Goal: Task Accomplishment & Management: Complete application form

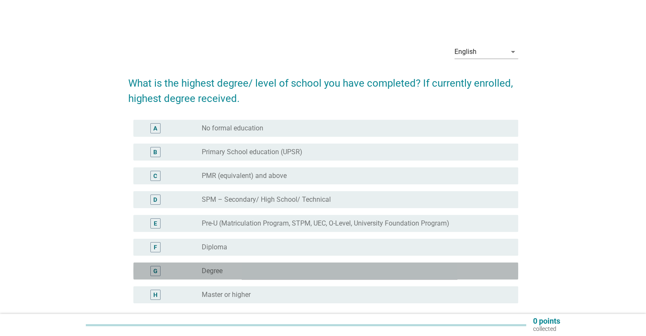
click at [226, 271] on div "radio_button_unchecked Degree" at bounding box center [353, 271] width 302 height 8
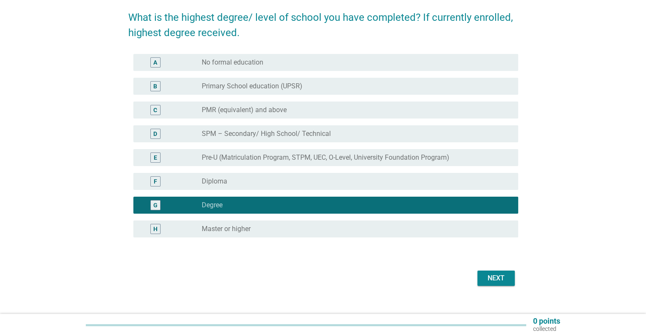
scroll to position [67, 0]
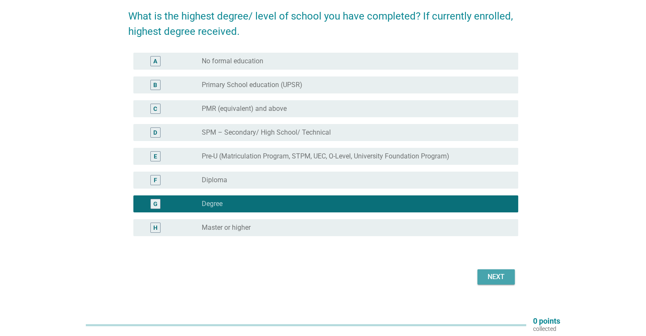
click at [494, 272] on div "Next" at bounding box center [496, 277] width 24 height 10
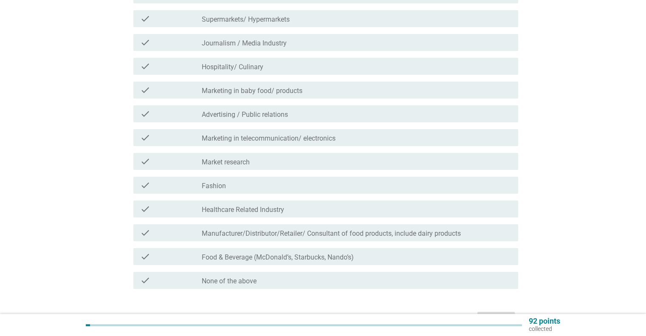
scroll to position [152, 0]
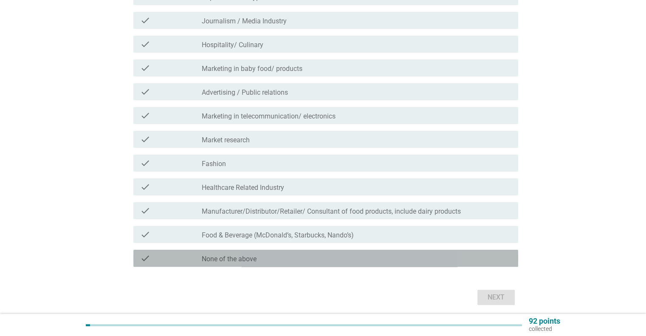
click at [262, 262] on div "check_box_outline_blank None of the above" at bounding box center [356, 258] width 309 height 10
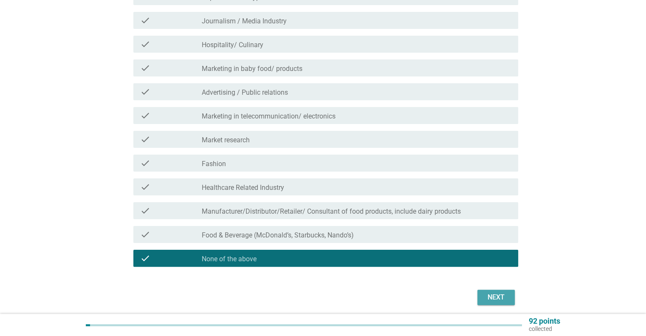
click at [491, 295] on div "Next" at bounding box center [496, 297] width 24 height 10
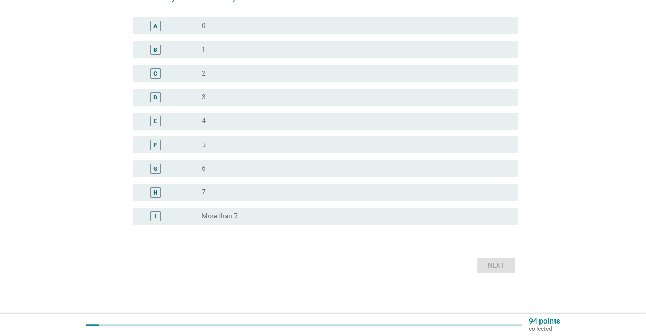
scroll to position [0, 0]
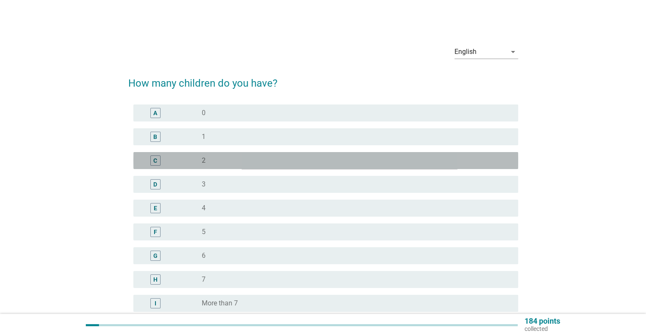
click at [207, 158] on div "radio_button_unchecked 2" at bounding box center [353, 160] width 302 height 8
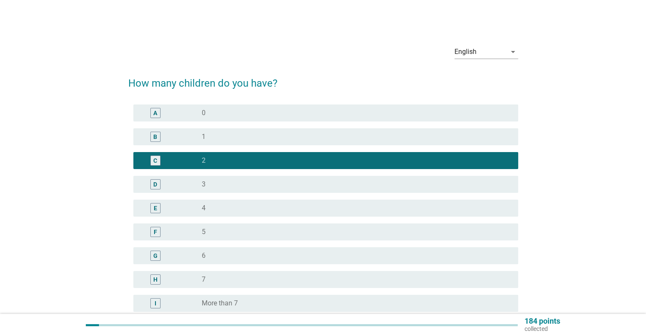
scroll to position [87, 0]
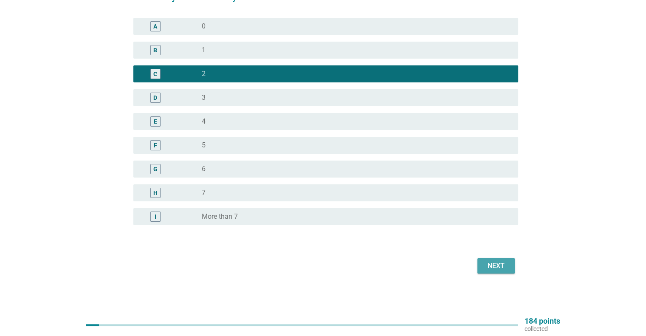
click at [496, 270] on div "Next" at bounding box center [496, 266] width 24 height 10
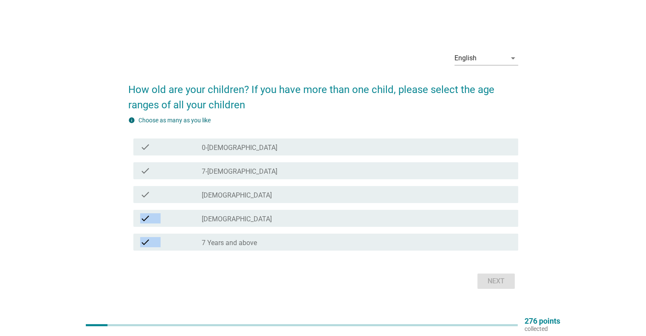
drag, startPoint x: 496, startPoint y: 270, endPoint x: 395, endPoint y: 188, distance: 130.7
click at [395, 188] on form "How old are your children? If you have more than one child, please select the a…" at bounding box center [323, 182] width 390 height 218
click at [42, 267] on div "English arrow_drop_down How old are your children? If you have more than one ch…" at bounding box center [322, 168] width 605 height 260
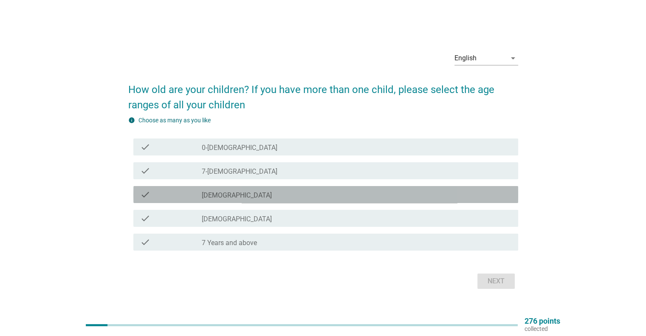
click at [188, 196] on div "check" at bounding box center [171, 194] width 62 height 10
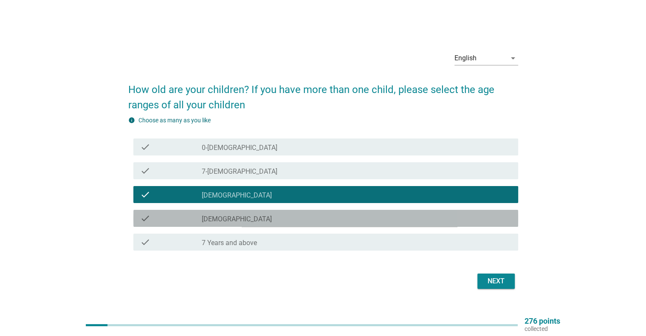
click at [187, 217] on div "check" at bounding box center [171, 218] width 62 height 10
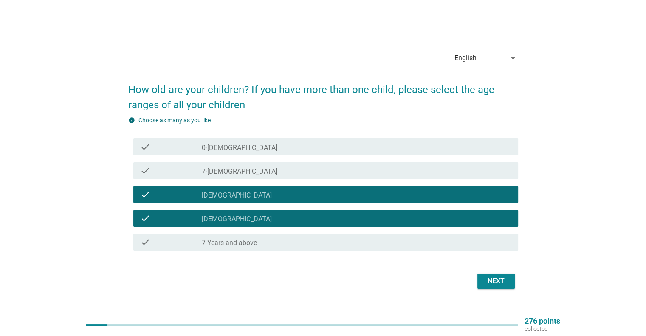
click at [282, 211] on div "check check_box_outline_blank [DEMOGRAPHIC_DATA]" at bounding box center [325, 218] width 385 height 17
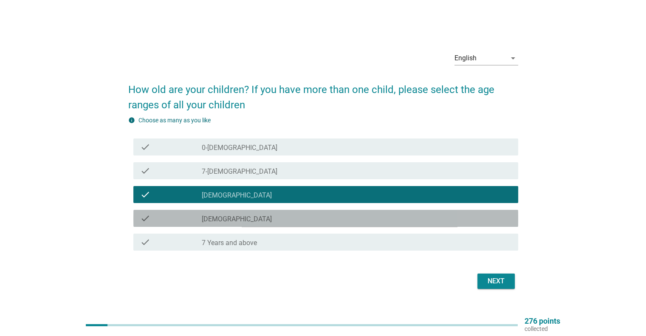
click at [296, 216] on div "check_box_outline_blank [DEMOGRAPHIC_DATA]" at bounding box center [356, 218] width 309 height 10
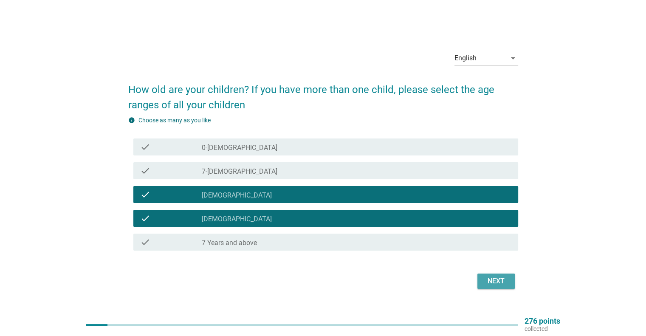
click at [498, 287] on button "Next" at bounding box center [495, 280] width 37 height 15
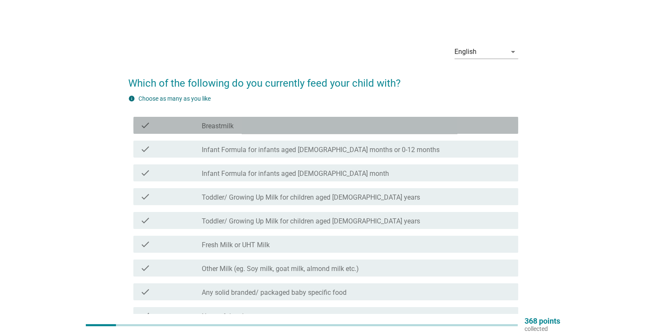
click at [251, 132] on div "check check_box_outline_blank Breastmilk" at bounding box center [325, 125] width 385 height 17
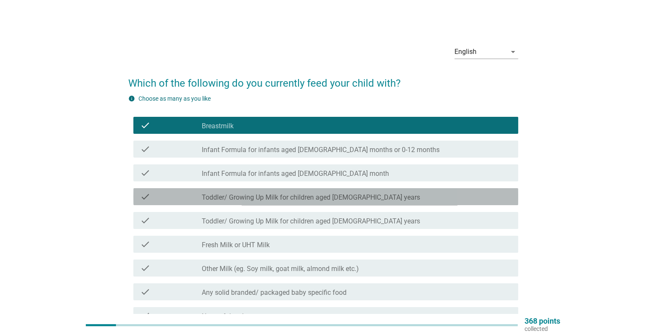
click at [248, 200] on label "Toddler/ Growing Up Milk for children aged [DEMOGRAPHIC_DATA] years" at bounding box center [311, 197] width 218 height 8
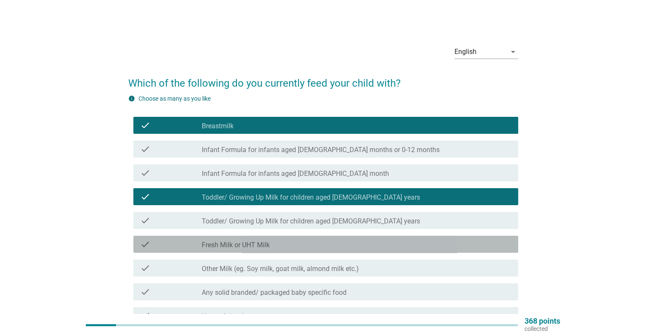
click at [260, 247] on label "Fresh Milk or UHT Milk" at bounding box center [236, 245] width 68 height 8
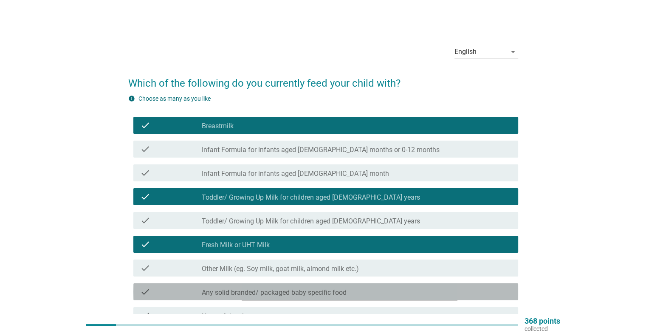
click at [250, 290] on label "Any solid branded/ packaged baby specific food" at bounding box center [274, 292] width 145 height 8
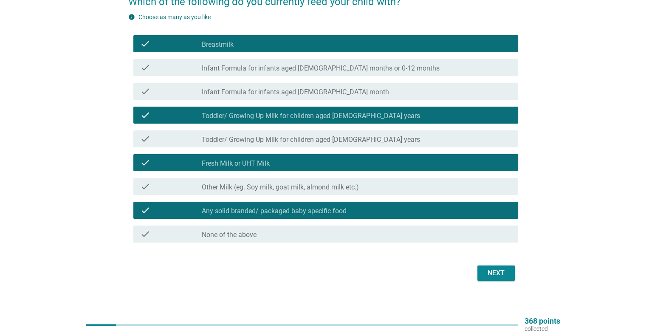
scroll to position [83, 0]
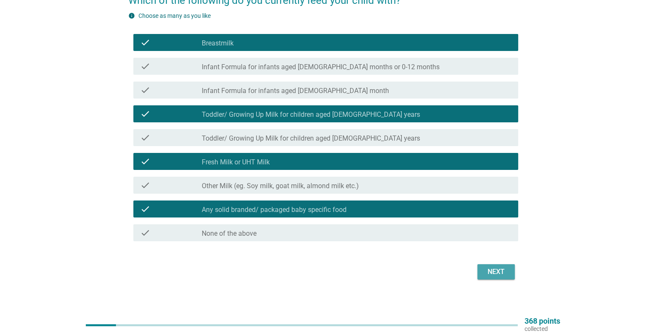
click at [496, 267] on div "Next" at bounding box center [496, 272] width 24 height 10
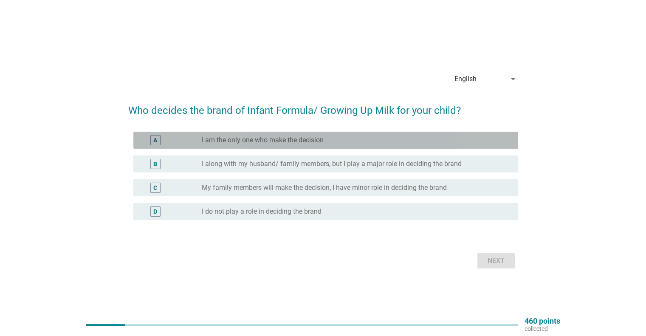
click at [336, 145] on div "A radio_button_unchecked I am the only one who make the decision" at bounding box center [325, 140] width 385 height 17
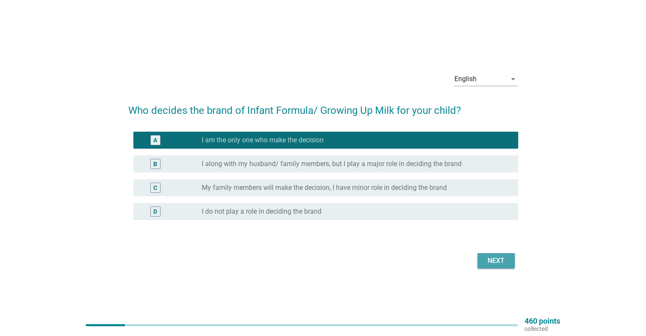
click at [503, 261] on div "Next" at bounding box center [496, 261] width 24 height 10
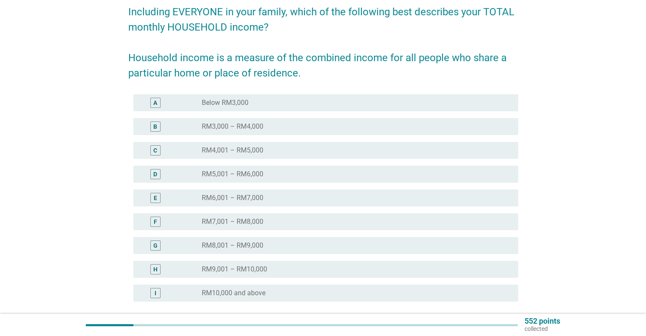
scroll to position [74, 0]
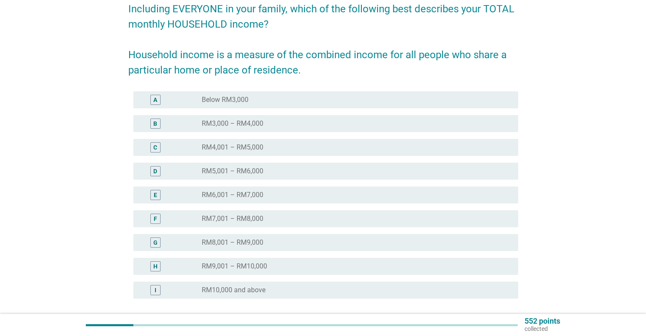
click at [237, 288] on label "RM10,000 and above" at bounding box center [234, 290] width 64 height 8
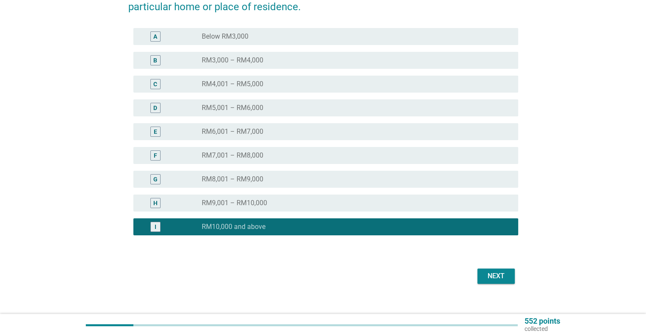
scroll to position [138, 0]
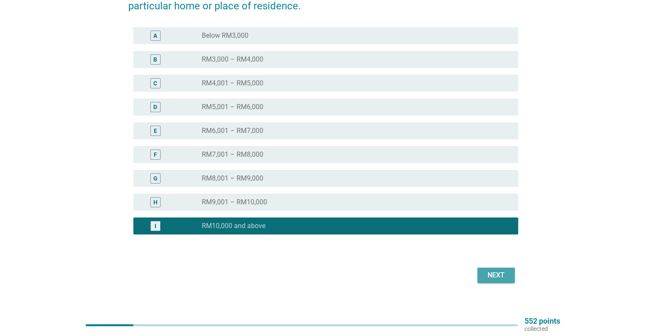
click at [484, 277] on div "Next" at bounding box center [496, 275] width 24 height 10
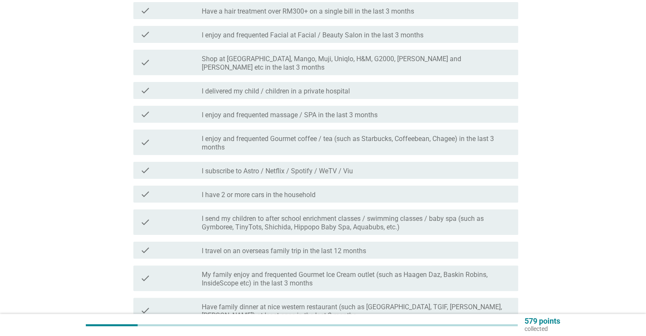
scroll to position [0, 0]
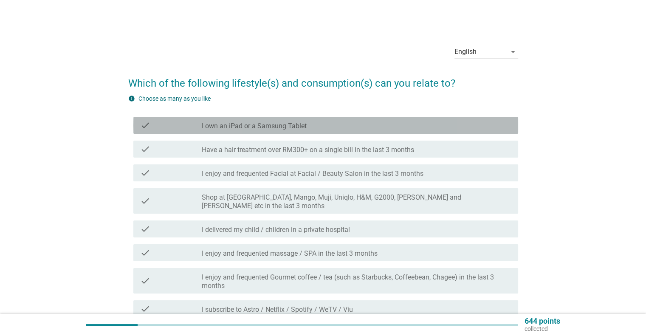
click at [263, 129] on label "I own an iPad or a Samsung Tablet" at bounding box center [254, 126] width 105 height 8
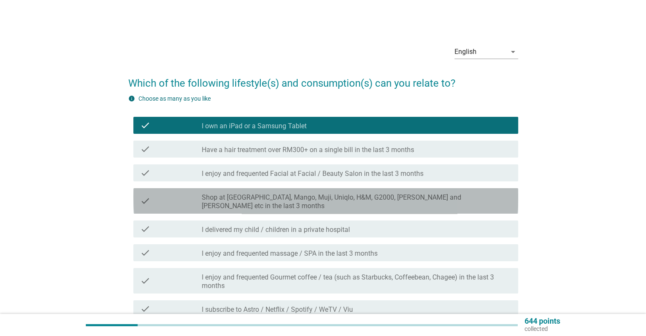
click at [288, 201] on label "Shop at [GEOGRAPHIC_DATA], Mango, Muji, Uniqlo, H&M, G2000, [PERSON_NAME] and […" at bounding box center [356, 201] width 309 height 17
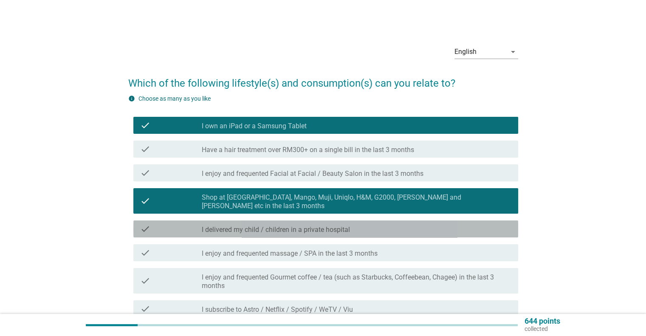
click at [275, 226] on label "I delivered my child / children in a private hospital" at bounding box center [276, 230] width 148 height 8
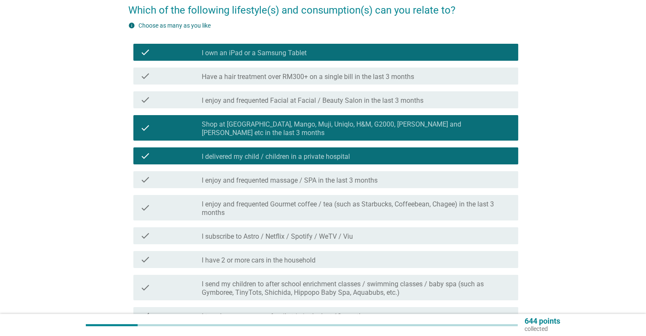
scroll to position [73, 0]
click at [27, 258] on div "English arrow_drop_down Which of the following lifestyle(s) and consumption(s) …" at bounding box center [322, 209] width 605 height 502
click at [320, 203] on label "I enjoy and frequented Gourmet coffee / tea (such as Starbucks, Coffeebean, Cha…" at bounding box center [356, 208] width 309 height 17
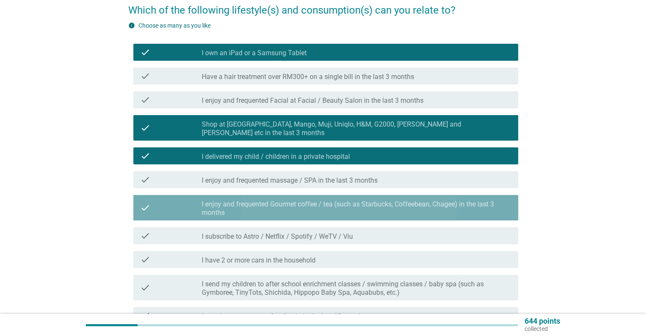
click at [320, 203] on label "I enjoy and frequented Gourmet coffee / tea (such as Starbucks, Coffeebean, Cha…" at bounding box center [356, 208] width 309 height 17
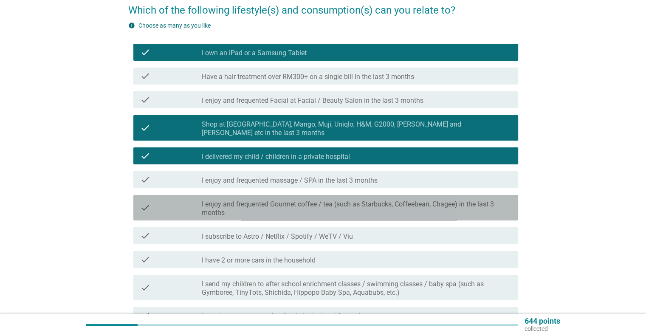
drag, startPoint x: 320, startPoint y: 203, endPoint x: 310, endPoint y: 203, distance: 9.8
click at [310, 203] on label "I enjoy and frequented Gourmet coffee / tea (such as Starbucks, Coffeebean, Cha…" at bounding box center [356, 208] width 309 height 17
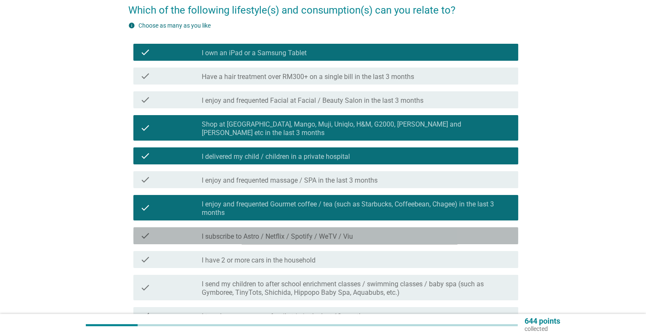
click at [302, 232] on label "I subscribe to Astro / Netflix / Spotify / WeTV / Viu" at bounding box center [277, 236] width 151 height 8
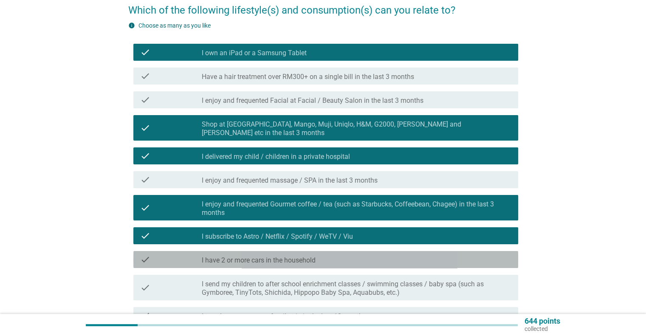
click at [293, 256] on div "check check_box_outline_blank I have 2 or more cars in the household" at bounding box center [325, 259] width 385 height 17
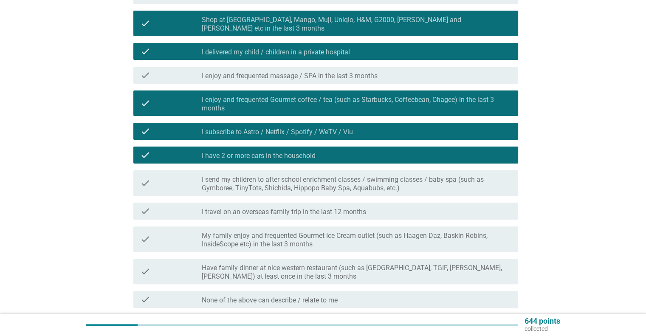
scroll to position [182, 0]
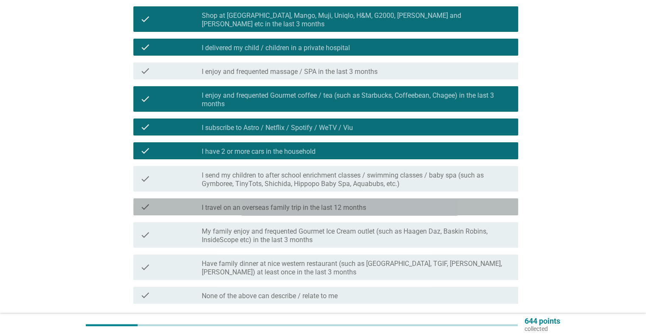
click at [279, 206] on div "check check_box_outline_blank I travel on an overseas family trip in the last 1…" at bounding box center [325, 206] width 385 height 17
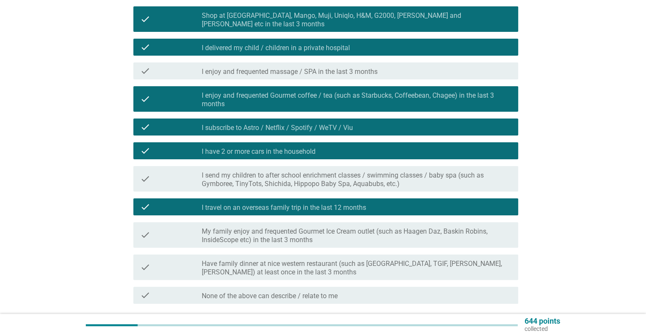
click at [243, 227] on label "My family enjoy and frequented Gourmet Ice Cream outlet (such as Haagen Daz, Ba…" at bounding box center [356, 235] width 309 height 17
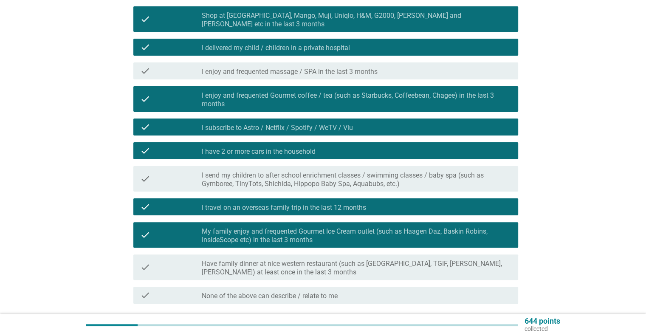
click at [263, 283] on div "check check_box_outline_blank None of the above can describe / relate to me" at bounding box center [323, 295] width 390 height 24
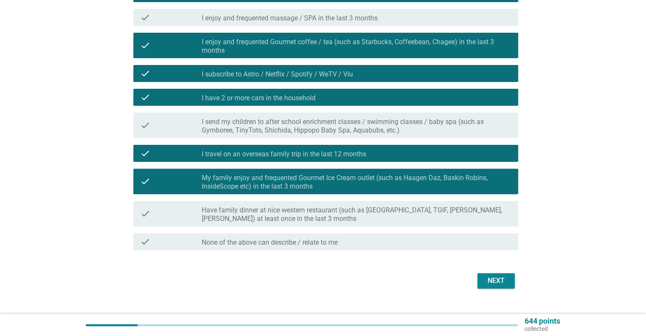
scroll to position [236, 0]
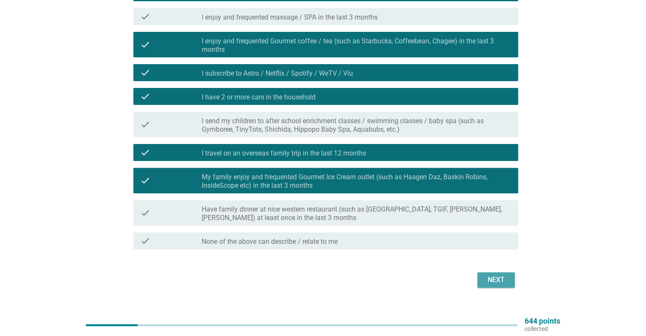
click at [491, 275] on div "Next" at bounding box center [496, 280] width 24 height 10
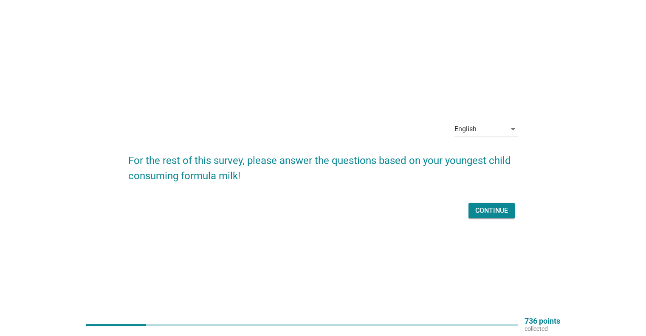
click at [492, 221] on div "English arrow_drop_down For the rest of this survey, please answer the question…" at bounding box center [322, 168] width 403 height 119
click at [499, 215] on div "Continue" at bounding box center [491, 211] width 33 height 10
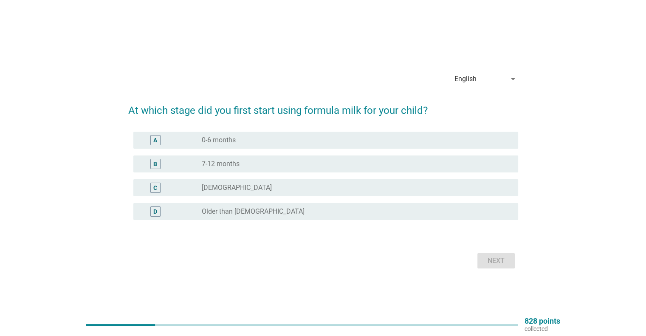
click at [328, 156] on div "B radio_button_unchecked 7-12 months" at bounding box center [325, 163] width 385 height 17
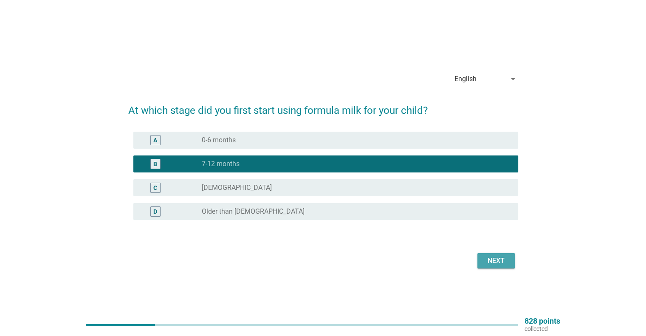
click at [499, 256] on div "Next" at bounding box center [496, 261] width 24 height 10
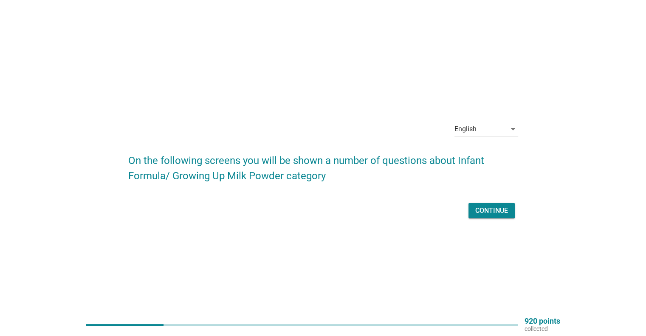
click at [241, 291] on div "English arrow_drop_down On the following screens you will be shown a number of …" at bounding box center [323, 168] width 646 height 336
click at [499, 219] on div "Continue" at bounding box center [323, 210] width 390 height 20
click at [490, 214] on div "Continue" at bounding box center [491, 211] width 33 height 10
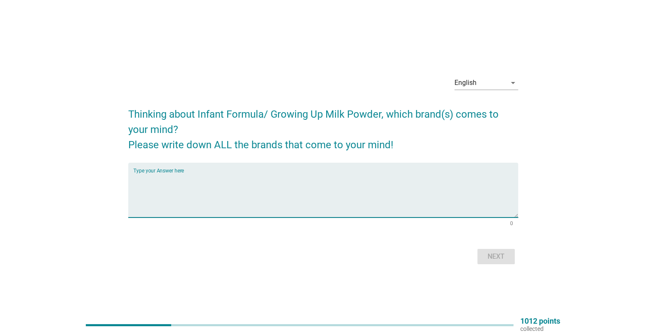
click at [194, 186] on textarea "Type your Answer here" at bounding box center [325, 195] width 385 height 45
type textarea "E"
type textarea "e"
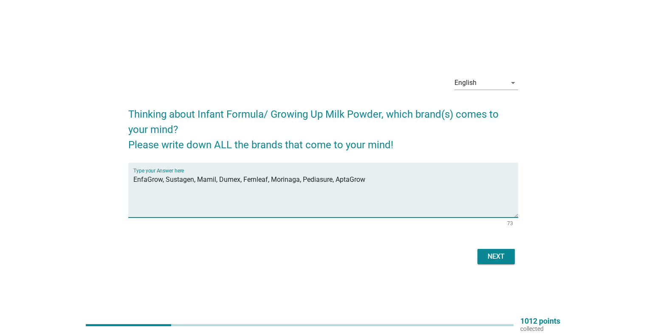
type textarea "EnfaGrow, Sustagen, Mamil, Dumex, Fernleaf, Morinaga, Pediasure, AptaGrow"
click at [502, 253] on div "Next" at bounding box center [496, 256] width 24 height 10
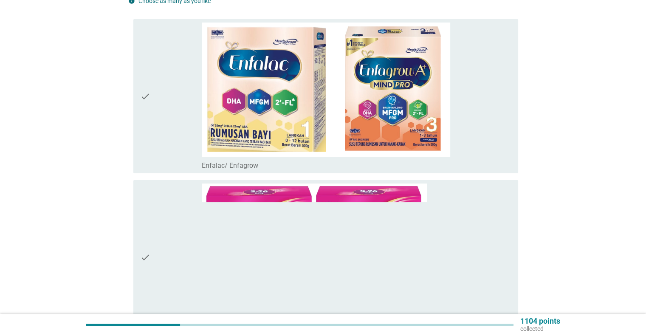
scroll to position [113, 0]
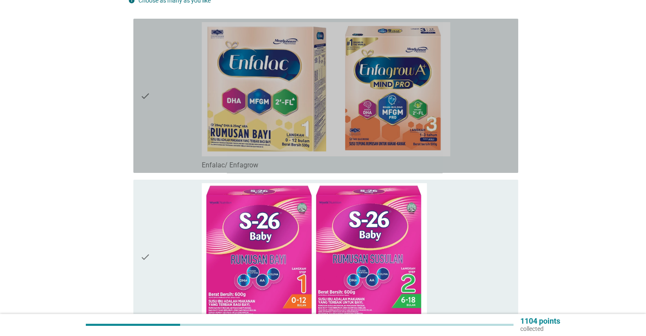
click at [166, 138] on div "check" at bounding box center [171, 95] width 62 height 147
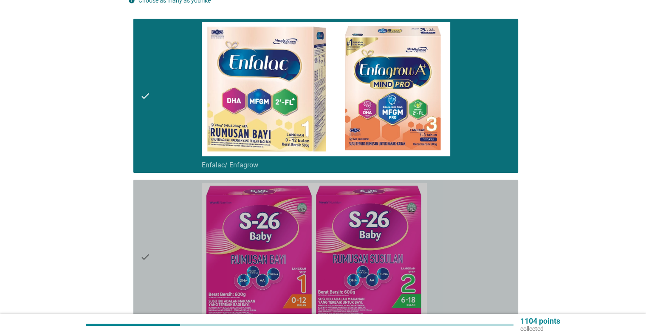
click at [170, 242] on div "check" at bounding box center [171, 256] width 62 height 147
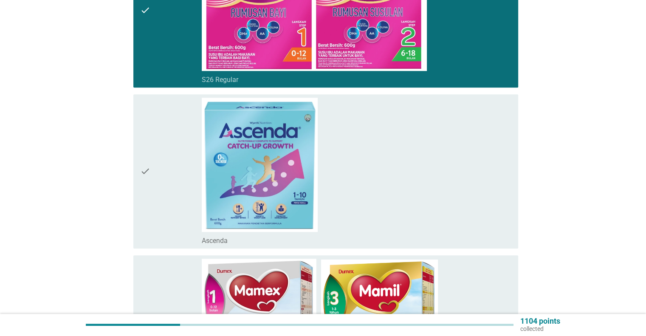
scroll to position [361, 0]
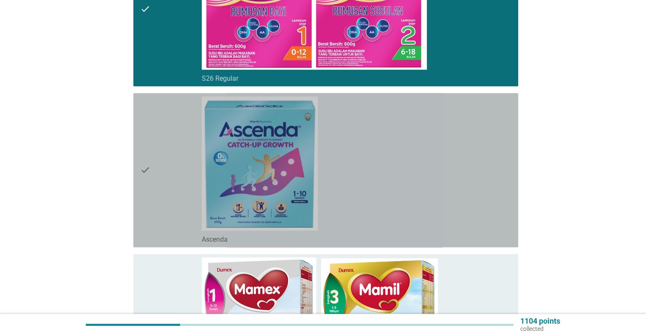
click at [180, 176] on div "check" at bounding box center [171, 169] width 62 height 147
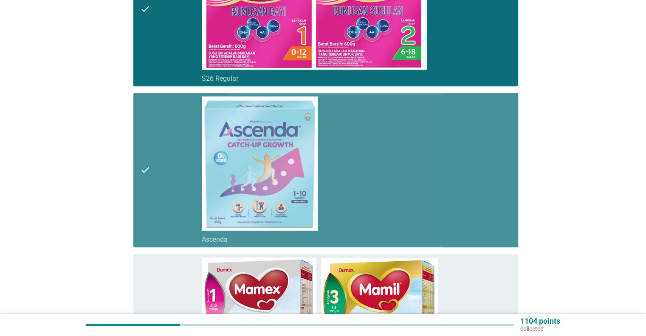
click at [180, 236] on div "check" at bounding box center [171, 169] width 62 height 147
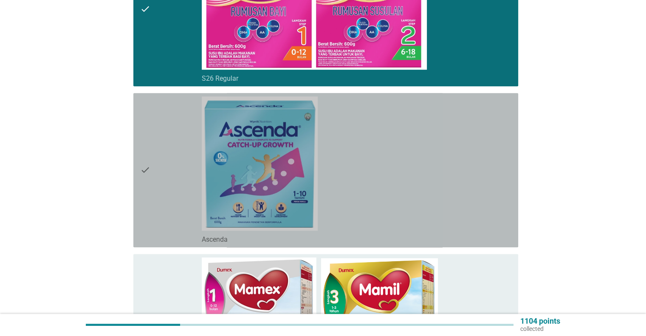
click at [180, 236] on div "check" at bounding box center [171, 169] width 62 height 147
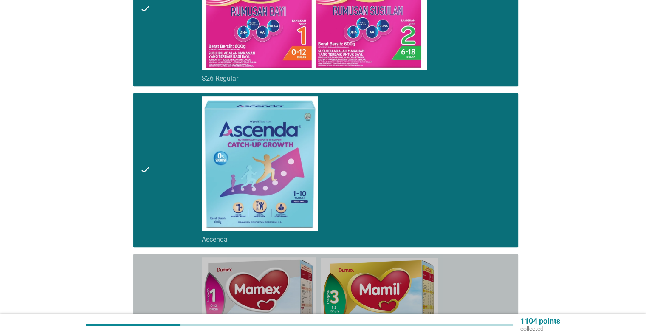
click at [172, 288] on div "check" at bounding box center [171, 330] width 62 height 147
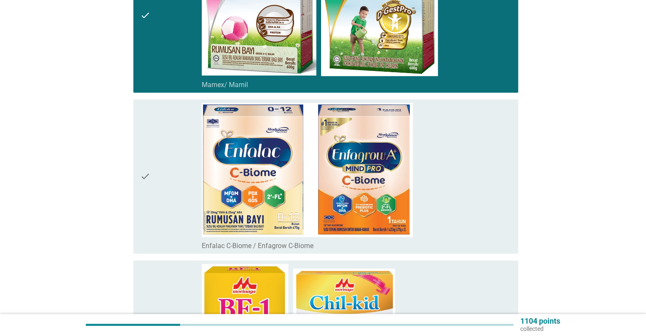
scroll to position [681, 0]
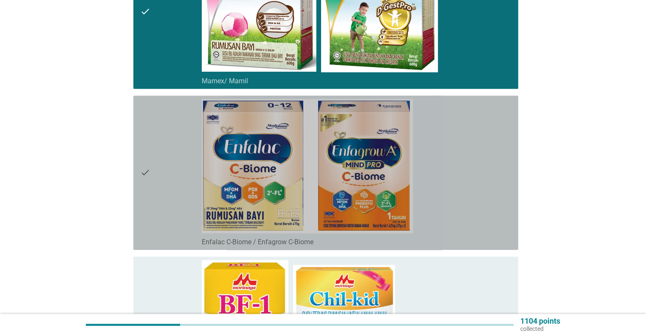
click at [163, 151] on div "check" at bounding box center [171, 172] width 62 height 147
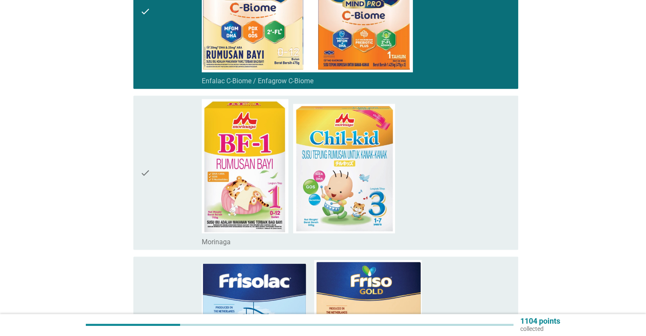
scroll to position [843, 0]
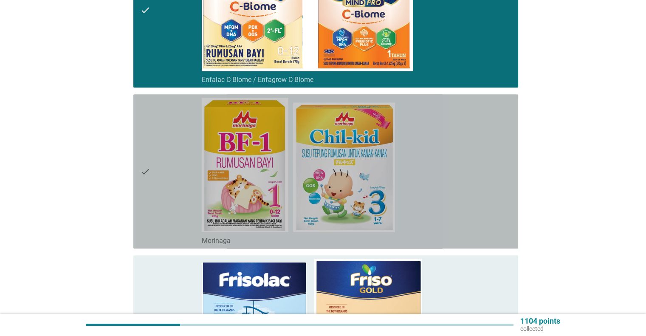
click at [160, 173] on div "check" at bounding box center [171, 171] width 62 height 147
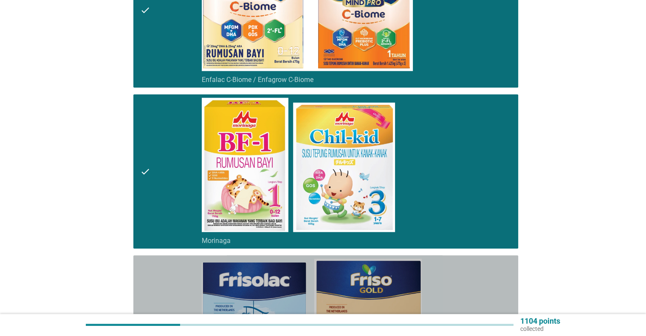
click at [169, 291] on div "check" at bounding box center [171, 332] width 62 height 147
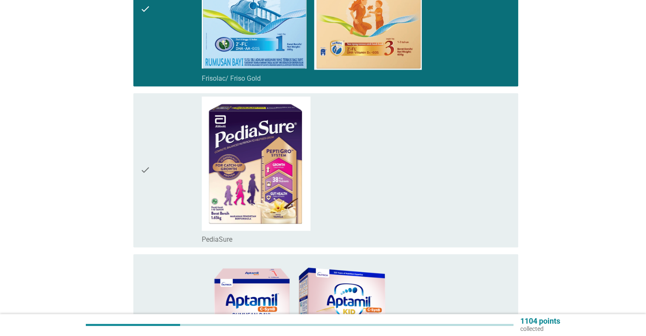
scroll to position [1168, 0]
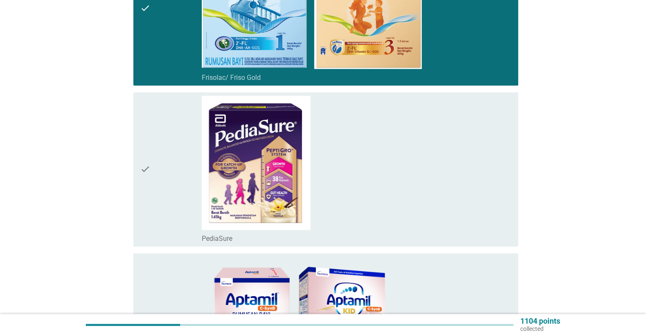
click at [169, 186] on div "check" at bounding box center [171, 169] width 62 height 147
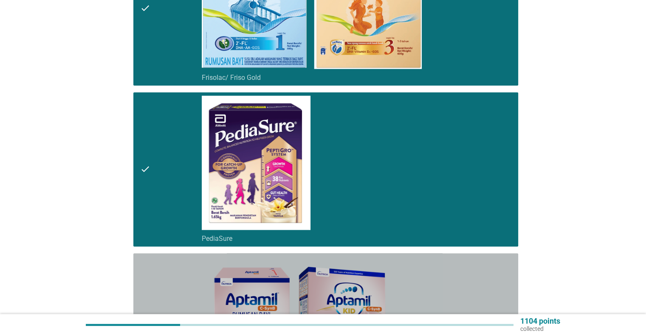
click at [167, 273] on div "check" at bounding box center [171, 330] width 62 height 147
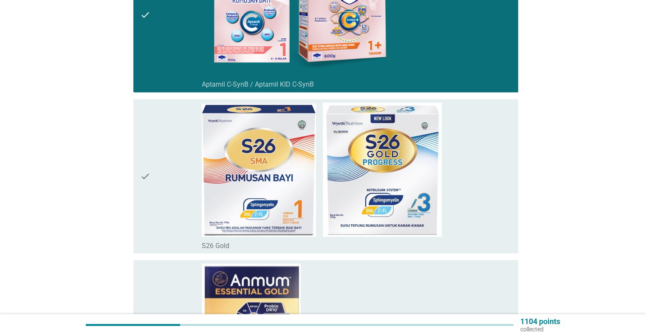
scroll to position [1484, 0]
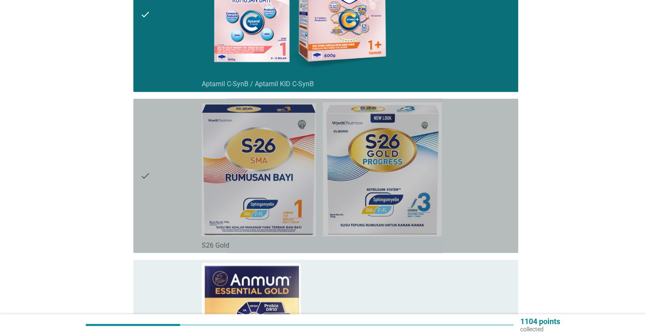
click at [179, 147] on div "check" at bounding box center [171, 175] width 62 height 147
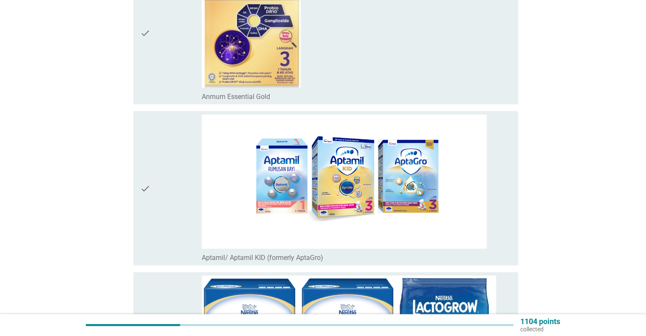
scroll to position [1787, 0]
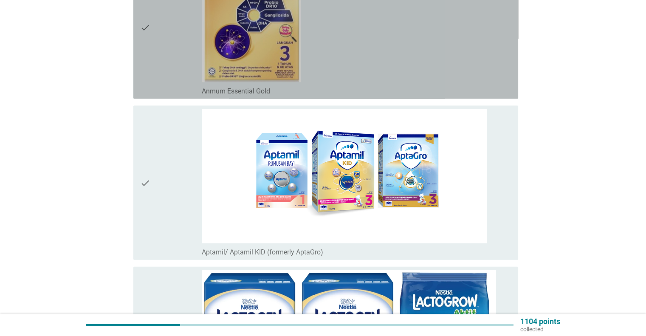
click at [171, 80] on div "check" at bounding box center [171, 27] width 62 height 135
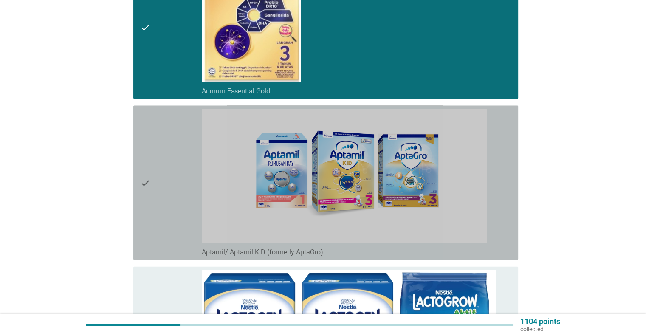
click at [173, 213] on div "check" at bounding box center [171, 182] width 62 height 147
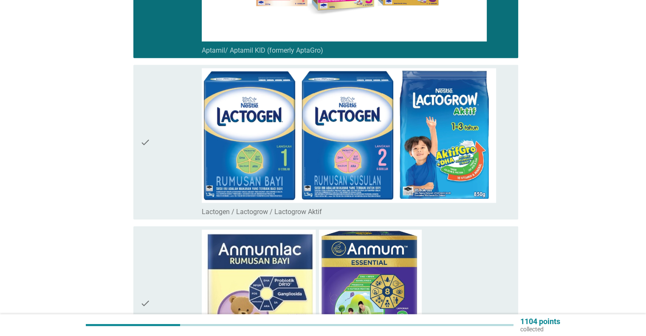
scroll to position [1991, 0]
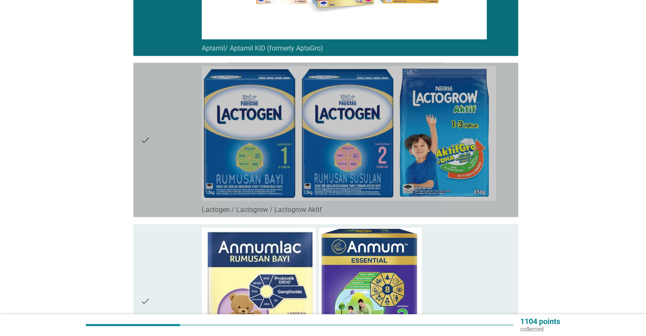
click at [173, 213] on div "check check_box_outline_blank Lactogen / Lactogrow / Lactogrow Aktif" at bounding box center [325, 140] width 385 height 154
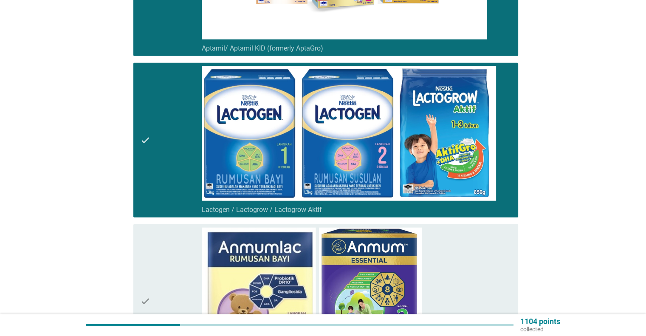
click at [167, 253] on div "check" at bounding box center [171, 301] width 62 height 147
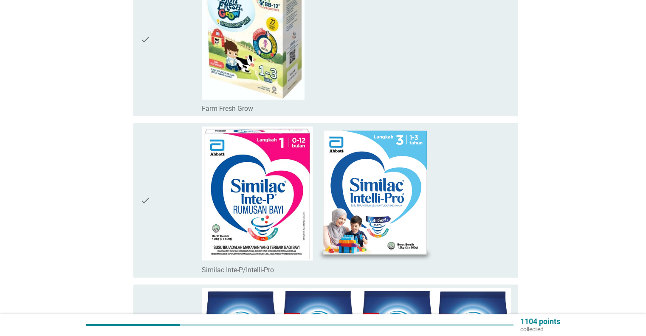
scroll to position [2413, 0]
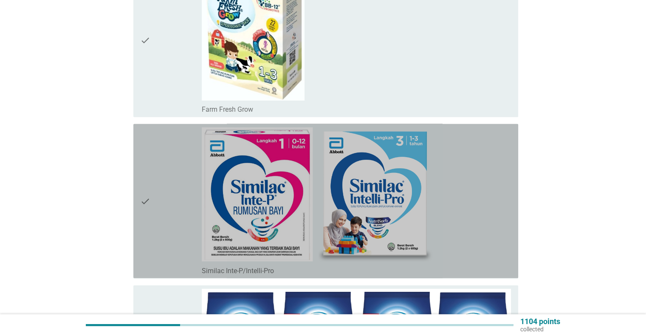
click at [167, 253] on div "check" at bounding box center [171, 200] width 62 height 147
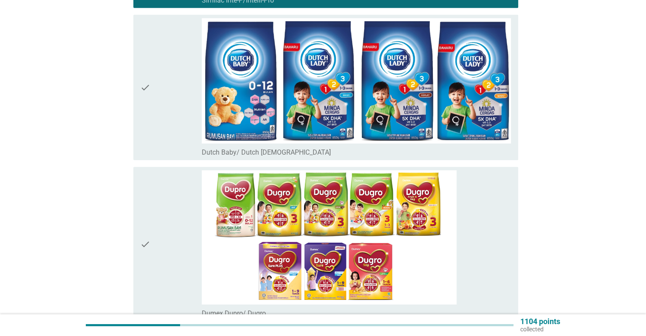
scroll to position [2684, 0]
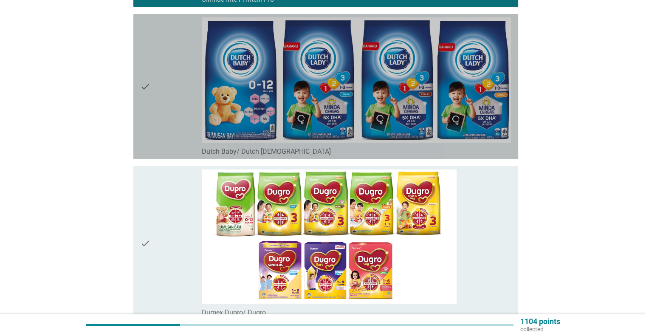
click at [161, 116] on div "check" at bounding box center [171, 86] width 62 height 138
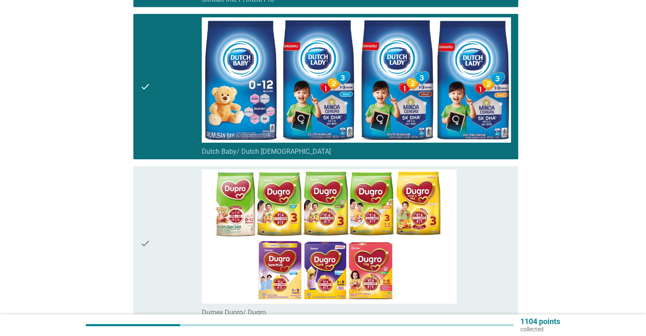
click at [155, 171] on div "check" at bounding box center [171, 242] width 62 height 147
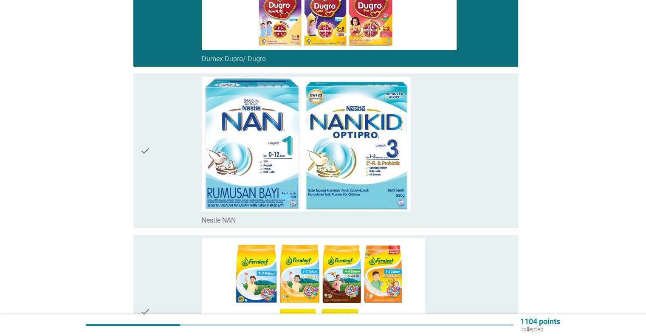
scroll to position [2938, 0]
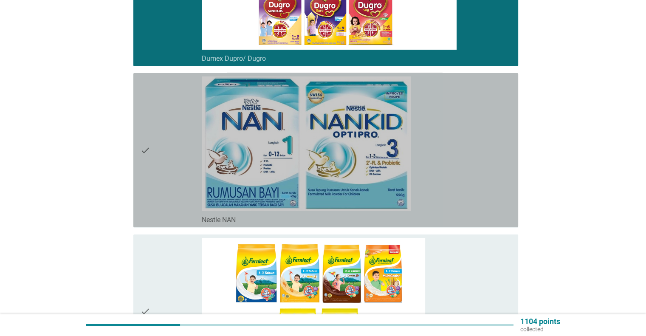
click at [156, 178] on div "check" at bounding box center [171, 149] width 62 height 147
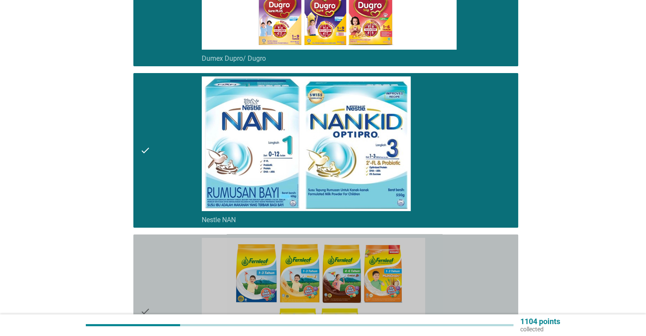
click at [180, 292] on div "check" at bounding box center [171, 311] width 62 height 147
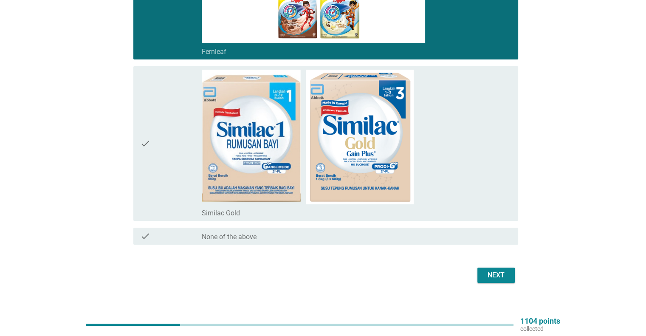
scroll to position [3268, 0]
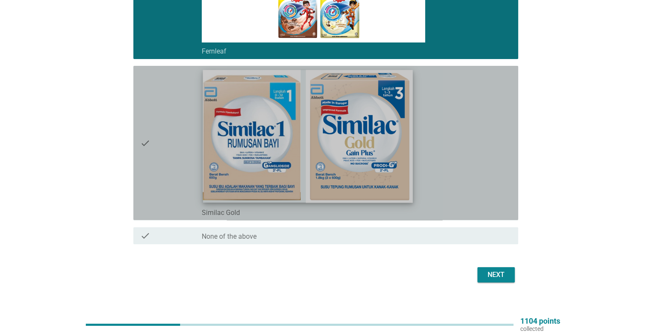
click at [228, 178] on img at bounding box center [308, 136] width 210 height 133
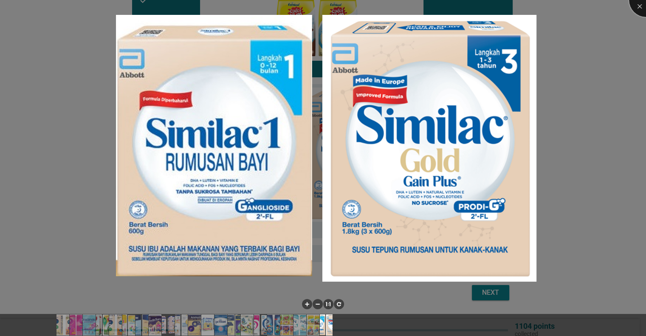
click at [645, 9] on div at bounding box center [646, 0] width 34 height 34
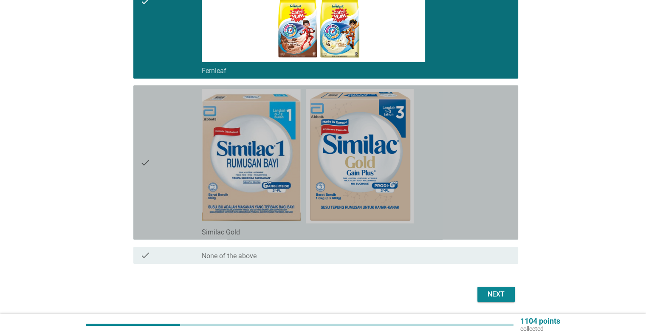
click at [141, 162] on icon "check" at bounding box center [145, 162] width 10 height 147
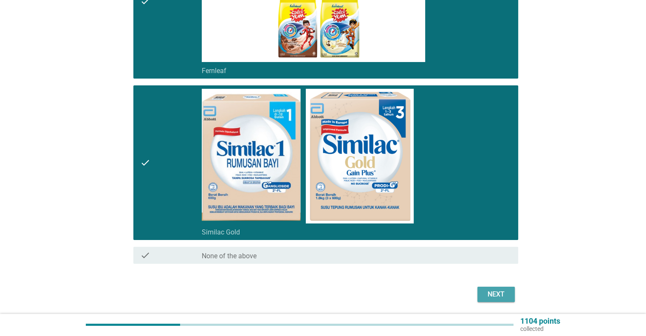
click at [503, 287] on button "Next" at bounding box center [495, 294] width 37 height 15
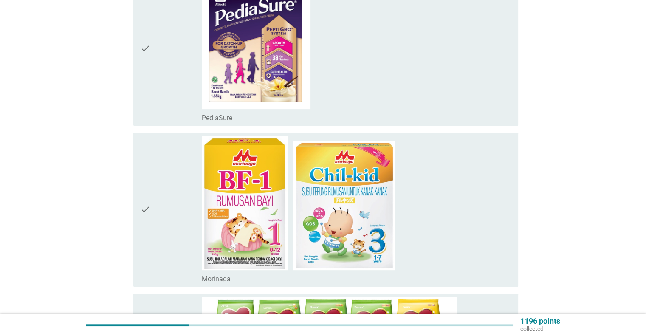
scroll to position [329, 0]
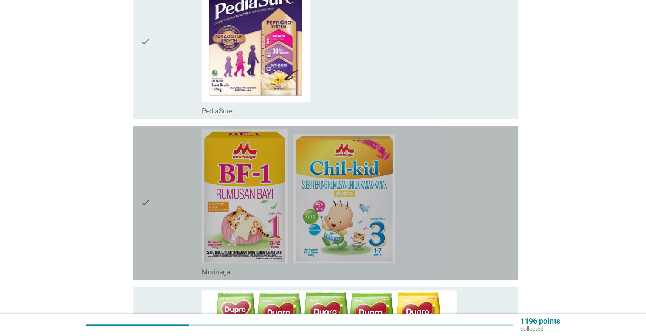
click at [186, 238] on div "check" at bounding box center [171, 202] width 62 height 147
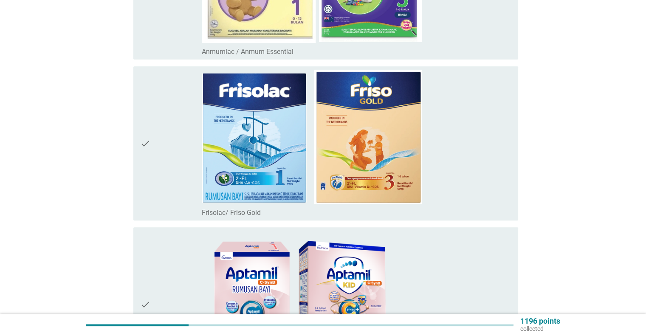
scroll to position [864, 0]
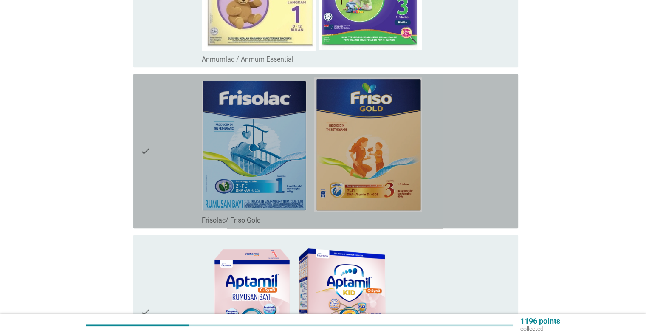
click at [169, 129] on div "check" at bounding box center [171, 150] width 62 height 147
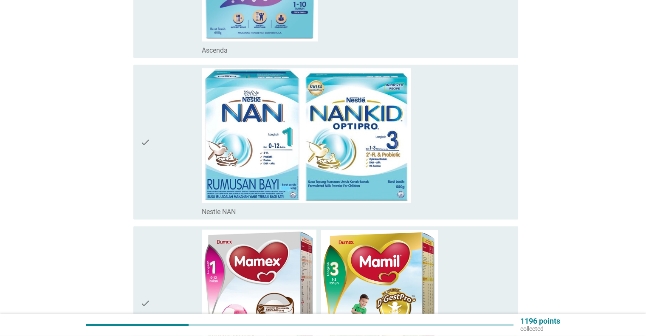
scroll to position [1847, 0]
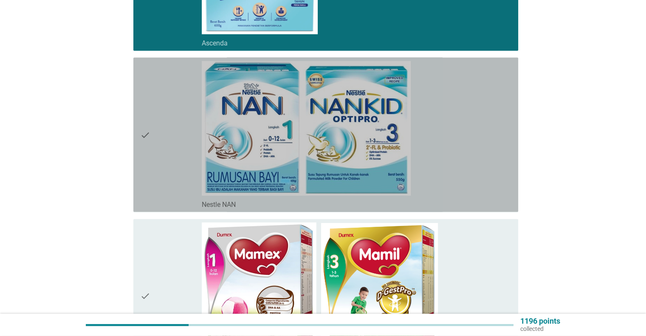
click at [173, 167] on div "check" at bounding box center [171, 134] width 62 height 147
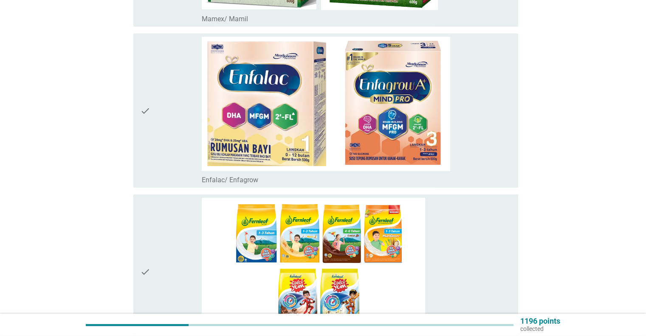
scroll to position [2186, 0]
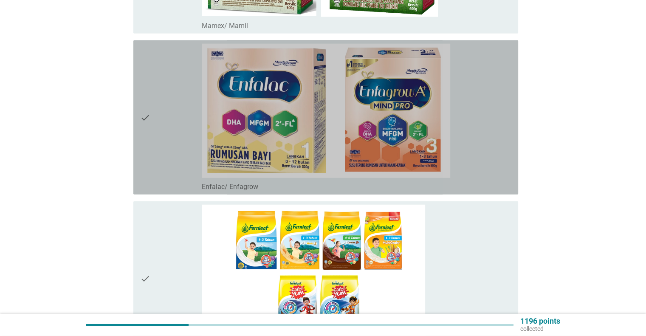
click at [169, 175] on div "check" at bounding box center [171, 117] width 62 height 147
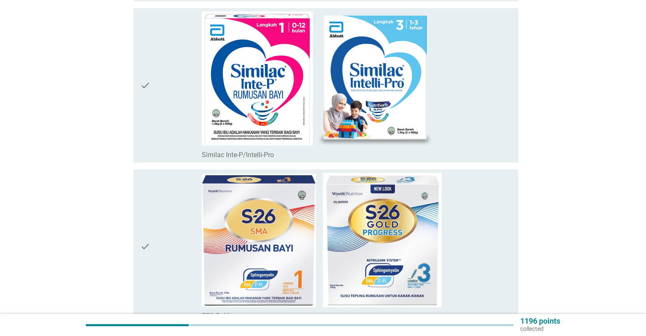
scroll to position [3111, 0]
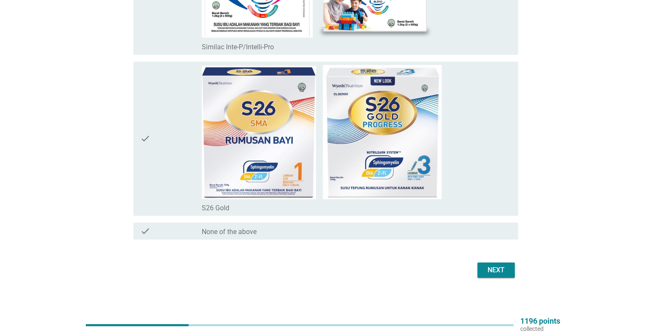
click at [472, 260] on div "Next" at bounding box center [323, 270] width 390 height 20
click at [494, 265] on div "Next" at bounding box center [496, 270] width 24 height 10
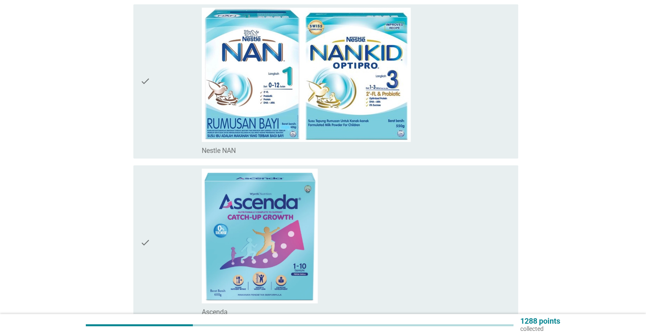
scroll to position [451, 0]
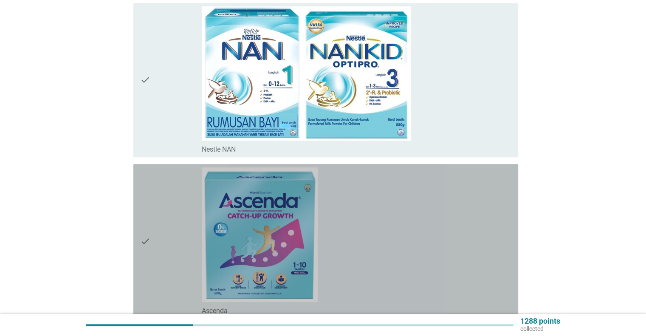
click at [172, 216] on div "check" at bounding box center [171, 240] width 62 height 147
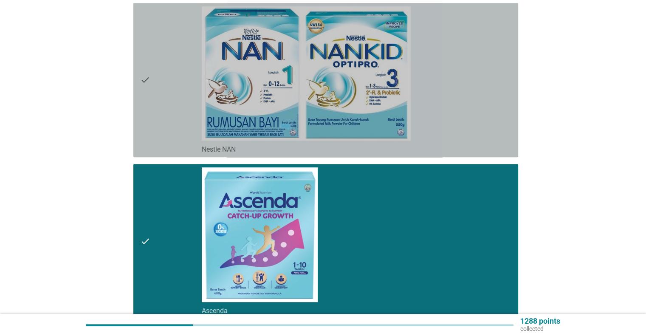
click at [153, 81] on div "check" at bounding box center [171, 79] width 62 height 147
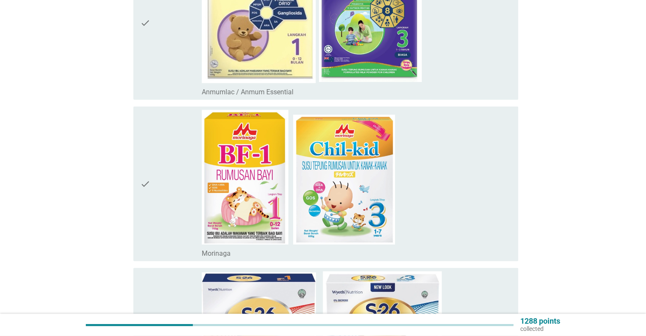
scroll to position [1950, 0]
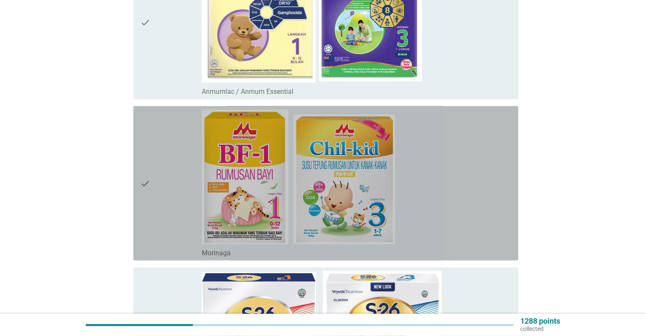
click at [161, 186] on div "check" at bounding box center [171, 183] width 62 height 147
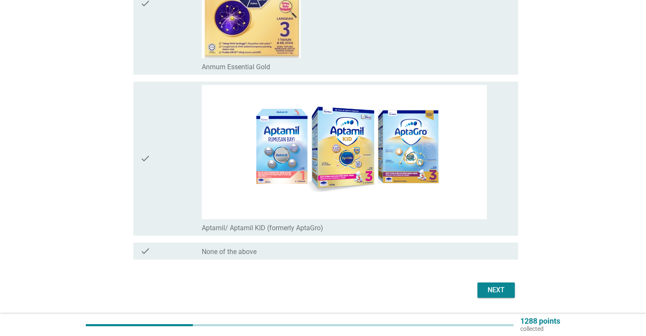
scroll to position [3111, 0]
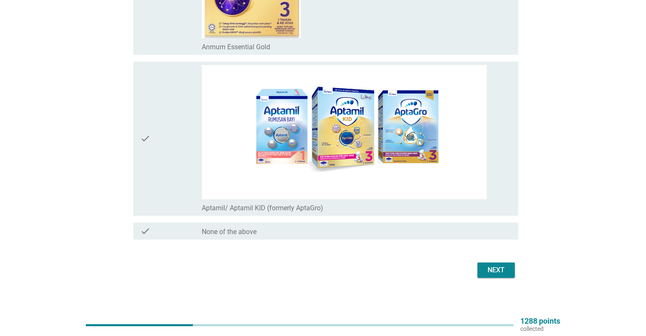
click at [489, 265] on div "Next" at bounding box center [496, 270] width 24 height 10
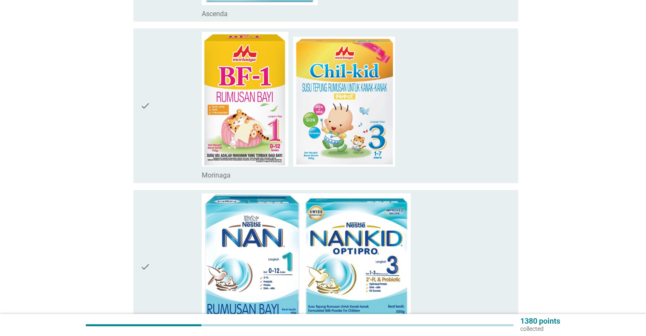
scroll to position [268, 0]
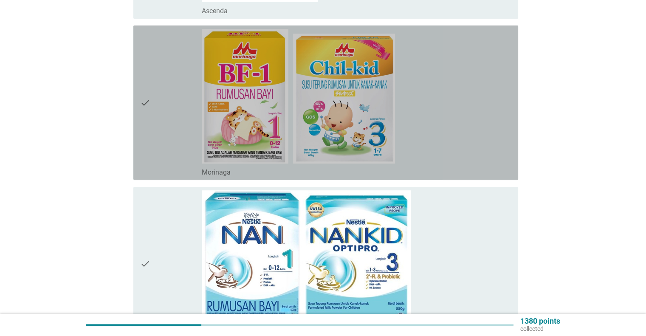
click at [183, 88] on div "check" at bounding box center [171, 102] width 62 height 147
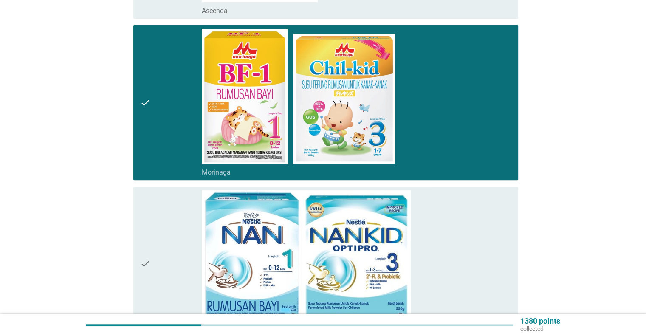
click at [84, 141] on div "English arrow_drop_down Which of the following brand(s) of Infant Formula/ Grow…" at bounding box center [322, 88] width 605 height 648
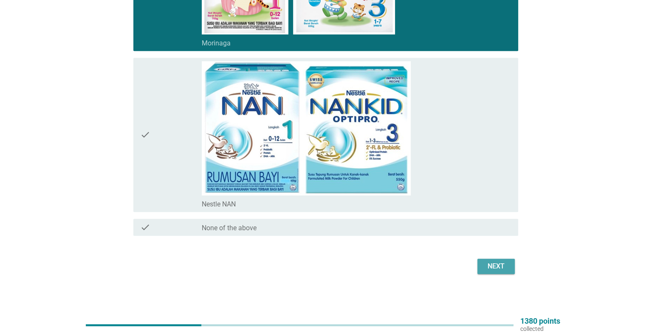
click at [491, 262] on div "Next" at bounding box center [496, 266] width 24 height 10
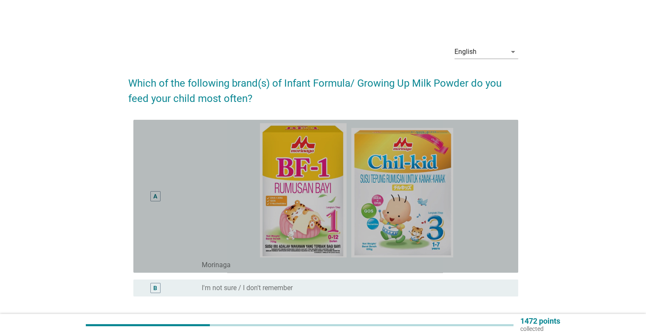
click at [152, 217] on div "A" at bounding box center [155, 196] width 31 height 146
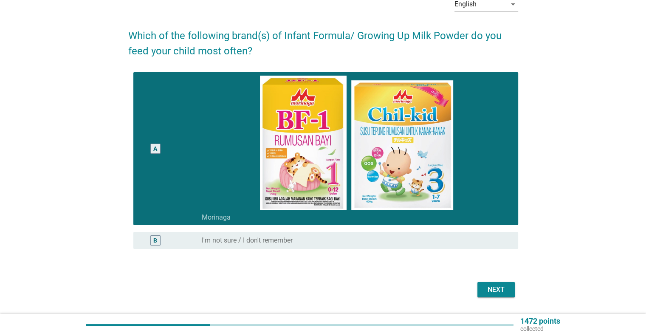
scroll to position [48, 0]
click at [498, 290] on div "Next" at bounding box center [496, 290] width 24 height 10
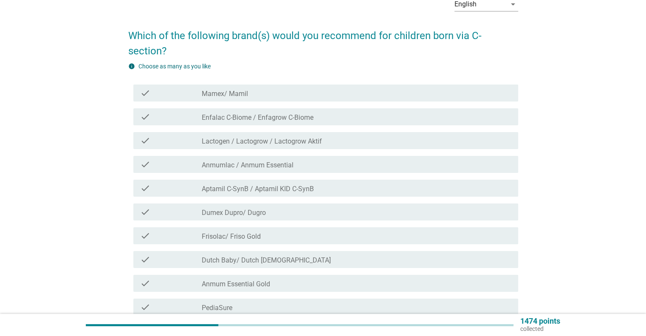
scroll to position [0, 0]
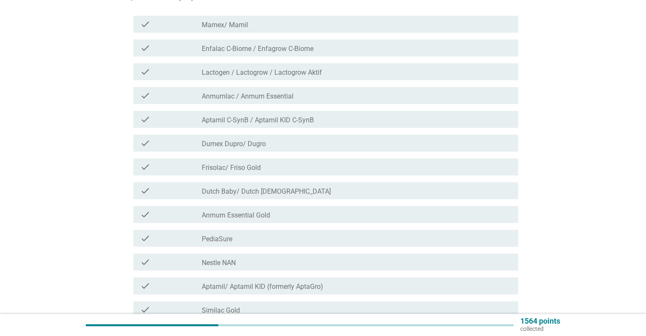
click at [82, 194] on div "English arrow_drop_down Which of the following brand(s) would you recommend for…" at bounding box center [322, 235] width 605 height 641
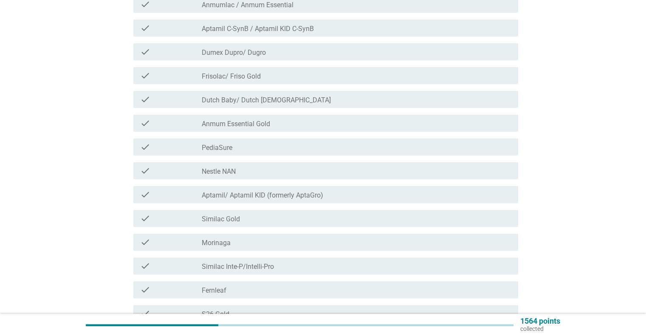
click at [82, 194] on div "English arrow_drop_down Which of the following brand(s) would you recommend for…" at bounding box center [322, 144] width 605 height 641
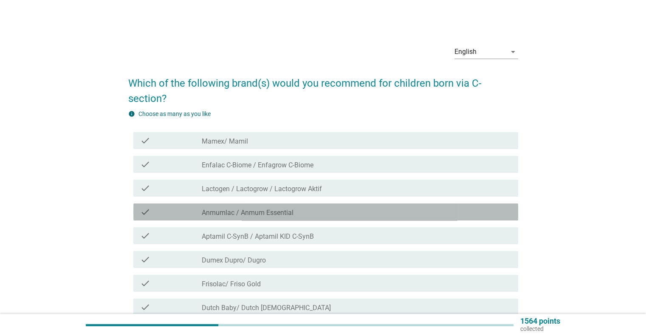
click at [226, 210] on label "Anmumlac / Anmum Essential" at bounding box center [248, 213] width 92 height 8
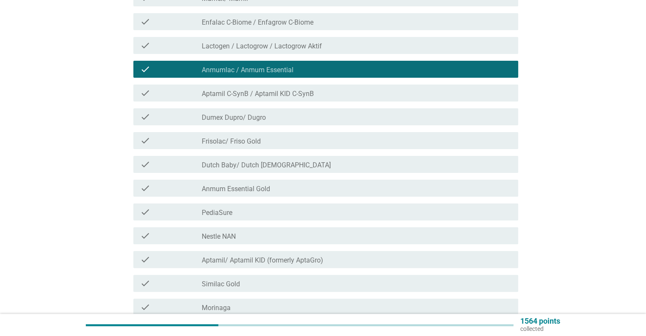
click at [87, 211] on div "English arrow_drop_down Which of the following brand(s) would you recommend for…" at bounding box center [322, 209] width 605 height 641
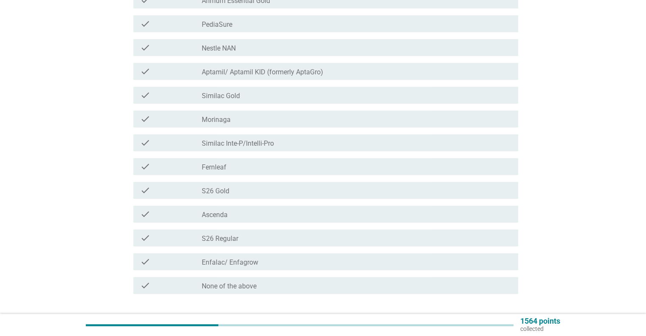
scroll to position [331, 0]
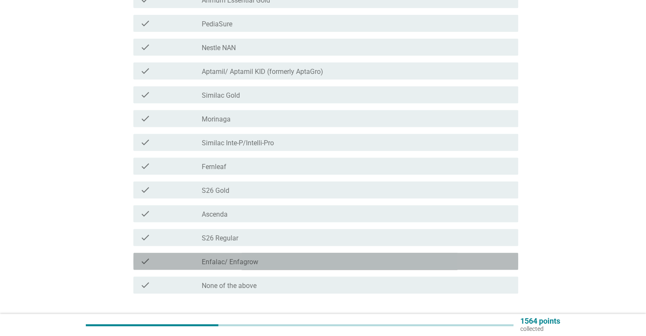
click at [229, 262] on label "Enfalac/ Enfagrow" at bounding box center [230, 262] width 56 height 8
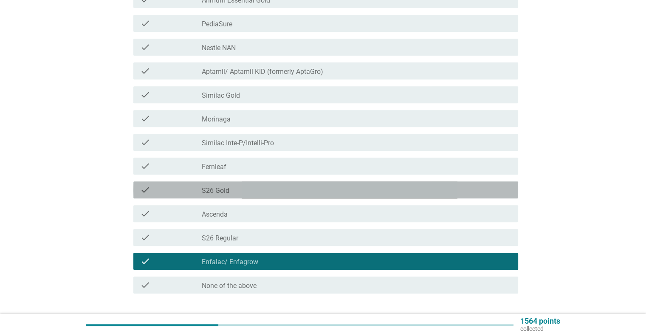
click at [244, 196] on div "check check_box_outline_blank S26 Gold" at bounding box center [325, 189] width 385 height 17
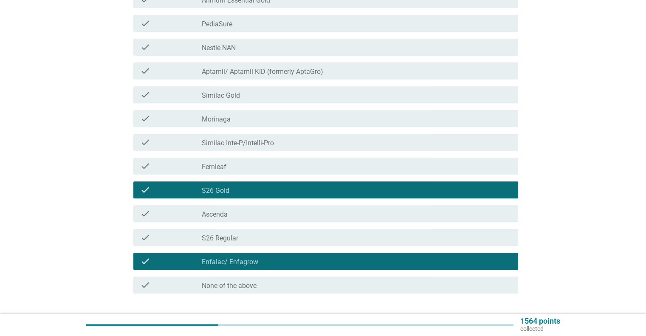
scroll to position [389, 0]
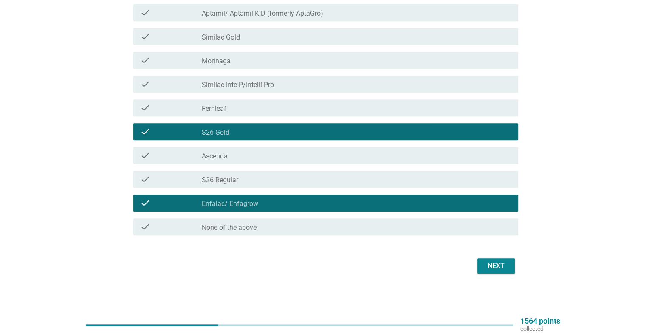
click at [456, 266] on div "Next" at bounding box center [323, 266] width 390 height 20
click at [501, 268] on div "Next" at bounding box center [496, 266] width 24 height 10
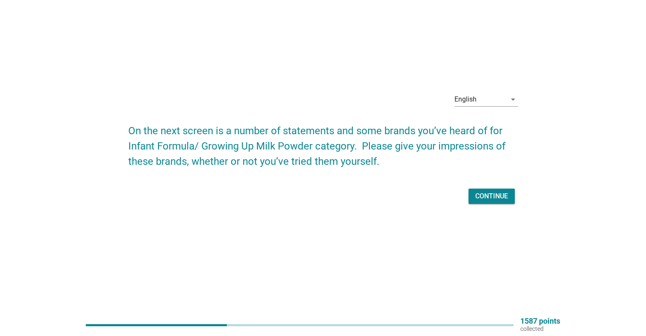
scroll to position [0, 0]
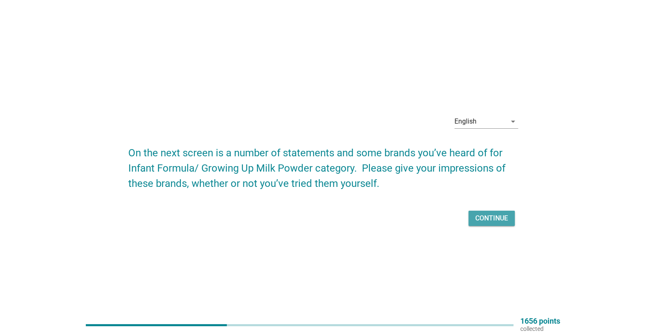
click at [492, 211] on button "Continue" at bounding box center [491, 218] width 46 height 15
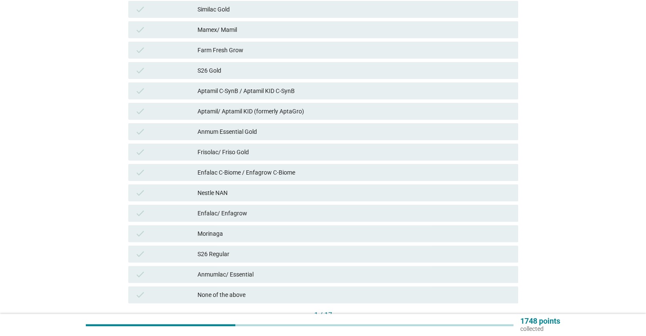
scroll to position [195, 0]
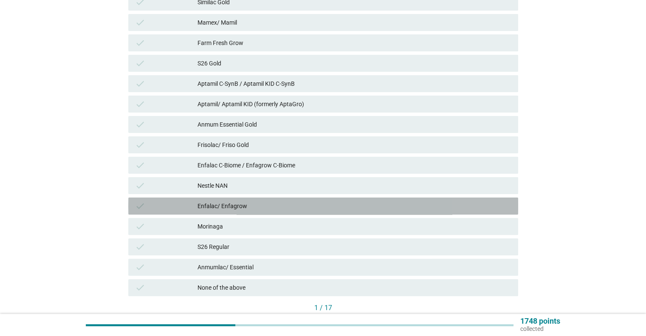
click at [244, 207] on div "Enfalac/ Enfagrow" at bounding box center [353, 206] width 313 height 10
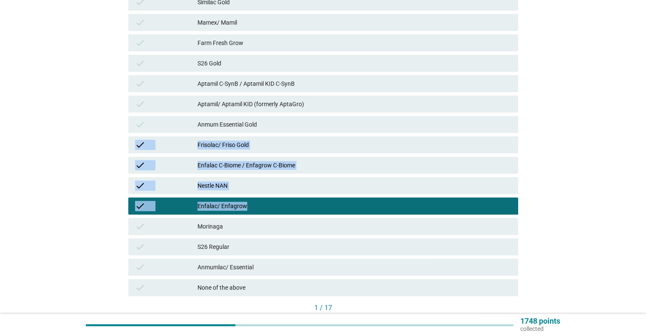
drag, startPoint x: 244, startPoint y: 207, endPoint x: 301, endPoint y: 124, distance: 101.2
click at [301, 124] on div "check Similac Inte-P/Intelli-Pro check Similac Gold check Mamex/ Mamil check Fa…" at bounding box center [323, 135] width 393 height 326
click at [75, 151] on div "English arrow_drop_down Which of these brands do you think…? Please select all …" at bounding box center [322, 86] width 605 height 501
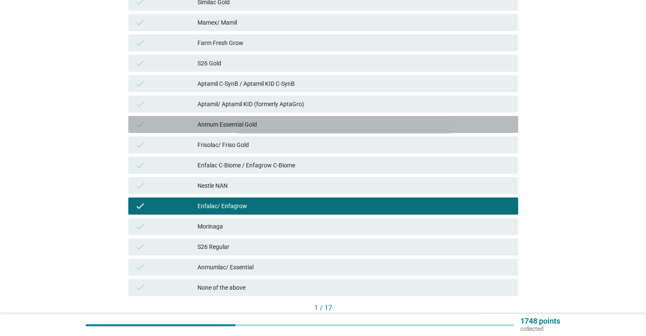
click at [256, 125] on div "Anmum Essential Gold" at bounding box center [353, 124] width 313 height 10
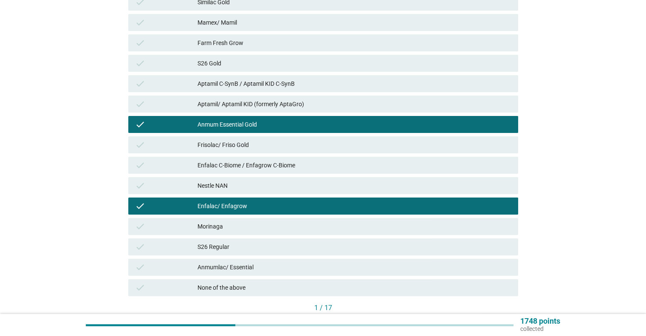
scroll to position [250, 0]
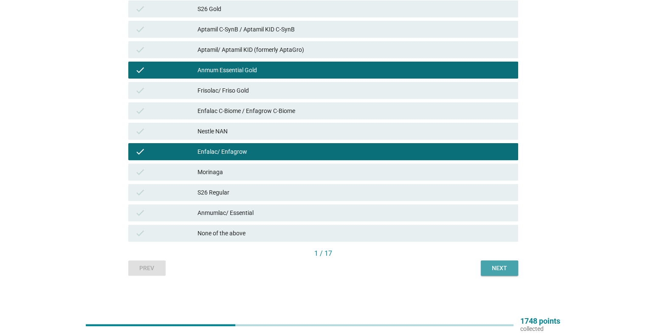
click at [506, 266] on div "Next" at bounding box center [500, 268] width 24 height 9
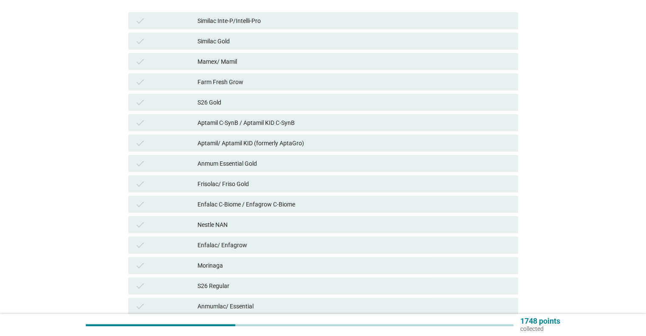
scroll to position [157, 0]
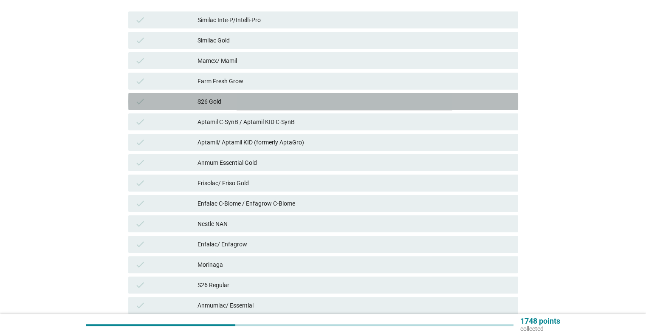
click at [215, 104] on div "S26 Gold" at bounding box center [353, 101] width 313 height 10
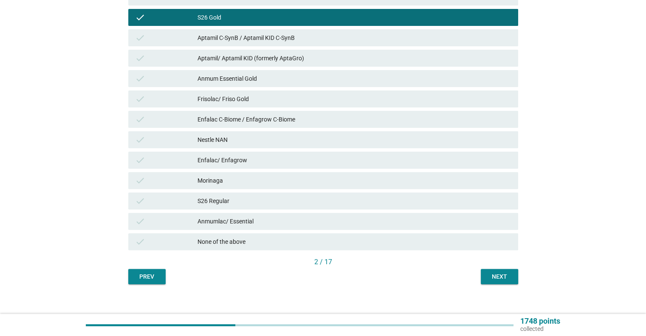
scroll to position [250, 0]
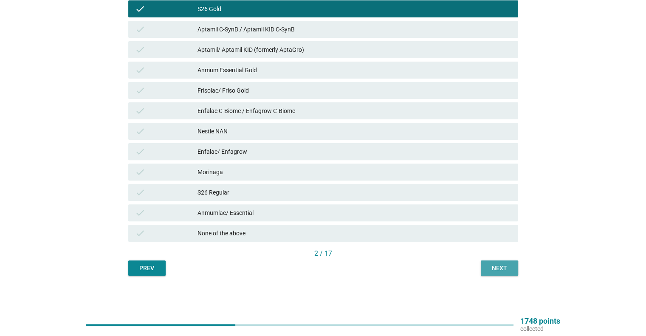
click at [489, 267] on div "Next" at bounding box center [500, 268] width 24 height 9
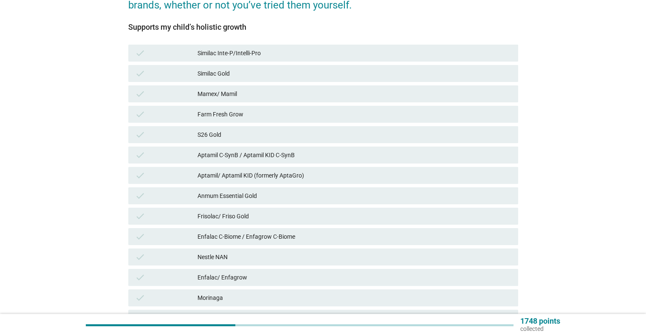
scroll to position [126, 0]
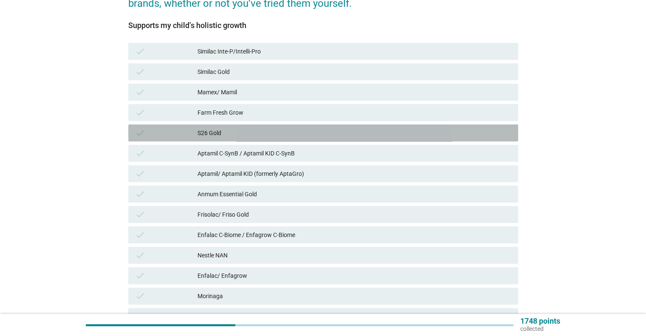
click at [237, 135] on div "S26 Gold" at bounding box center [353, 133] width 313 height 10
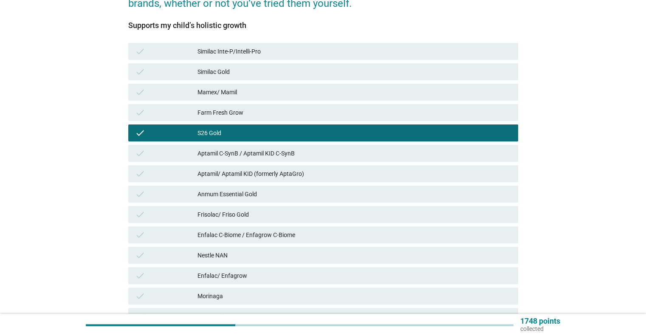
click at [235, 194] on div "Anmum Essential Gold" at bounding box center [353, 194] width 313 height 10
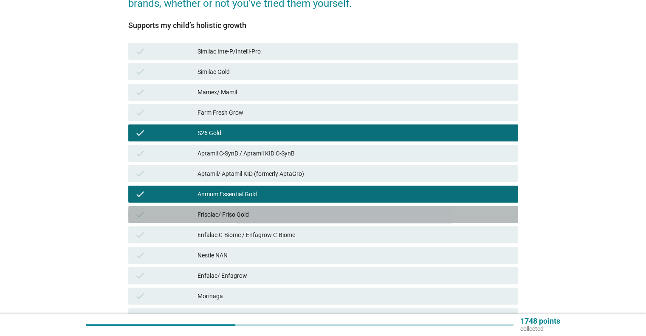
click at [233, 211] on div "Frisolac/ Friso Gold" at bounding box center [353, 214] width 313 height 10
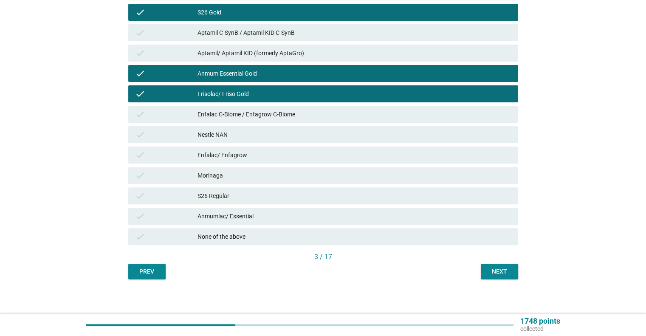
scroll to position [250, 0]
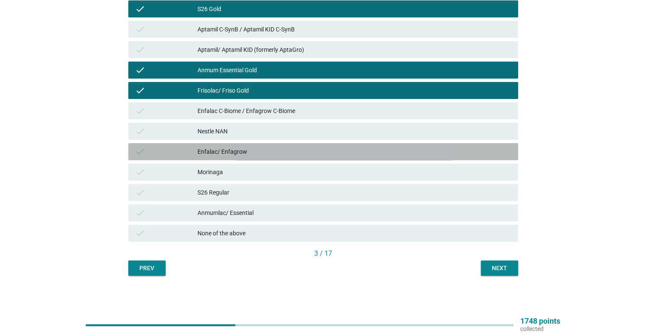
click at [242, 148] on div "Enfalac/ Enfagrow" at bounding box center [353, 152] width 313 height 10
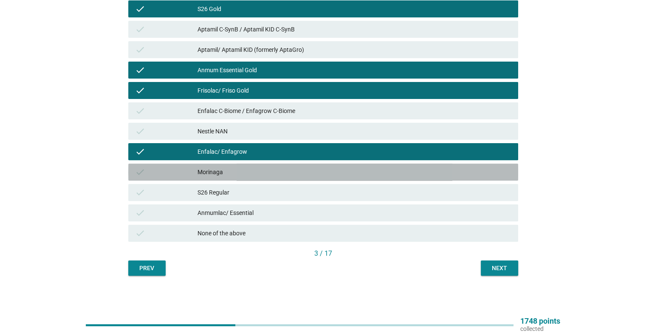
click at [237, 171] on div "Morinaga" at bounding box center [353, 172] width 313 height 10
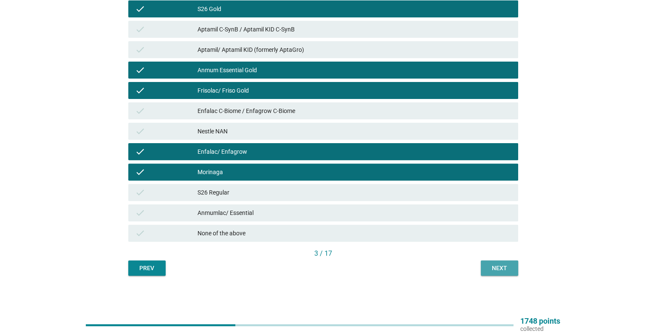
click at [488, 264] on div "Next" at bounding box center [500, 268] width 24 height 9
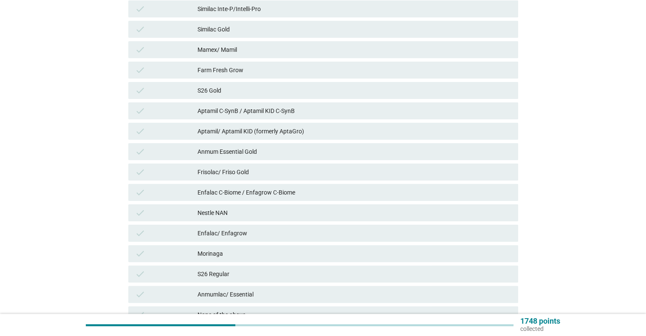
scroll to position [168, 0]
click at [255, 193] on div "Enfalac C-Biome / Enfagrow C-Biome" at bounding box center [353, 192] width 313 height 10
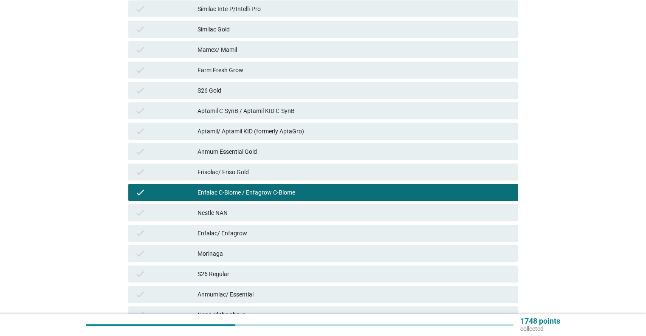
click at [327, 112] on div "Aptamil C-SynB / Aptamil KID C-SynB" at bounding box center [353, 111] width 313 height 10
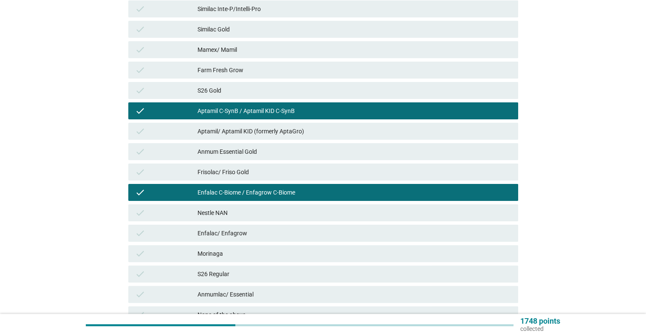
scroll to position [250, 0]
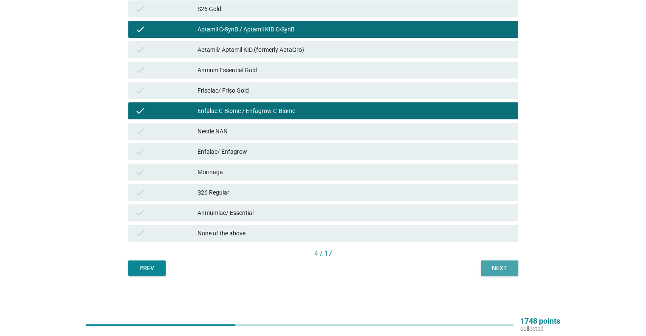
click at [499, 268] on div "Next" at bounding box center [500, 268] width 24 height 9
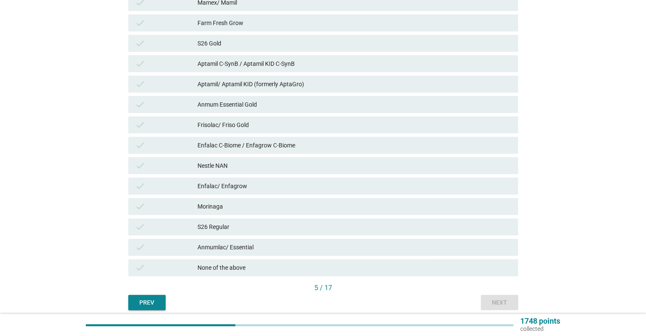
scroll to position [217, 0]
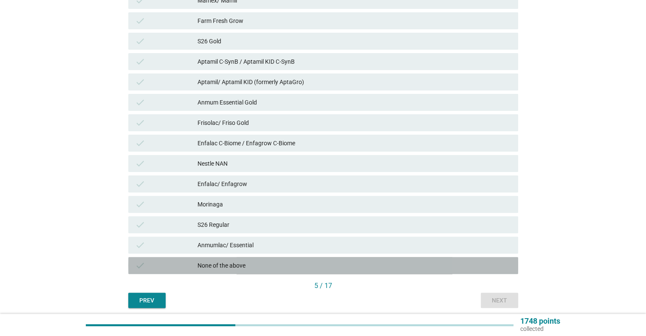
click at [384, 272] on div "check None of the above" at bounding box center [323, 265] width 390 height 17
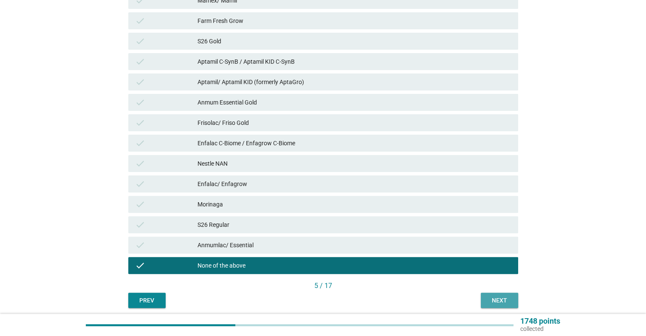
click at [503, 296] on div "Next" at bounding box center [500, 300] width 24 height 9
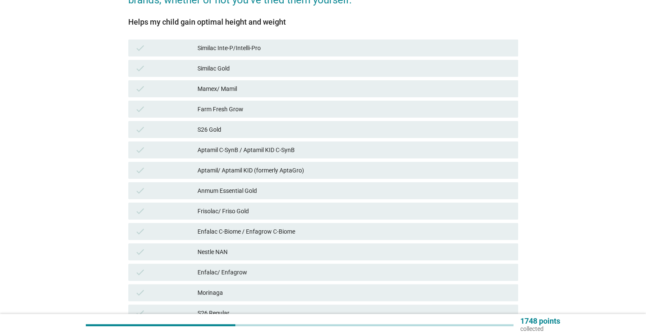
scroll to position [130, 0]
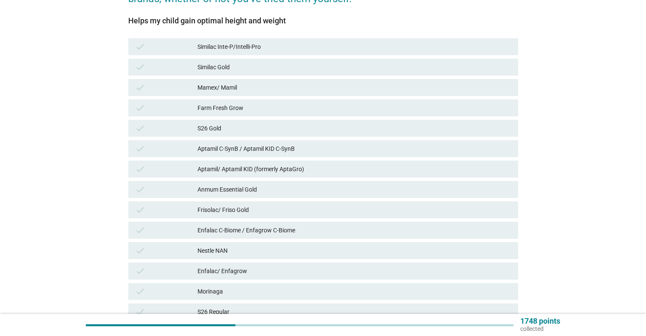
click at [241, 69] on div "Similac Gold" at bounding box center [353, 67] width 313 height 10
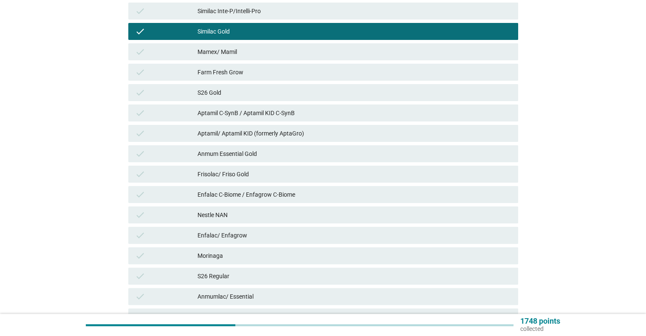
scroll to position [166, 0]
click at [275, 158] on div "check Anmum Essential Gold" at bounding box center [323, 153] width 390 height 17
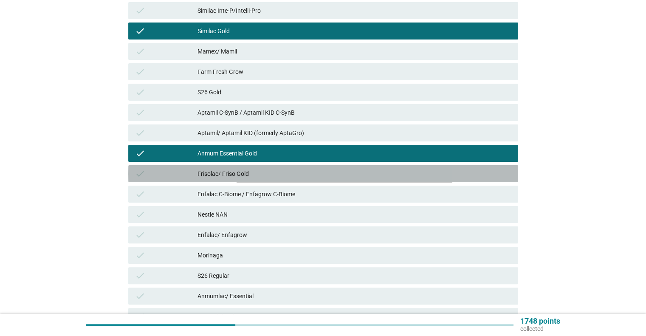
click at [262, 171] on div "Frisolac/ Friso Gold" at bounding box center [353, 174] width 313 height 10
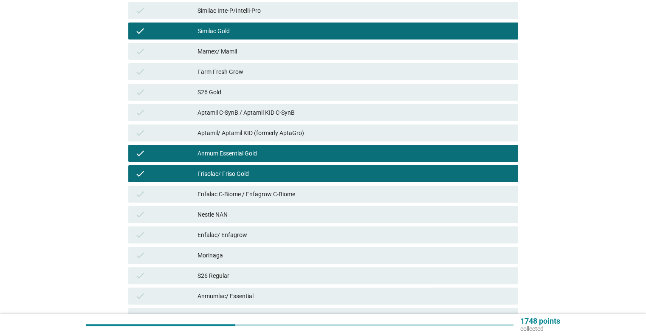
scroll to position [250, 0]
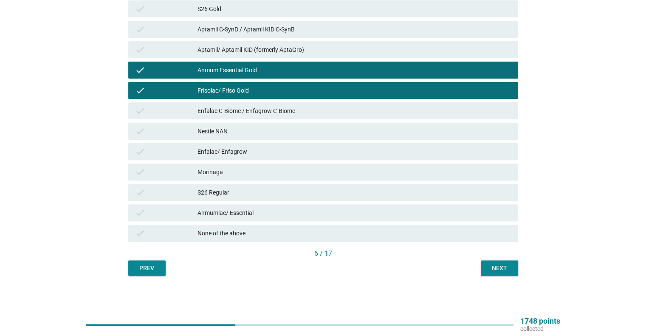
click at [240, 151] on div "Enfalac/ Enfagrow" at bounding box center [353, 152] width 313 height 10
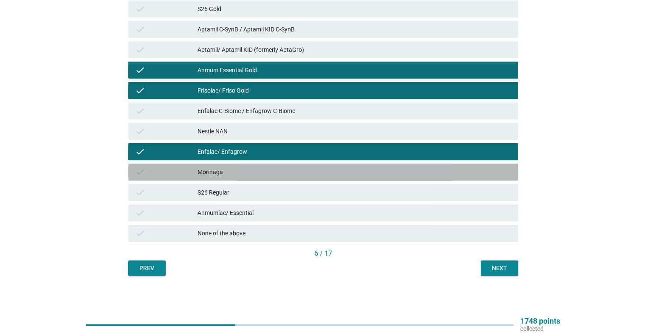
click at [243, 176] on div "Morinaga" at bounding box center [353, 172] width 313 height 10
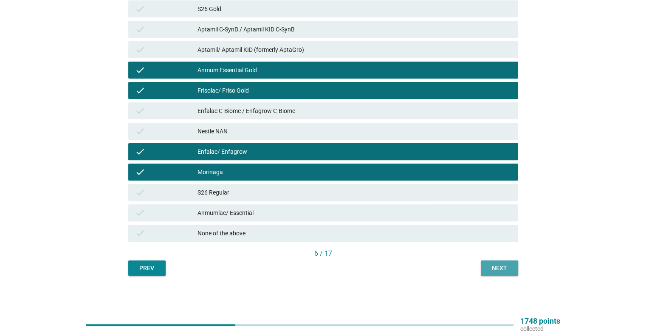
click at [498, 265] on div "Next" at bounding box center [500, 268] width 24 height 9
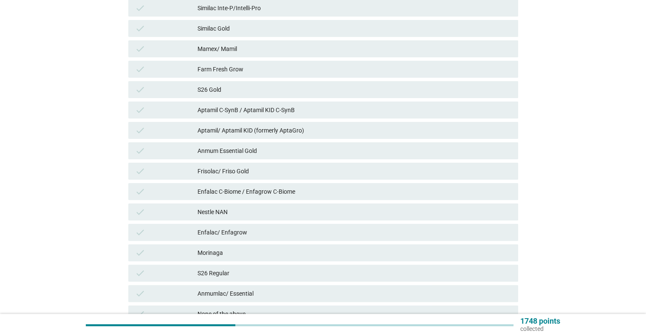
scroll to position [169, 0]
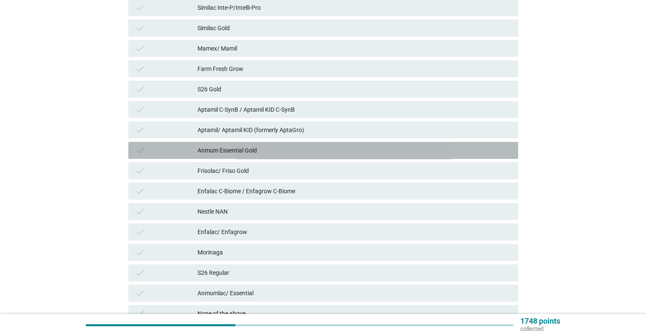
click at [270, 147] on div "Anmum Essential Gold" at bounding box center [353, 150] width 313 height 10
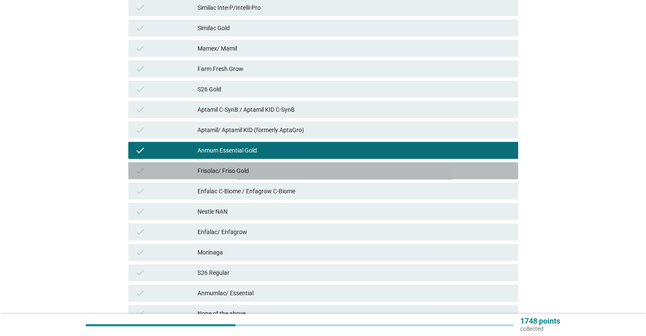
click at [279, 171] on div "Frisolac/ Friso Gold" at bounding box center [353, 171] width 313 height 10
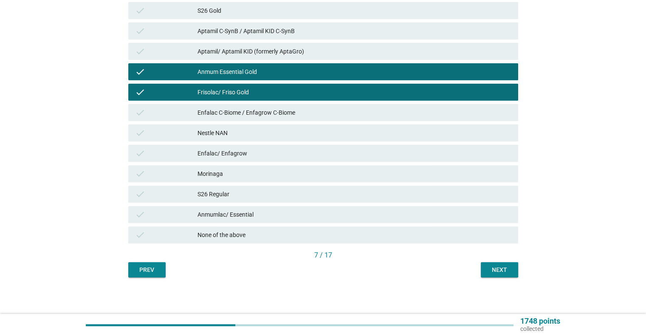
scroll to position [250, 0]
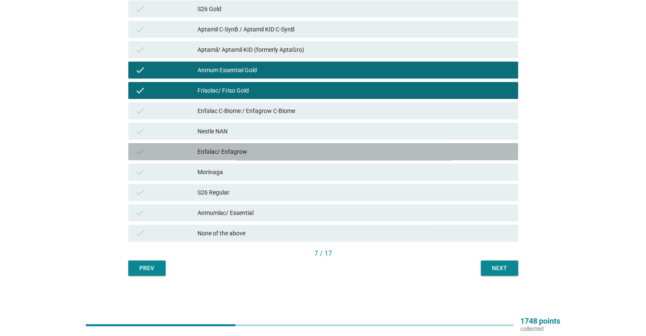
click at [272, 154] on div "Enfalac/ Enfagrow" at bounding box center [353, 152] width 313 height 10
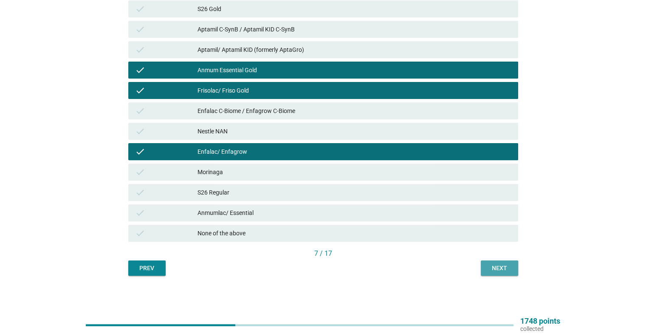
click at [489, 268] on div "Next" at bounding box center [500, 268] width 24 height 9
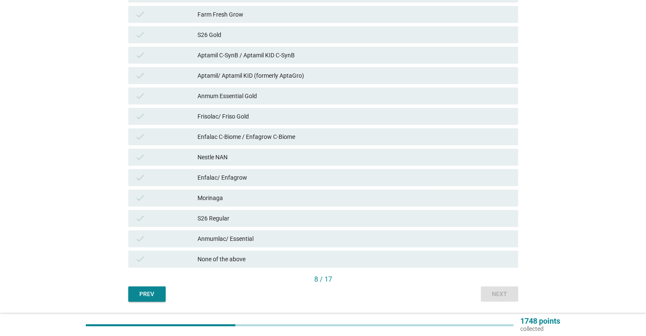
scroll to position [224, 0]
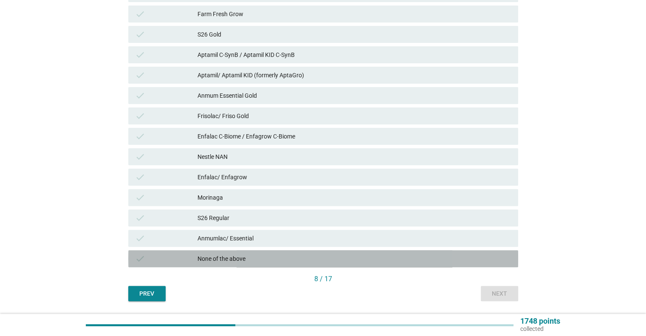
click at [387, 254] on div "None of the above" at bounding box center [353, 259] width 313 height 10
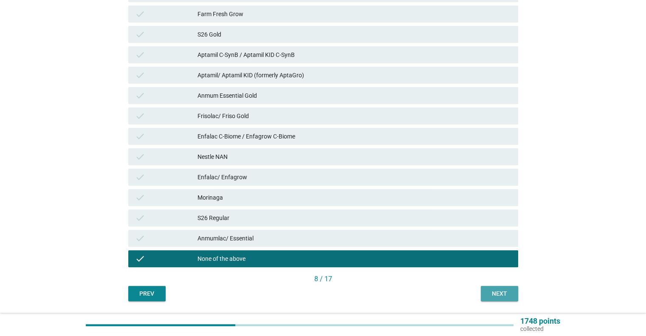
click at [496, 292] on div "Next" at bounding box center [500, 293] width 24 height 9
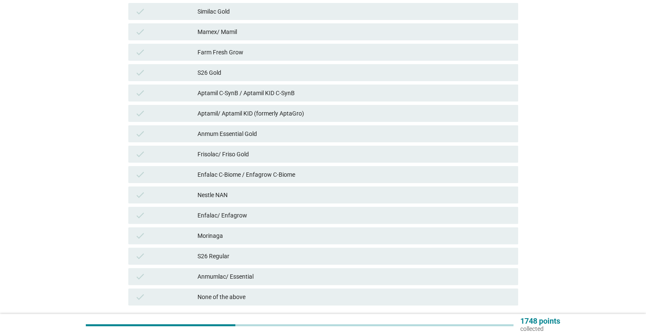
scroll to position [186, 0]
click at [333, 222] on div "check Enfalac/ Enfagrow" at bounding box center [323, 214] width 390 height 17
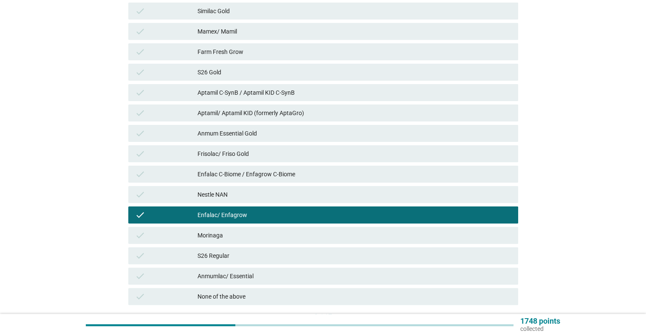
scroll to position [250, 0]
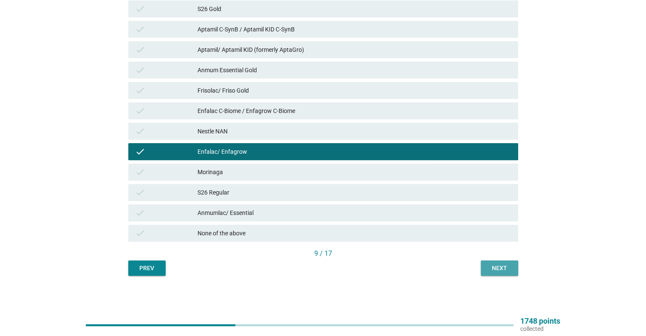
click at [494, 262] on button "Next" at bounding box center [499, 267] width 37 height 15
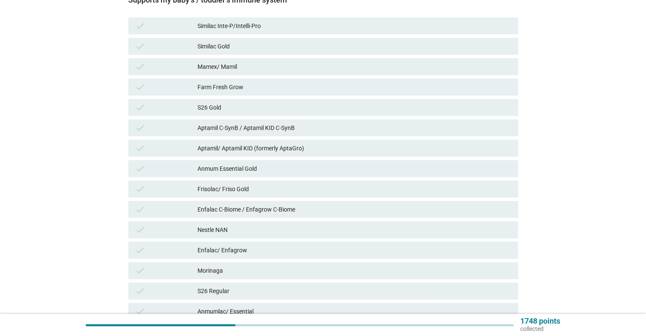
scroll to position [154, 0]
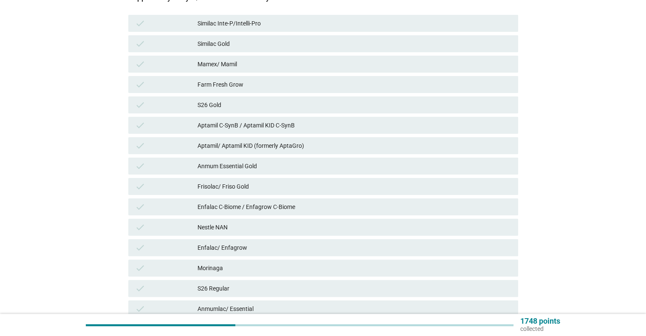
click at [253, 104] on div "S26 Gold" at bounding box center [353, 105] width 313 height 10
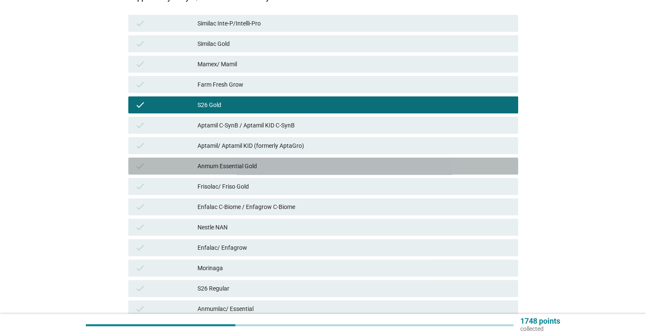
click at [257, 164] on div "Anmum Essential Gold" at bounding box center [353, 166] width 313 height 10
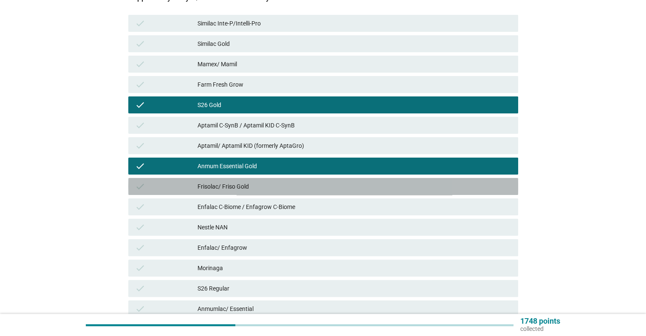
click at [255, 191] on div "Frisolac/ Friso Gold" at bounding box center [353, 186] width 313 height 10
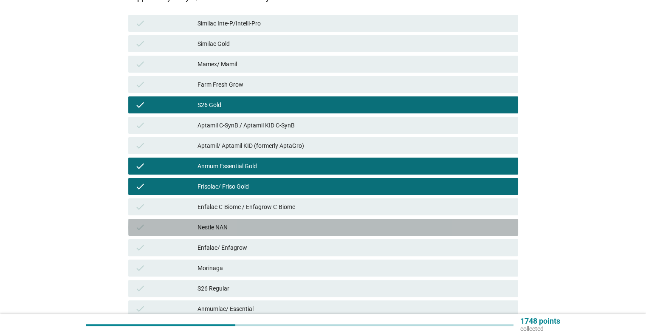
click at [246, 231] on div "Nestle NAN" at bounding box center [353, 227] width 313 height 10
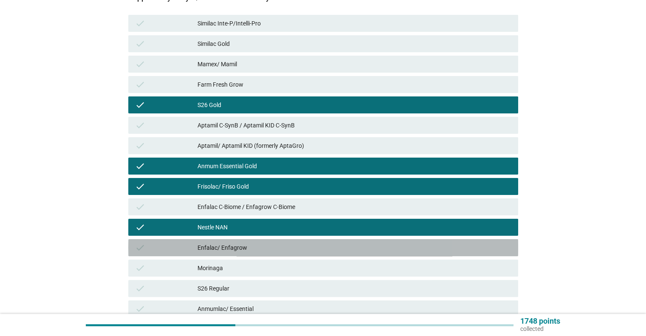
click at [246, 247] on div "Enfalac/ Enfagrow" at bounding box center [353, 247] width 313 height 10
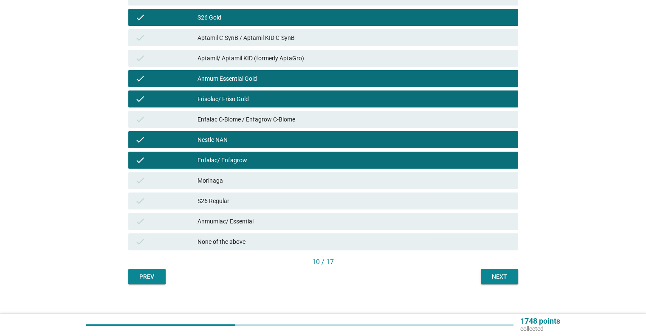
scroll to position [242, 0]
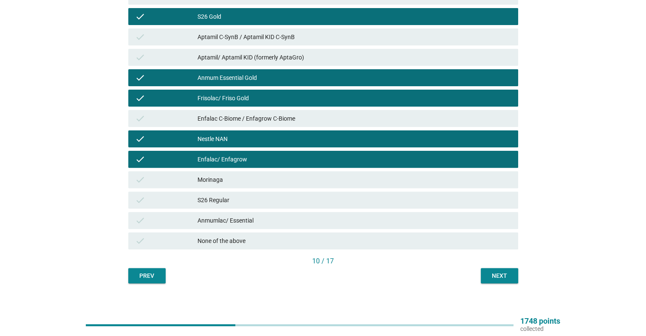
click at [281, 184] on div "Morinaga" at bounding box center [353, 180] width 313 height 10
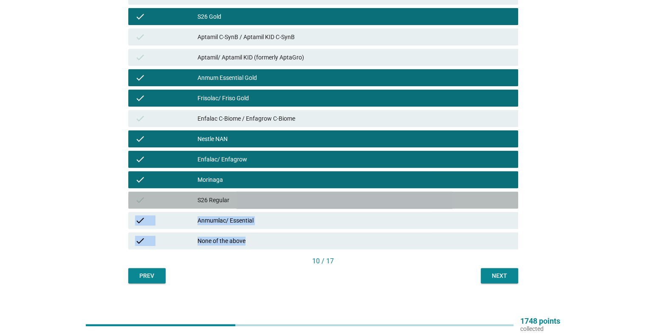
drag, startPoint x: 290, startPoint y: 200, endPoint x: 471, endPoint y: 262, distance: 192.1
click at [471, 262] on div "Supports my baby’s / toddler’s immune system check Similac Inte-P/Intelli-Pro c…" at bounding box center [323, 89] width 390 height 389
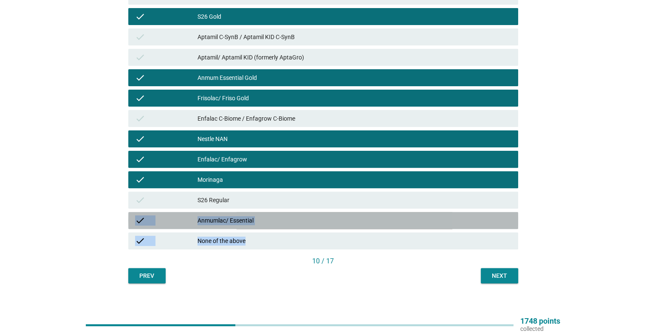
click at [141, 221] on icon "check" at bounding box center [140, 220] width 10 height 10
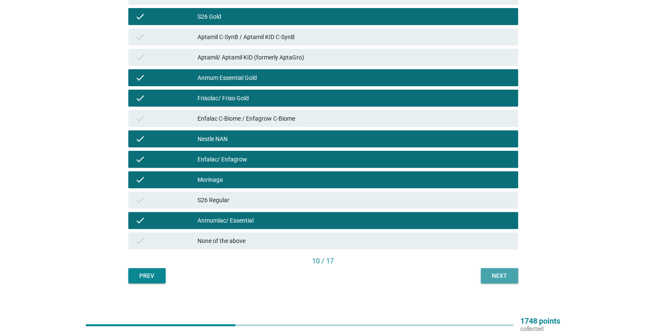
click at [495, 276] on div "Next" at bounding box center [500, 275] width 24 height 9
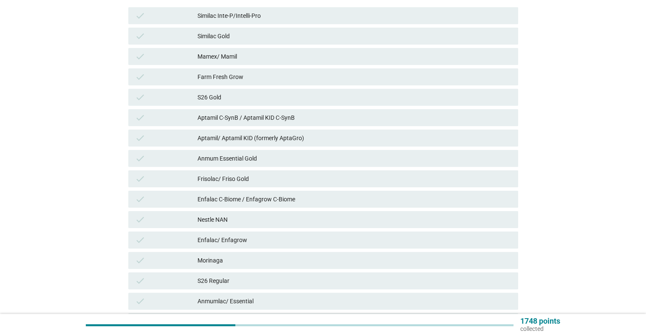
scroll to position [164, 0]
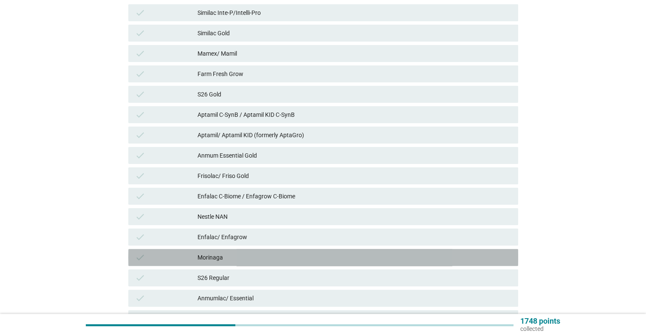
click at [224, 256] on div "Morinaga" at bounding box center [353, 257] width 313 height 10
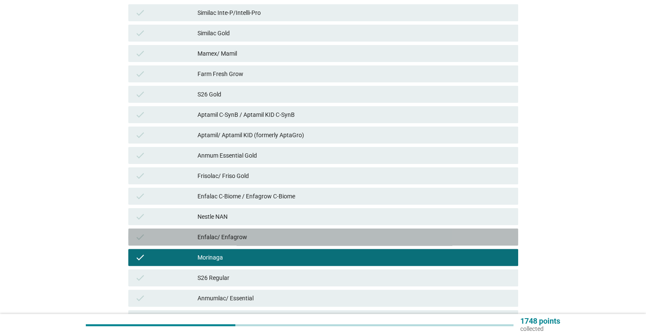
click at [247, 241] on div "Enfalac/ Enfagrow" at bounding box center [353, 237] width 313 height 10
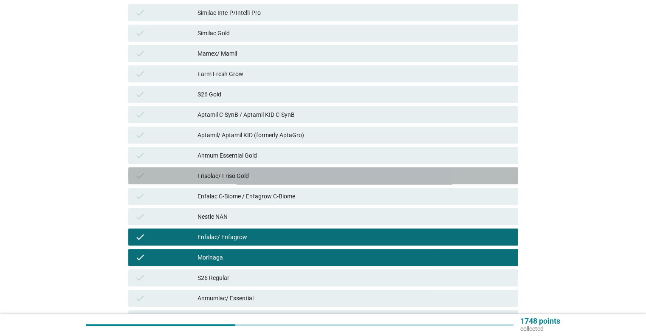
click at [305, 176] on div "Frisolac/ Friso Gold" at bounding box center [353, 176] width 313 height 10
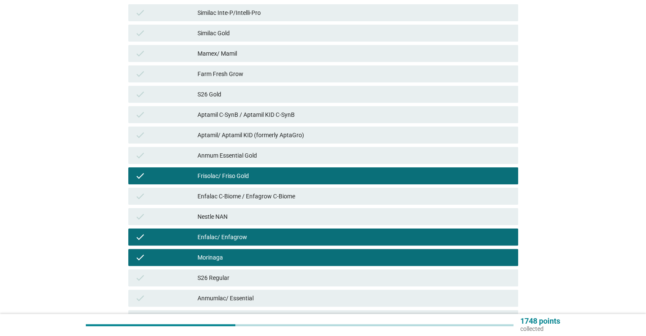
scroll to position [250, 0]
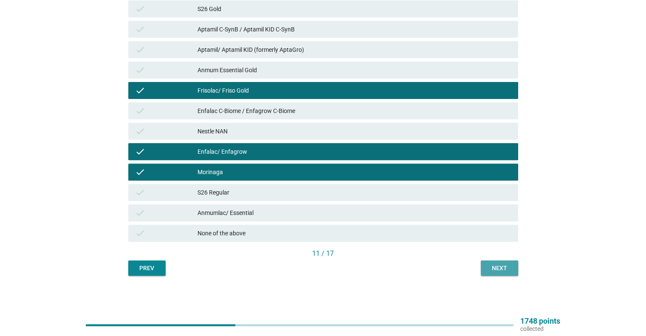
click at [493, 264] on div "Next" at bounding box center [500, 268] width 24 height 9
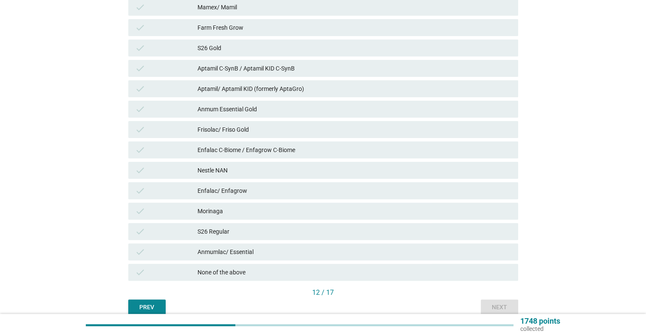
scroll to position [211, 0]
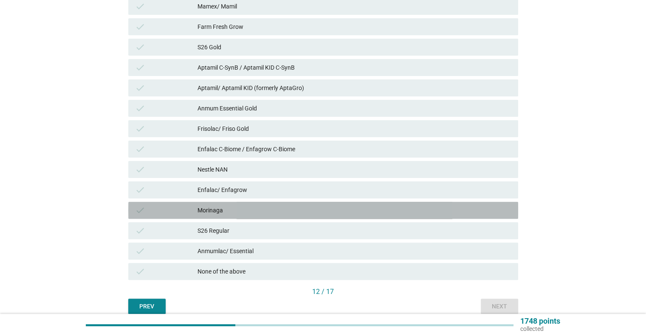
click at [408, 211] on div "Morinaga" at bounding box center [353, 210] width 313 height 10
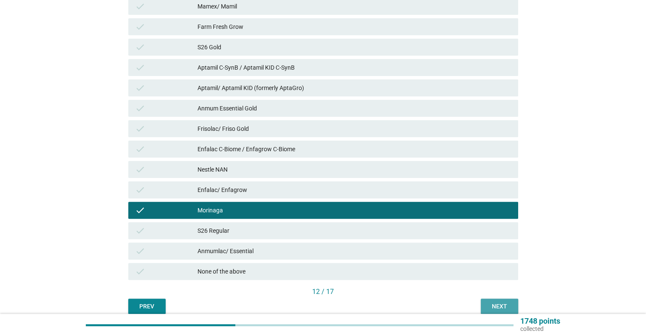
click at [496, 302] on div "Next" at bounding box center [500, 306] width 24 height 9
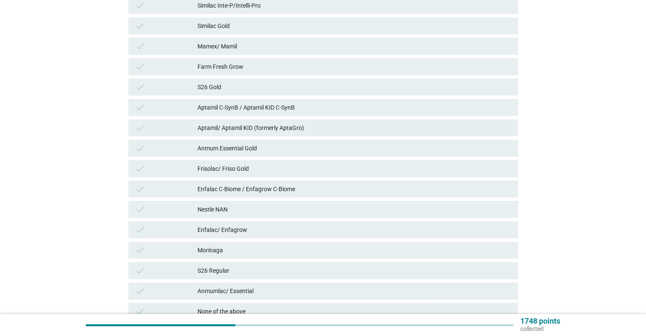
scroll to position [250, 0]
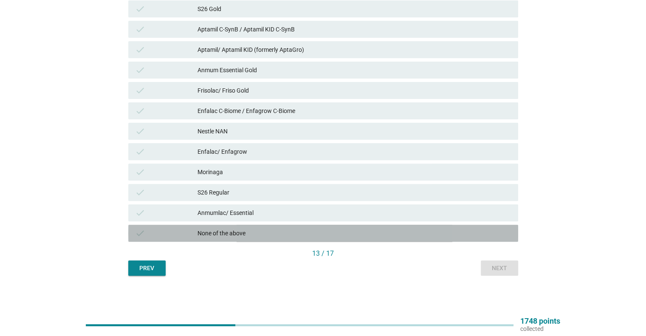
click at [379, 229] on div "None of the above" at bounding box center [353, 233] width 313 height 10
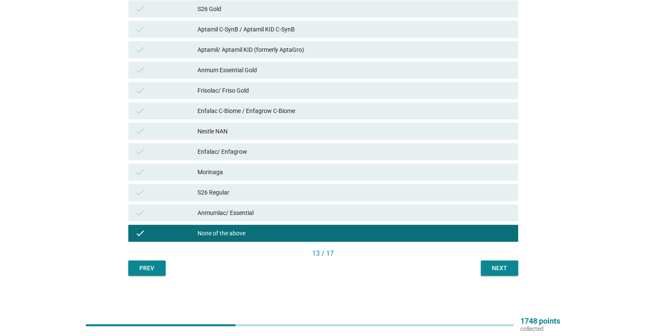
click at [488, 269] on div "Next" at bounding box center [500, 268] width 24 height 9
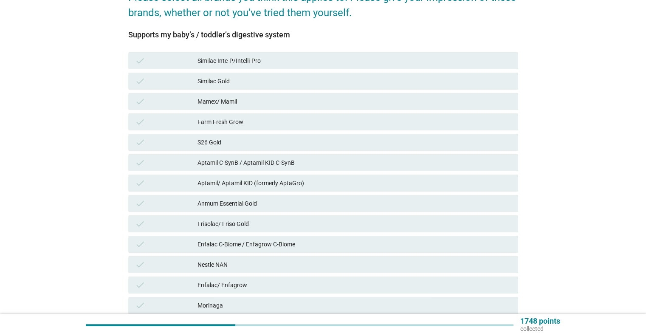
scroll to position [120, 0]
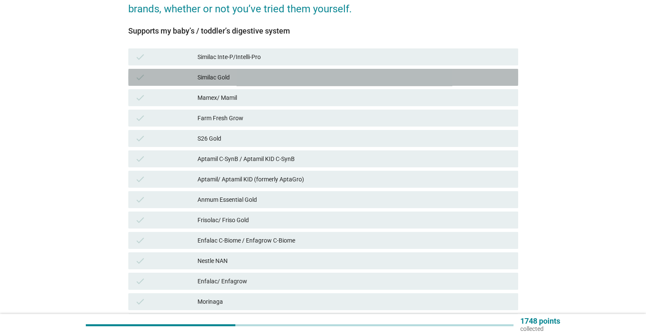
click at [270, 76] on div "Similac Gold" at bounding box center [353, 77] width 313 height 10
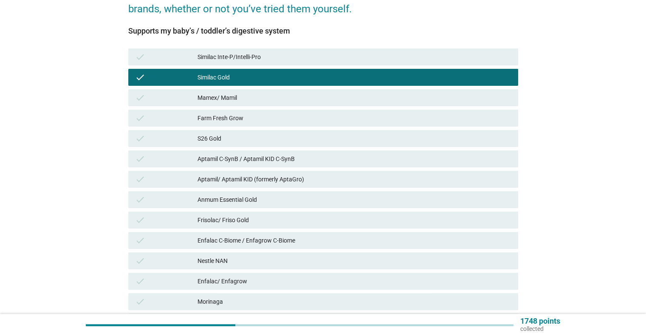
click at [268, 141] on div "S26 Gold" at bounding box center [353, 138] width 313 height 10
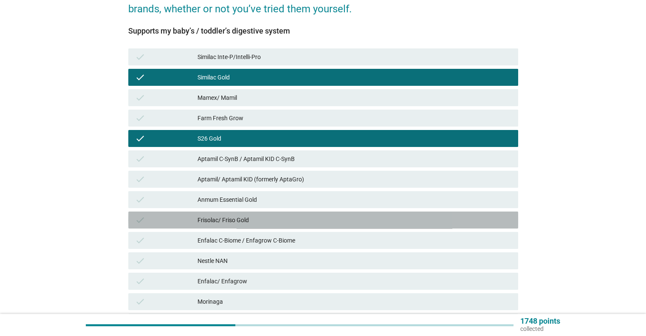
click at [262, 222] on div "Frisolac/ Friso Gold" at bounding box center [353, 220] width 313 height 10
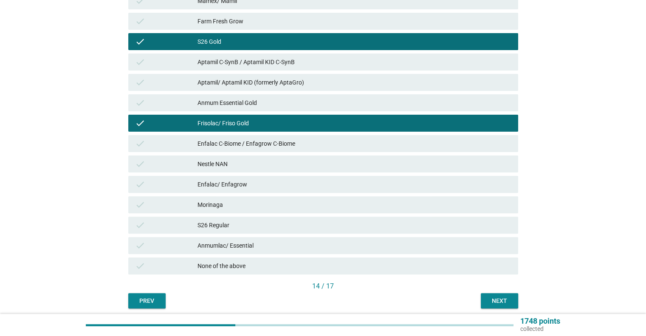
scroll to position [222, 0]
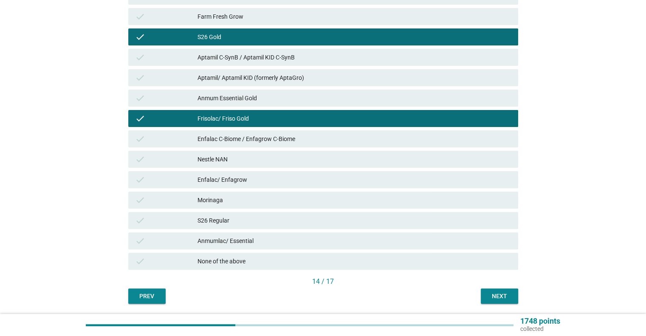
click at [273, 182] on div "Enfalac/ Enfagrow" at bounding box center [353, 180] width 313 height 10
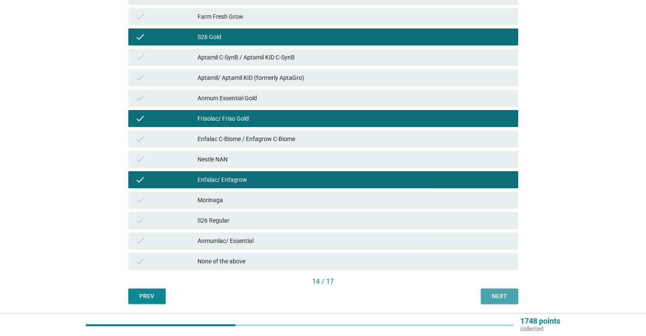
click at [495, 296] on div "Next" at bounding box center [500, 296] width 24 height 9
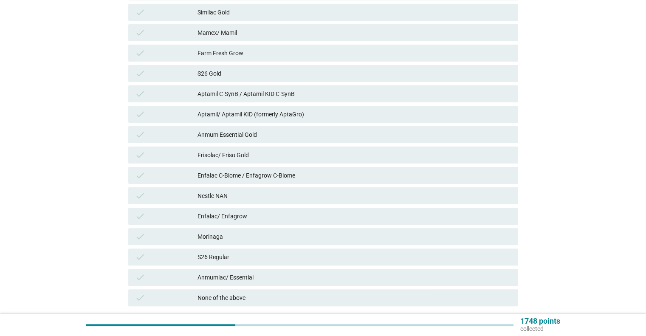
scroll to position [186, 0]
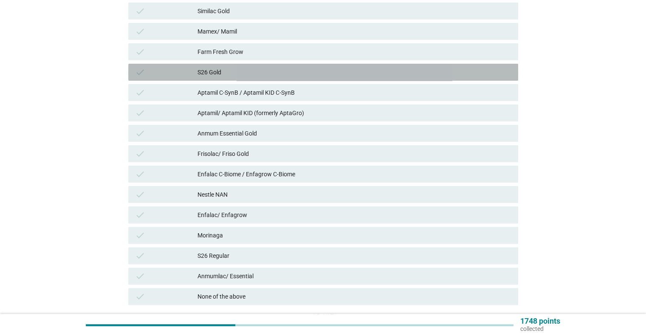
click at [289, 74] on div "S26 Gold" at bounding box center [353, 72] width 313 height 10
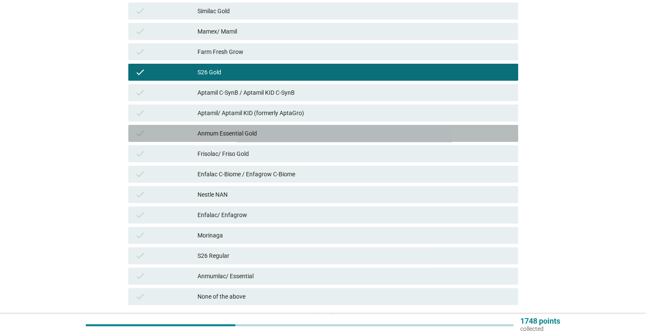
click at [284, 137] on div "Anmum Essential Gold" at bounding box center [353, 133] width 313 height 10
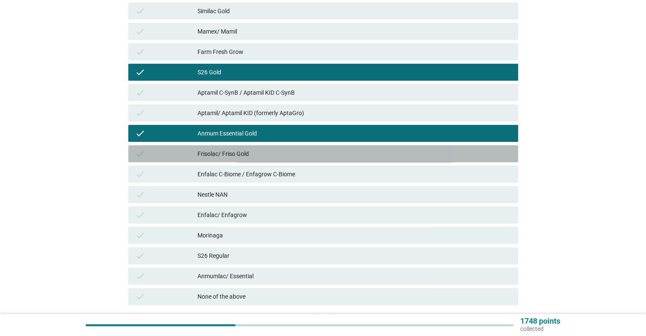
click at [275, 155] on div "Frisolac/ Friso Gold" at bounding box center [353, 154] width 313 height 10
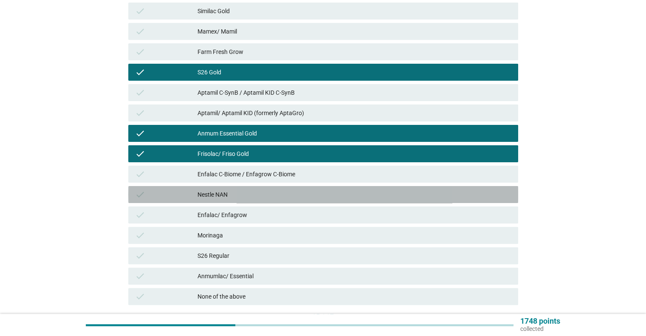
click at [256, 193] on div "Nestle NAN" at bounding box center [353, 194] width 313 height 10
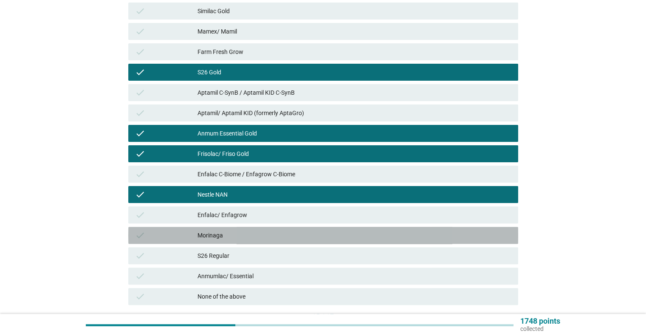
click at [243, 234] on div "Morinaga" at bounding box center [353, 235] width 313 height 10
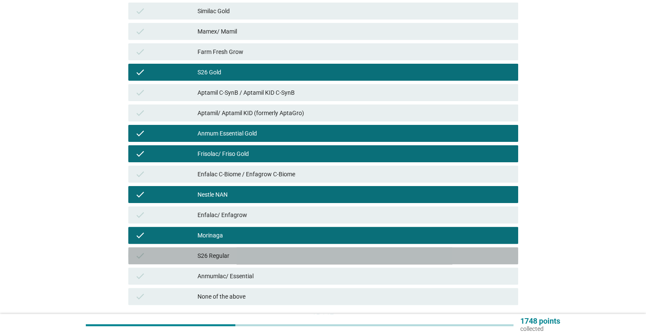
click at [246, 262] on div "check S26 Regular" at bounding box center [323, 255] width 390 height 17
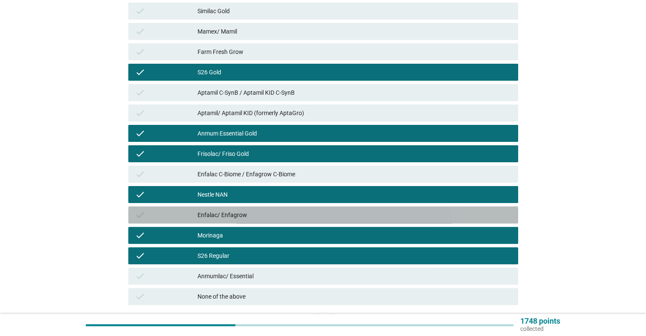
click at [317, 216] on div "Enfalac/ Enfagrow" at bounding box center [353, 215] width 313 height 10
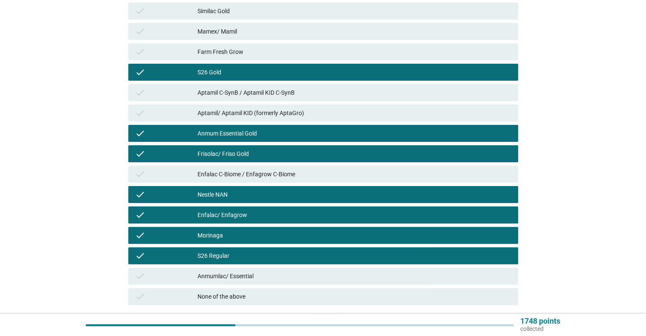
scroll to position [250, 0]
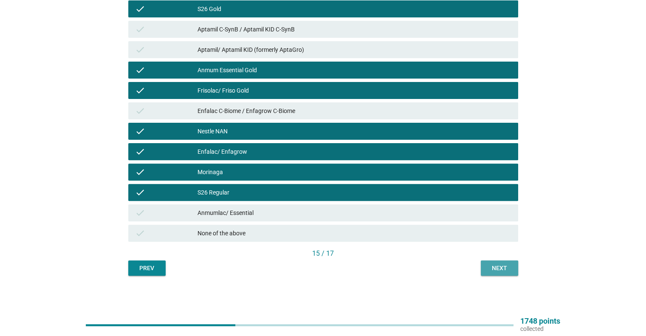
click at [504, 271] on div "Next" at bounding box center [500, 268] width 24 height 9
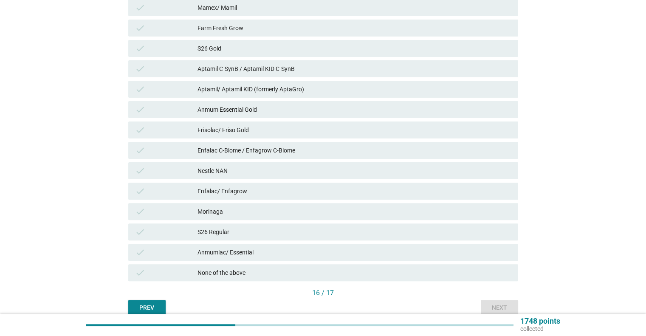
scroll to position [211, 0]
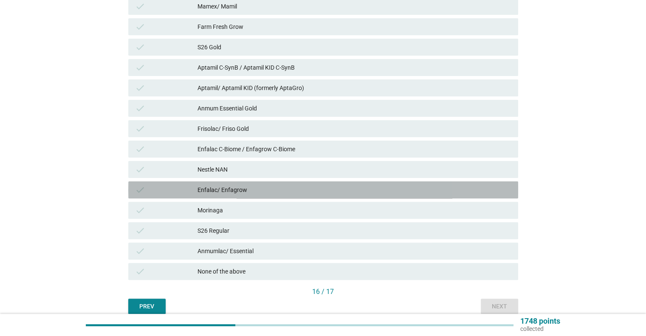
click at [284, 193] on div "Enfalac/ Enfagrow" at bounding box center [353, 190] width 313 height 10
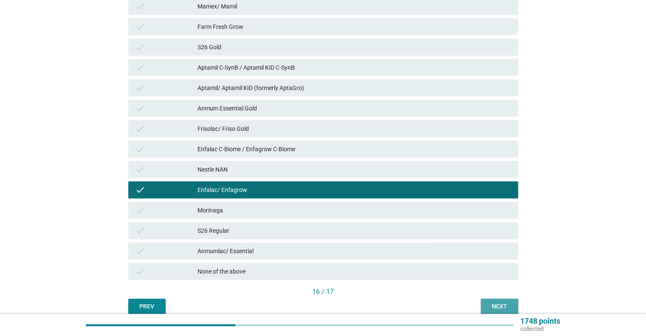
click at [491, 306] on div "Next" at bounding box center [500, 306] width 24 height 9
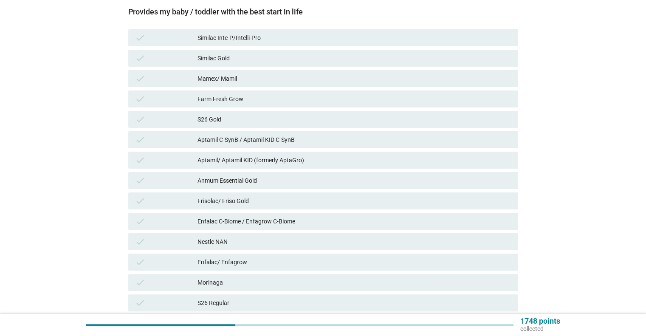
scroll to position [140, 0]
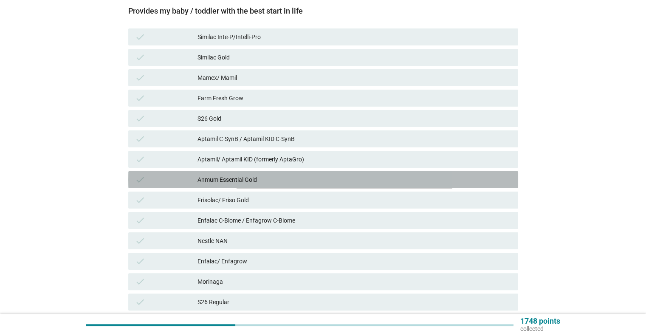
click at [271, 176] on div "Anmum Essential Gold" at bounding box center [353, 180] width 313 height 10
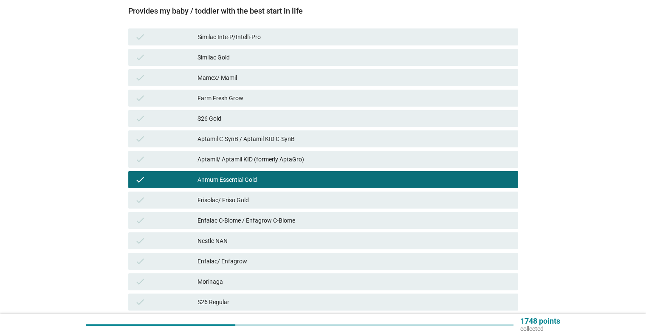
scroll to position [250, 0]
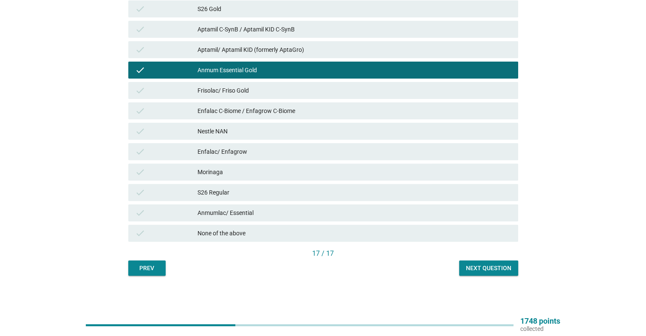
click at [481, 278] on div "English arrow_drop_down Which of these brands do you think…? Please select all …" at bounding box center [322, 32] width 403 height 501
click at [489, 270] on div "Next question" at bounding box center [488, 268] width 45 height 9
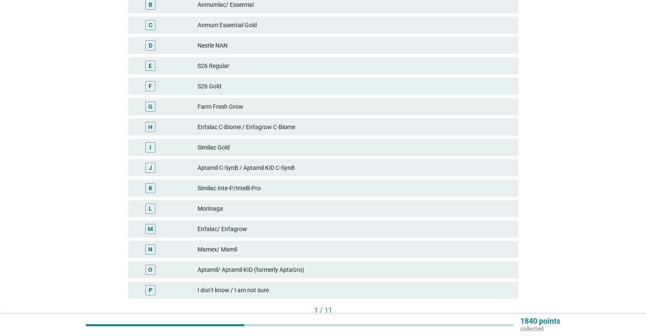
scroll to position [166, 0]
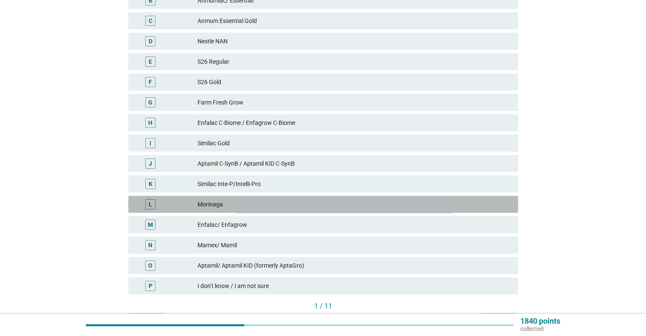
click at [308, 207] on div "Morinaga" at bounding box center [353, 204] width 313 height 10
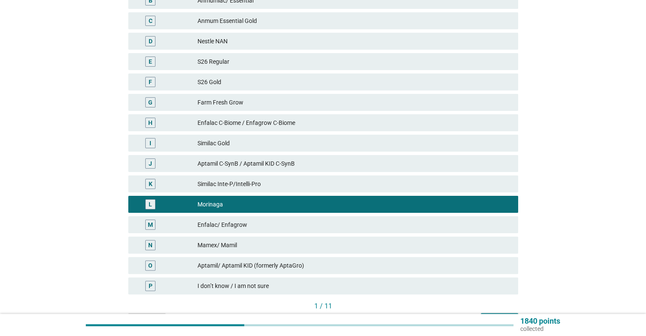
click at [311, 222] on div "Enfalac/ Enfagrow" at bounding box center [353, 225] width 313 height 10
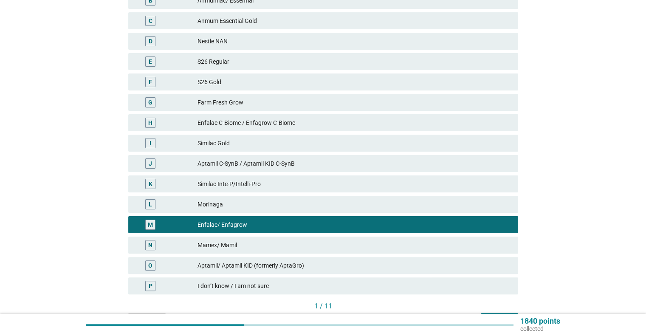
scroll to position [219, 0]
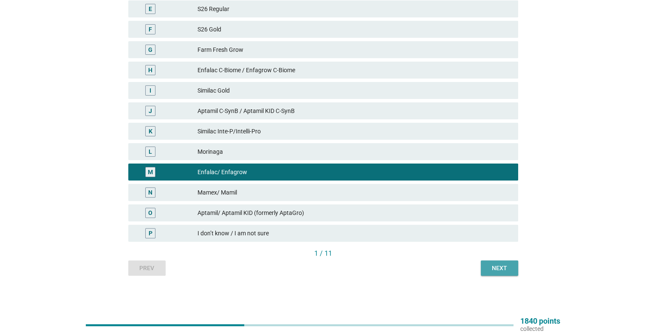
click at [506, 270] on div "Next" at bounding box center [500, 268] width 24 height 9
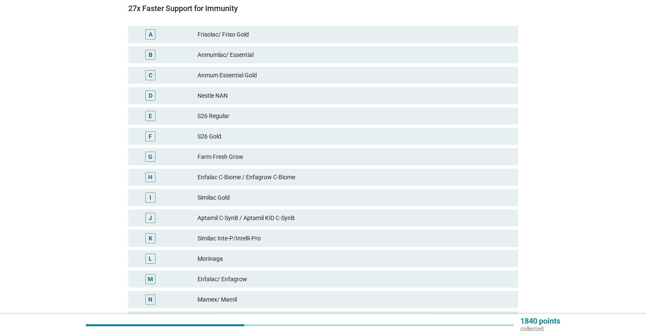
scroll to position [113, 0]
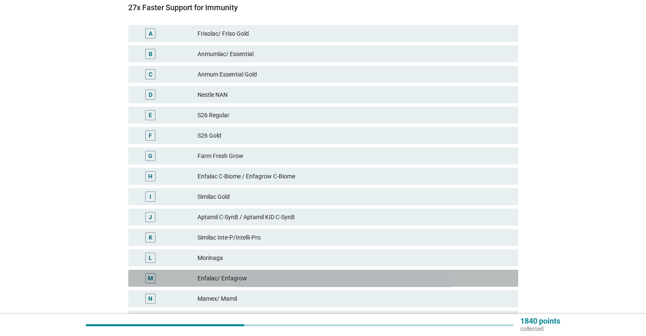
click at [254, 278] on div "Enfalac/ Enfagrow" at bounding box center [353, 278] width 313 height 10
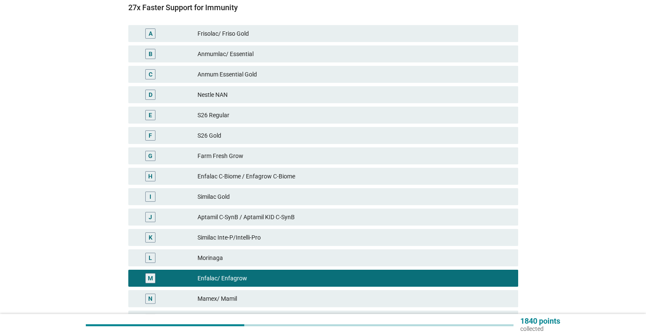
scroll to position [219, 0]
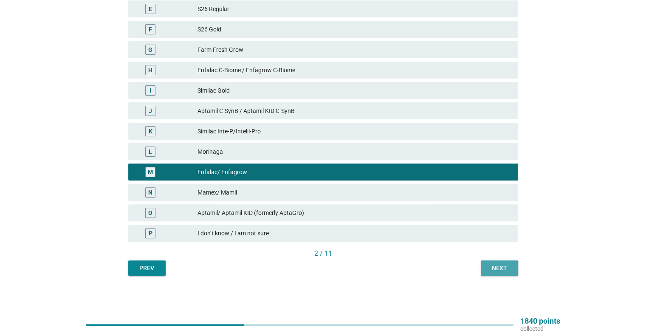
click at [502, 262] on button "Next" at bounding box center [499, 267] width 37 height 15
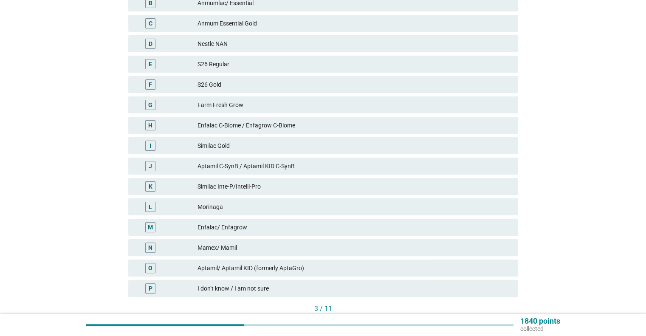
scroll to position [164, 0]
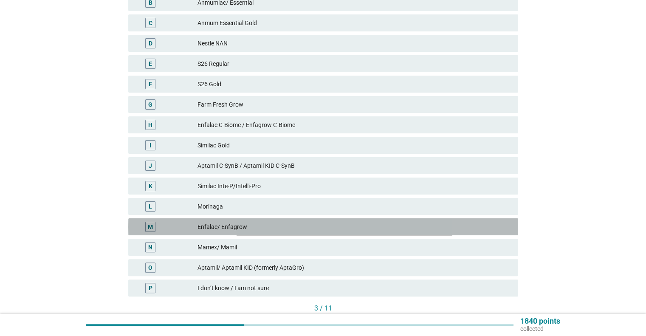
click at [272, 222] on div "Enfalac/ Enfagrow" at bounding box center [353, 227] width 313 height 10
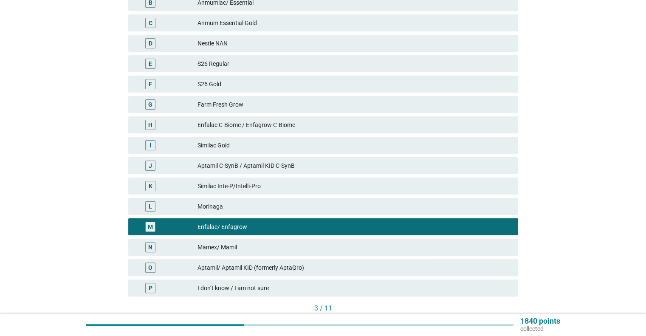
scroll to position [219, 0]
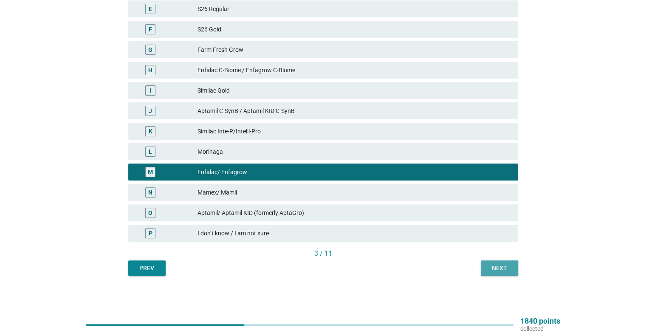
click at [495, 266] on div "Next" at bounding box center [500, 268] width 24 height 9
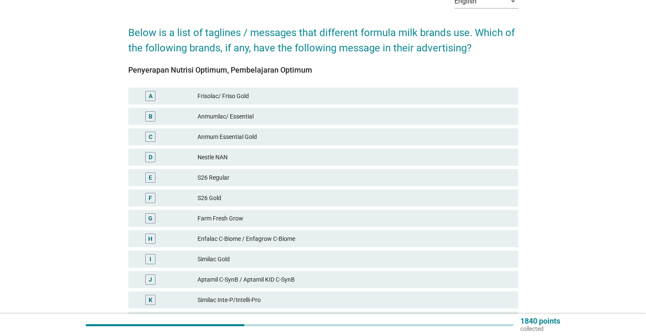
scroll to position [64, 0]
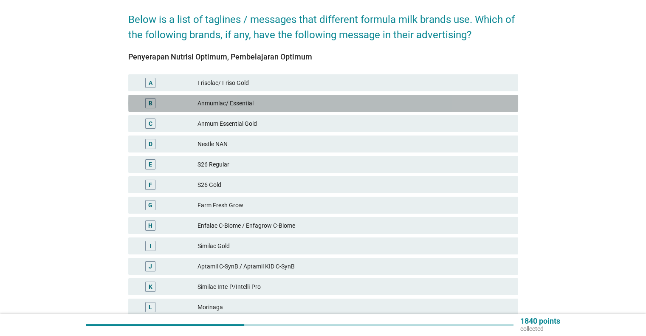
click at [333, 98] on div "Anmumlac/ Essential" at bounding box center [353, 103] width 313 height 10
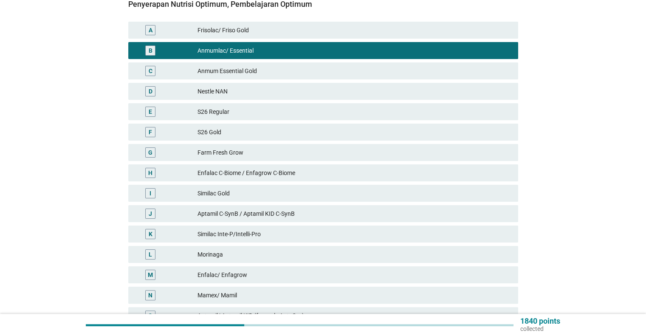
scroll to position [219, 0]
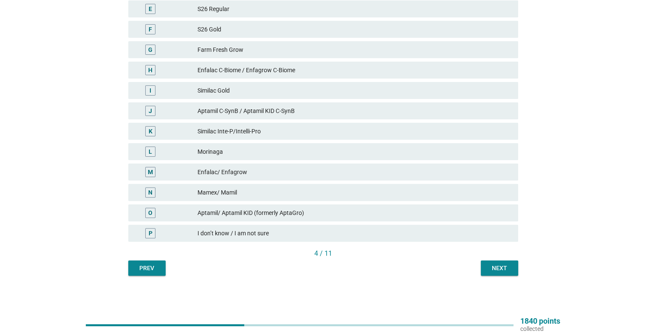
click at [498, 265] on div "Next" at bounding box center [500, 268] width 24 height 9
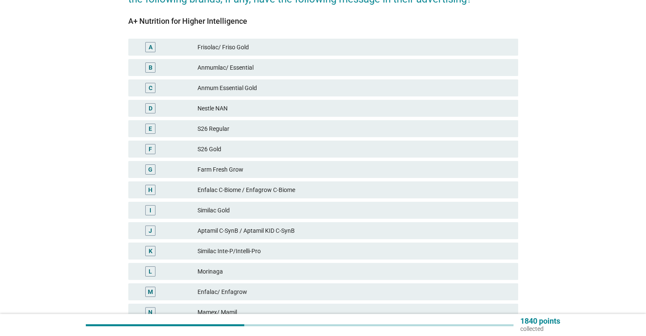
scroll to position [100, 0]
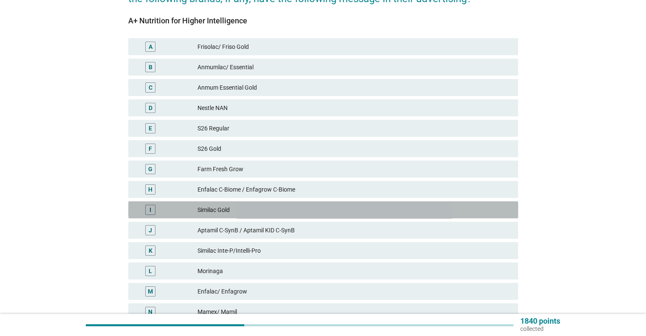
click at [319, 211] on div "Similac Gold" at bounding box center [353, 210] width 313 height 10
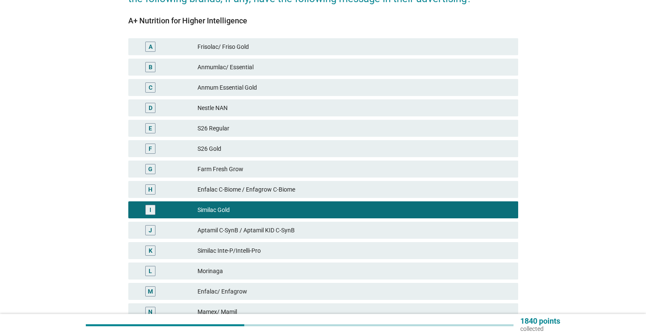
scroll to position [219, 0]
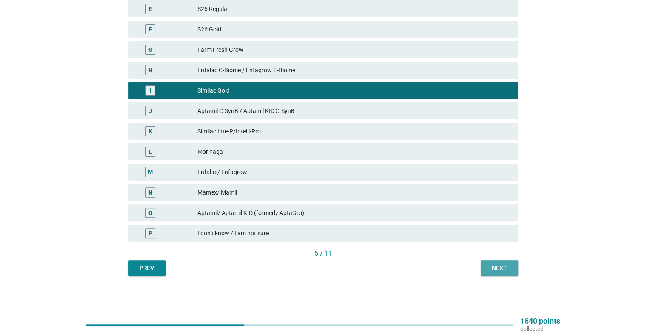
click at [500, 268] on div "Next" at bounding box center [500, 268] width 24 height 9
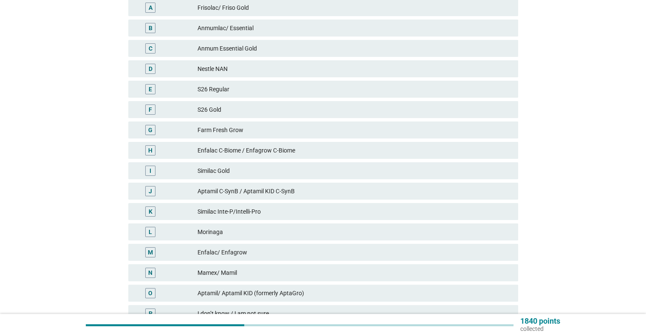
scroll to position [139, 0]
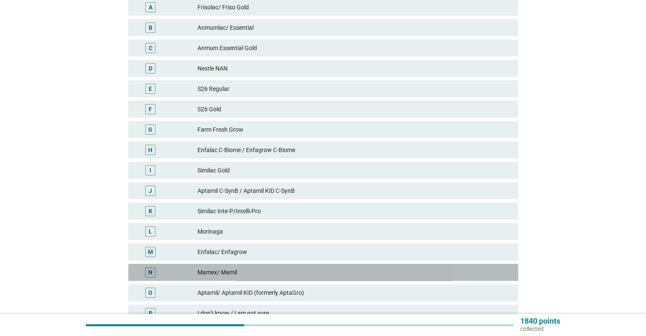
click at [268, 270] on div "Mamex/ Mamil" at bounding box center [353, 272] width 313 height 10
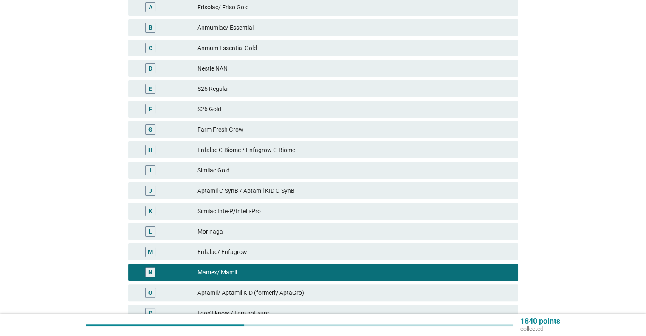
scroll to position [219, 0]
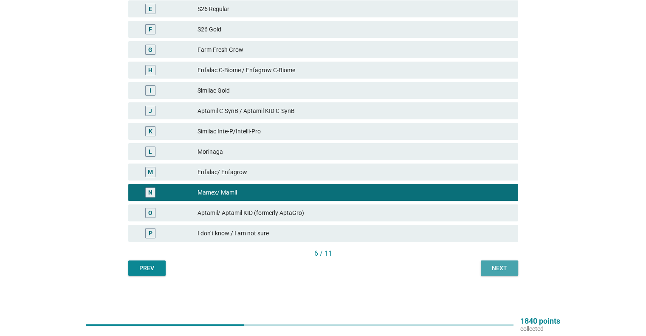
click at [497, 268] on div "Next" at bounding box center [500, 268] width 24 height 9
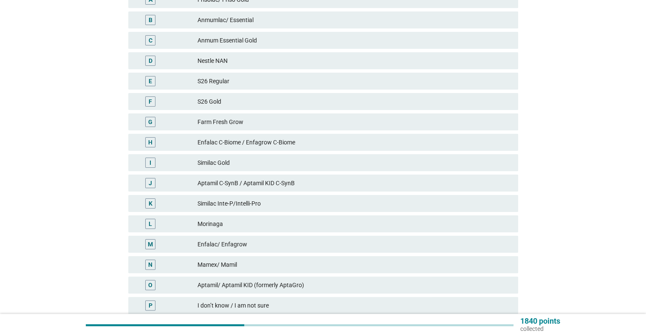
scroll to position [147, 0]
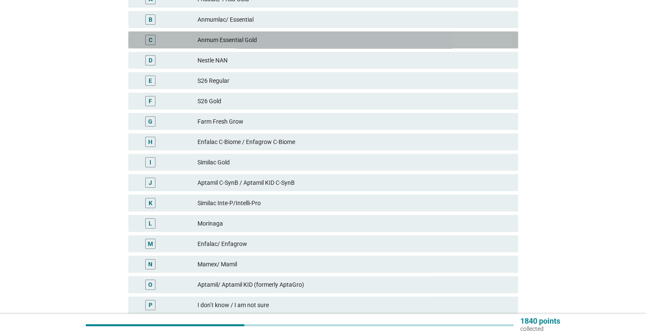
click at [291, 40] on div "Anmum Essential Gold" at bounding box center [353, 40] width 313 height 10
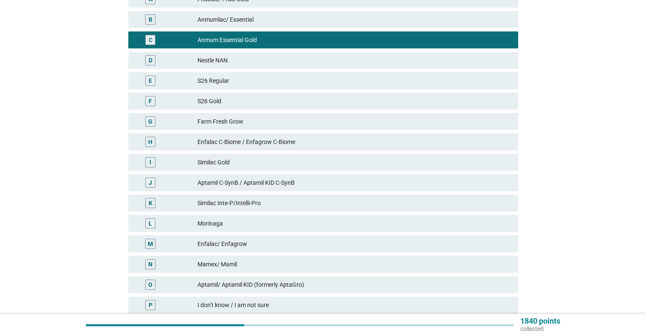
scroll to position [219, 0]
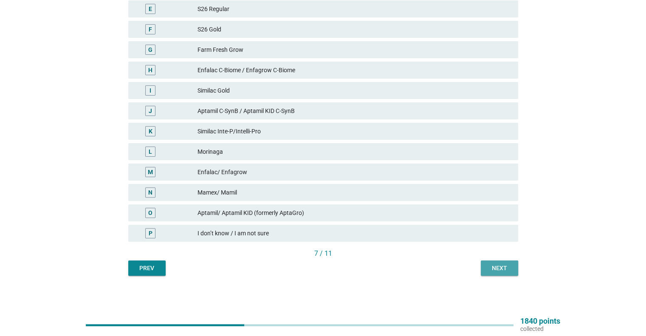
click at [500, 274] on button "Next" at bounding box center [499, 267] width 37 height 15
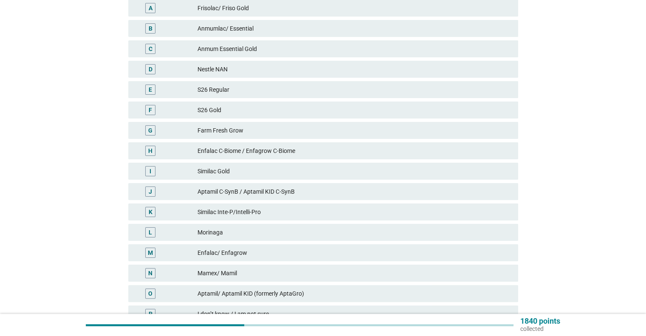
scroll to position [139, 0]
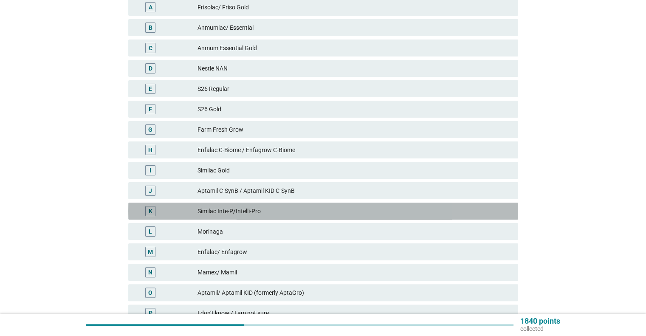
click at [331, 211] on div "Similac Inte-P/Intelli-Pro" at bounding box center [353, 211] width 313 height 10
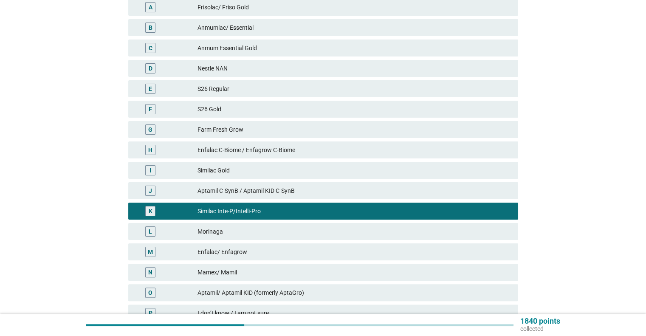
scroll to position [219, 0]
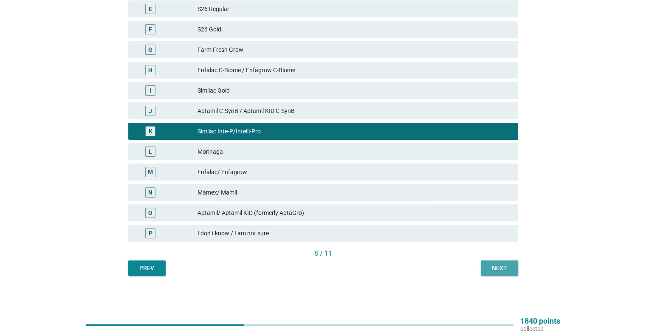
click at [500, 264] on div "Next" at bounding box center [500, 268] width 24 height 9
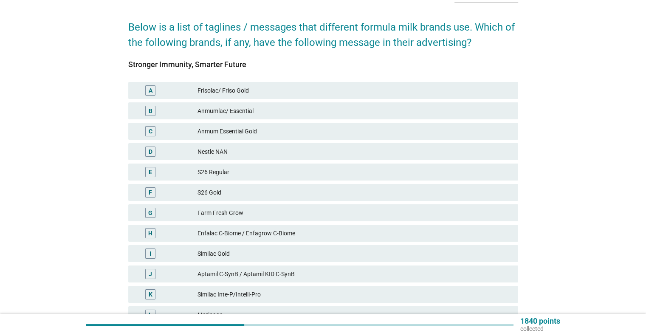
scroll to position [57, 0]
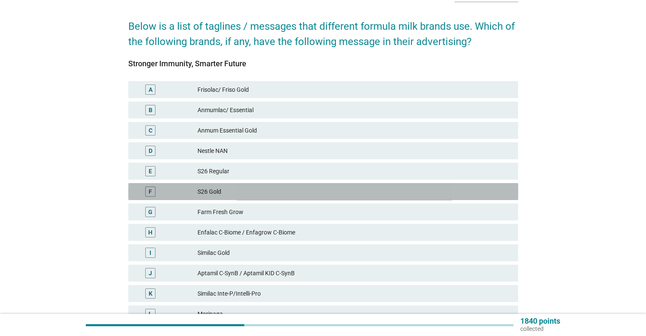
click at [352, 195] on div "S26 Gold" at bounding box center [353, 191] width 313 height 10
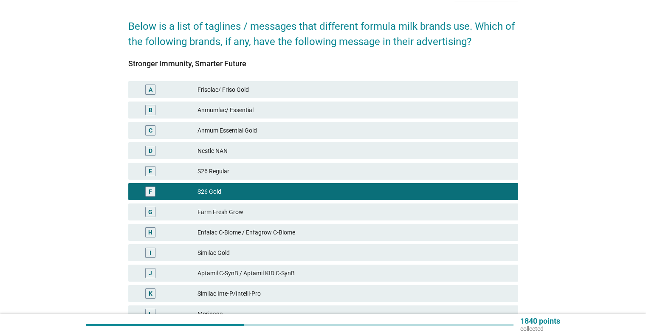
scroll to position [219, 0]
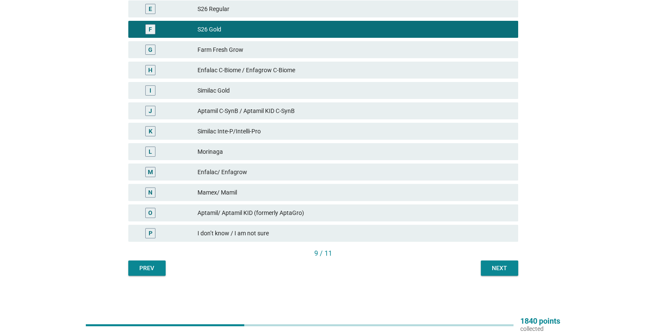
click at [502, 269] on div "Next" at bounding box center [500, 268] width 24 height 9
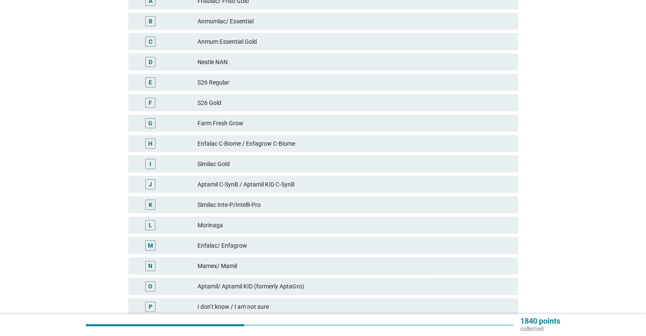
scroll to position [146, 0]
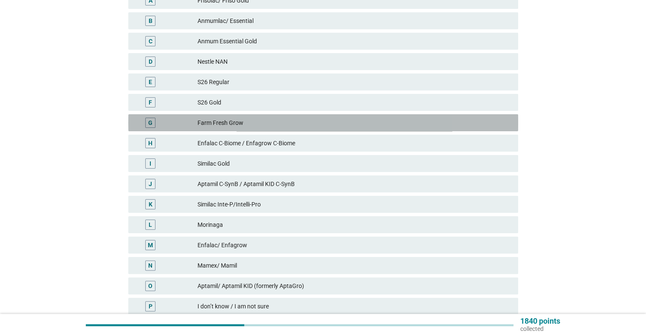
click at [284, 127] on div "Farm Fresh Grow" at bounding box center [353, 123] width 313 height 10
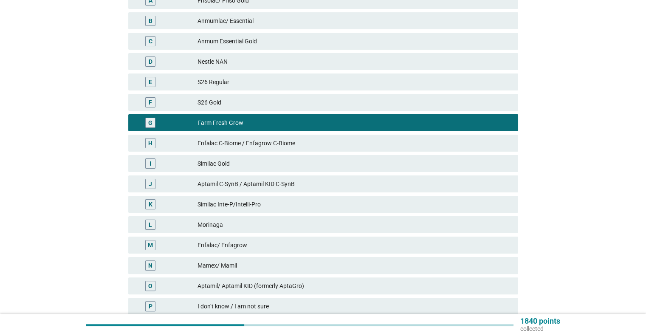
scroll to position [219, 0]
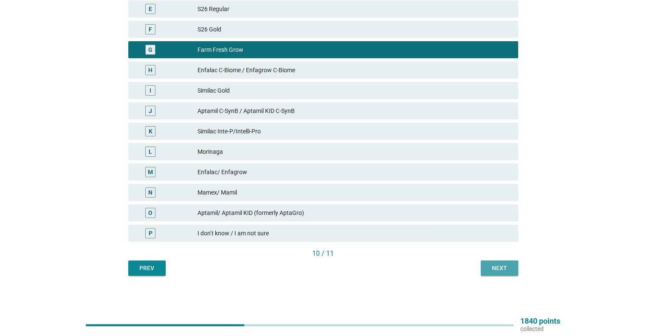
click at [499, 267] on div "Next" at bounding box center [500, 268] width 24 height 9
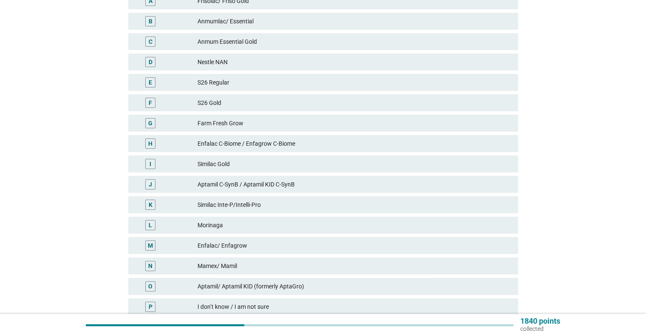
scroll to position [146, 0]
click at [293, 282] on div "Aptamil/ Aptamil KID (formerly AptaGro)" at bounding box center [353, 286] width 313 height 10
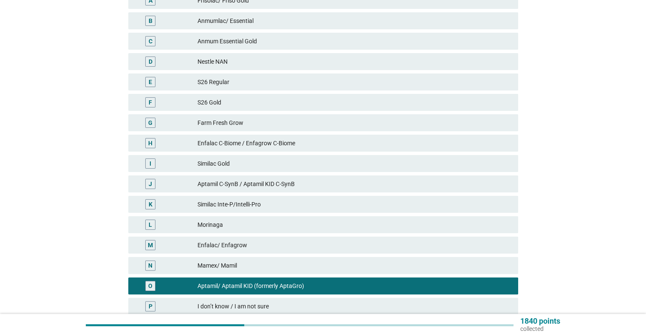
scroll to position [219, 0]
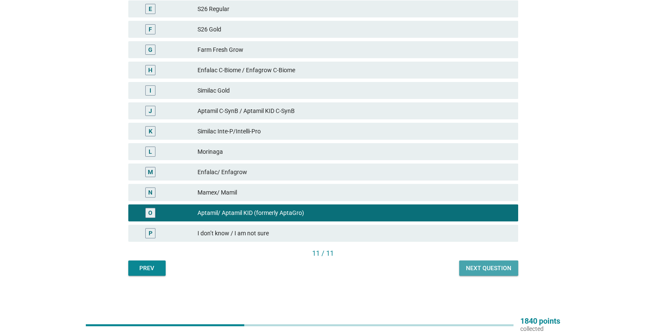
click at [487, 266] on div "Next question" at bounding box center [488, 268] width 45 height 9
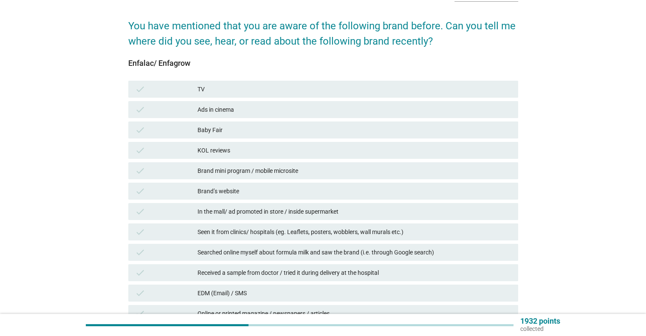
scroll to position [58, 0]
click at [255, 126] on div "Baby Fair" at bounding box center [353, 129] width 313 height 10
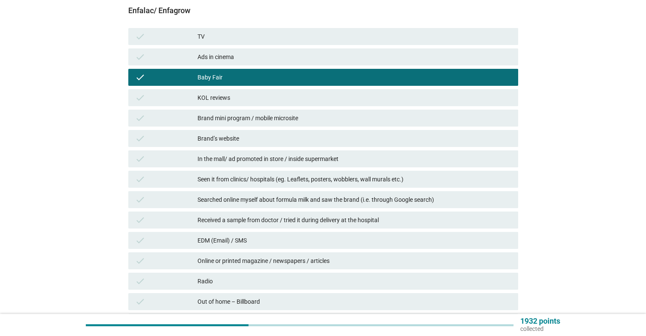
scroll to position [112, 0]
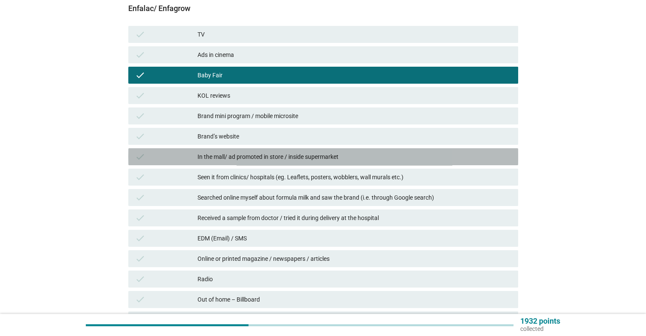
click at [312, 152] on div "In the mall/ ad promoted in store / inside supermarket" at bounding box center [353, 157] width 313 height 10
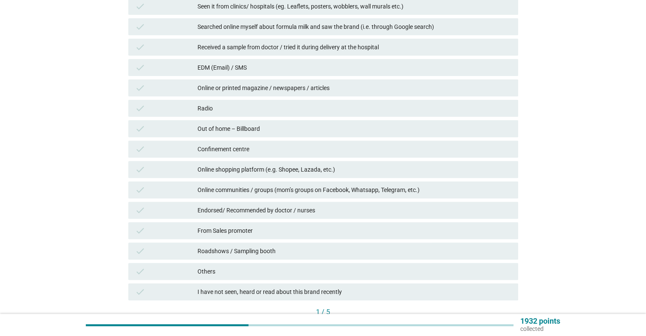
scroll to position [341, 0]
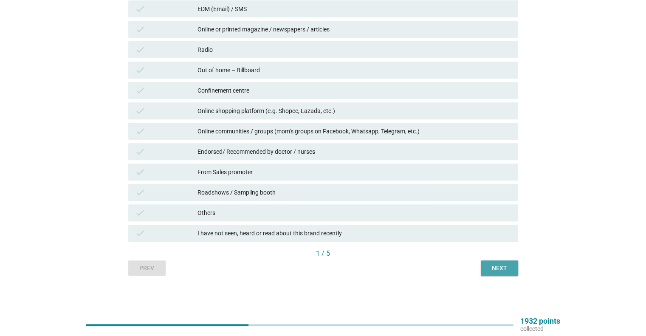
click at [492, 266] on div "Next" at bounding box center [500, 268] width 24 height 9
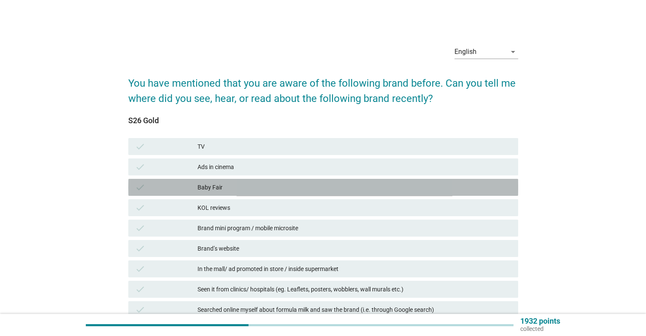
click at [289, 189] on div "Baby Fair" at bounding box center [353, 187] width 313 height 10
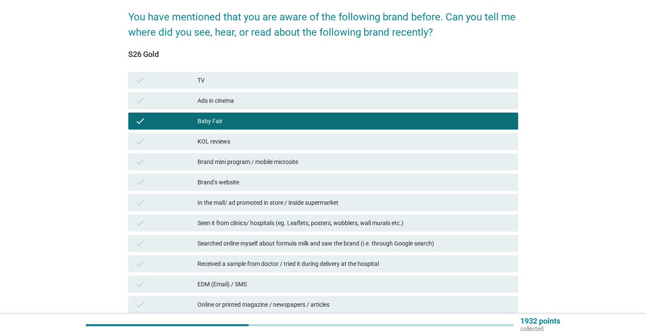
scroll to position [68, 0]
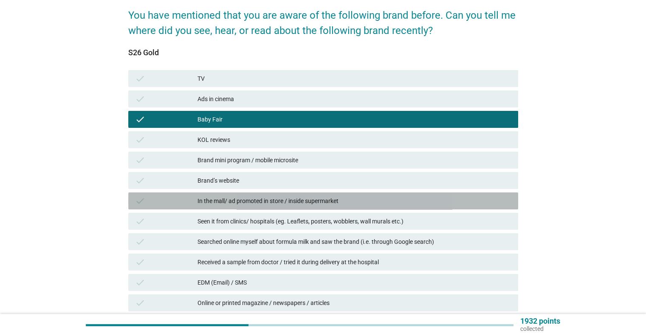
click at [301, 207] on div "check In the mall/ ad promoted in store / inside supermarket" at bounding box center [323, 200] width 390 height 17
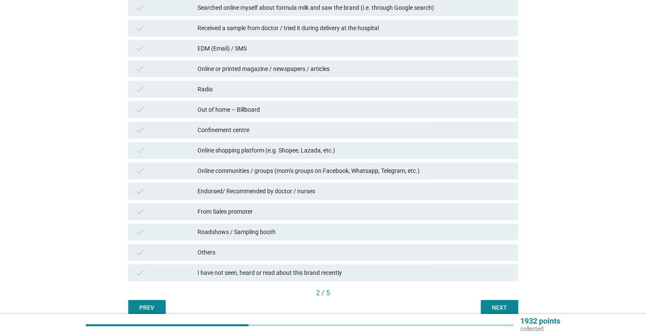
scroll to position [302, 0]
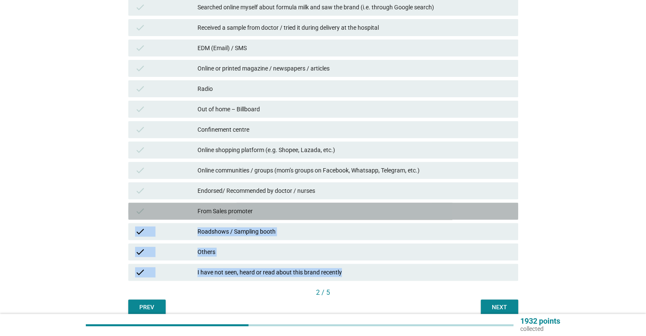
drag, startPoint x: 283, startPoint y: 210, endPoint x: 417, endPoint y: 273, distance: 147.4
click at [417, 273] on div "check TV check Ads in cinema check Baby Fair check KOL reviews check Brand mini…" at bounding box center [323, 58] width 393 height 448
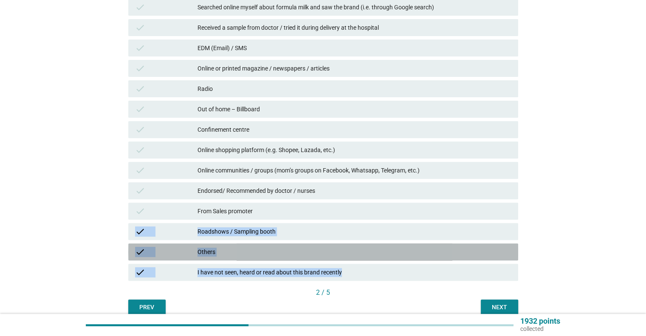
click at [138, 254] on icon "check" at bounding box center [140, 252] width 10 height 10
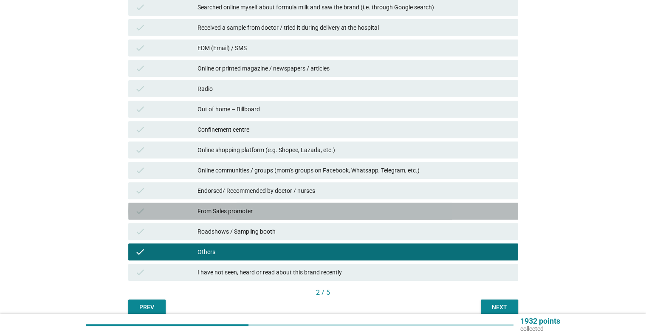
click at [242, 214] on div "From Sales promoter" at bounding box center [353, 211] width 313 height 10
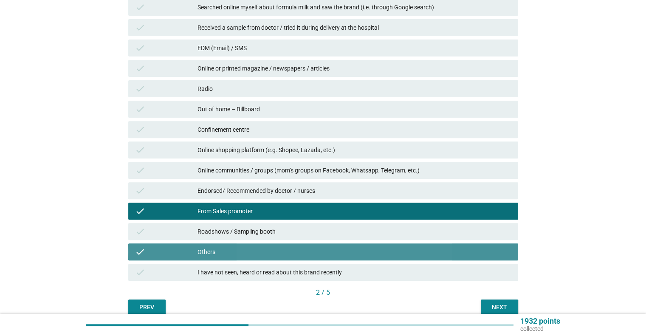
click at [223, 256] on div "Others" at bounding box center [353, 252] width 313 height 10
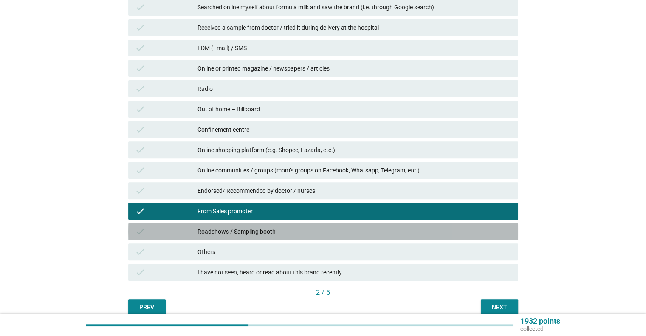
click at [259, 231] on div "Roadshows / Sampling booth" at bounding box center [353, 231] width 313 height 10
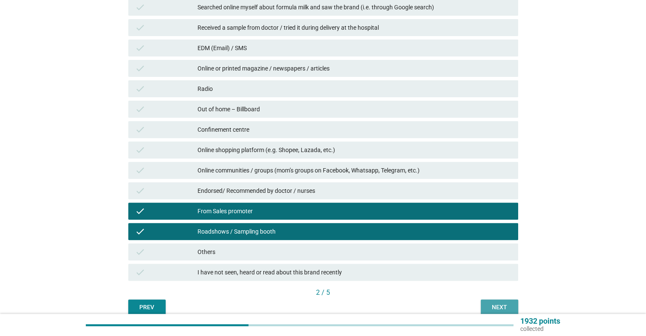
click at [499, 308] on div "Next" at bounding box center [500, 307] width 24 height 9
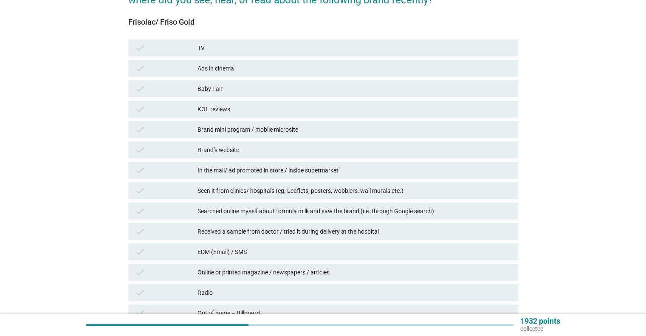
scroll to position [110, 0]
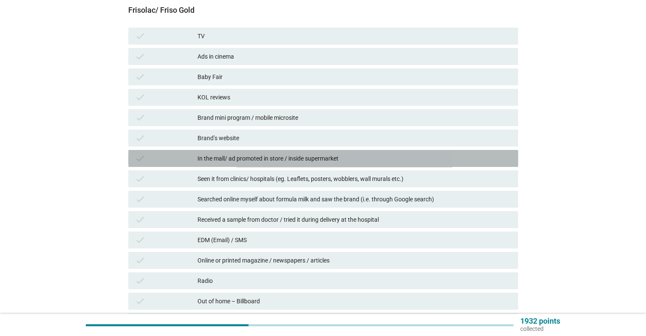
click at [246, 159] on div "In the mall/ ad promoted in store / inside supermarket" at bounding box center [353, 158] width 313 height 10
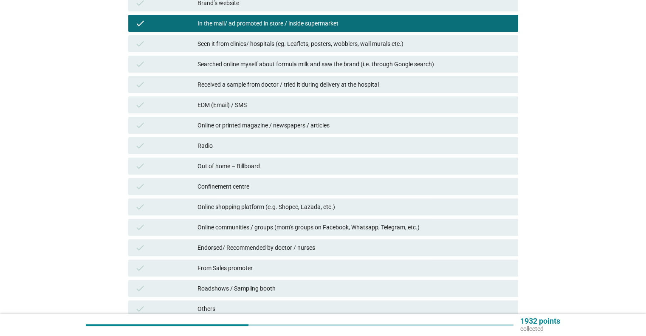
scroll to position [246, 0]
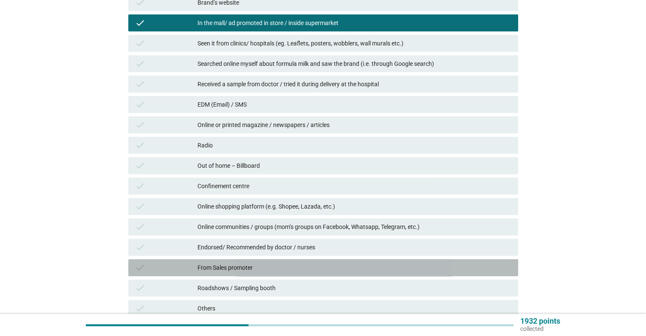
click at [255, 272] on div "From Sales promoter" at bounding box center [353, 267] width 313 height 10
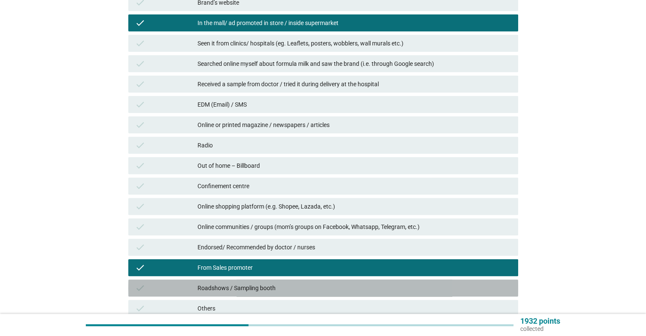
click at [266, 285] on div "Roadshows / Sampling booth" at bounding box center [353, 288] width 313 height 10
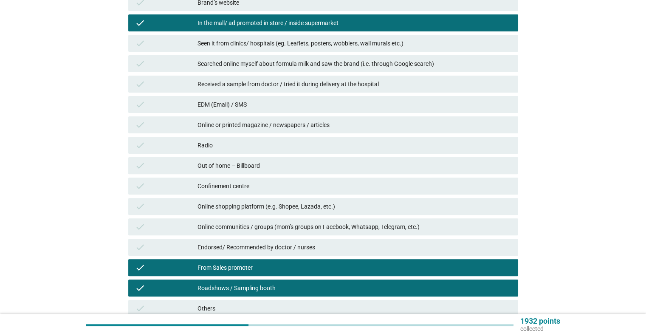
scroll to position [341, 0]
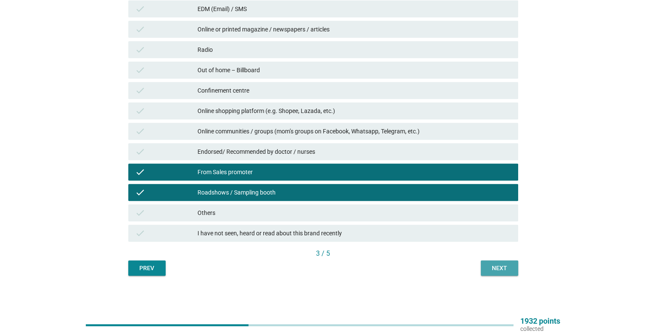
click at [501, 267] on div "Next" at bounding box center [500, 268] width 24 height 9
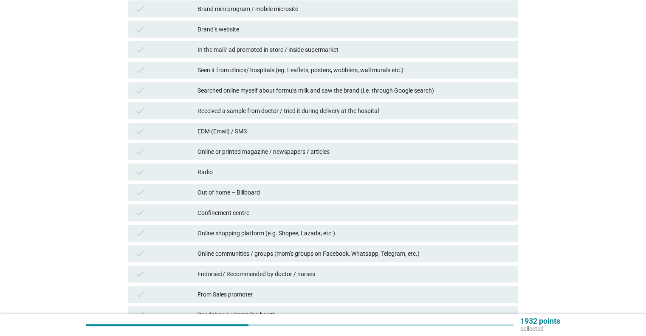
scroll to position [219, 0]
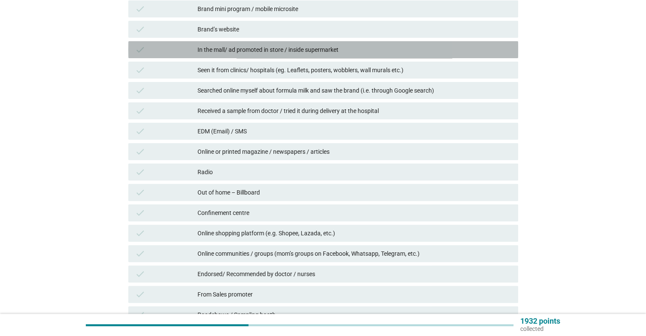
click at [282, 47] on div "In the mall/ ad promoted in store / inside supermarket" at bounding box center [353, 50] width 313 height 10
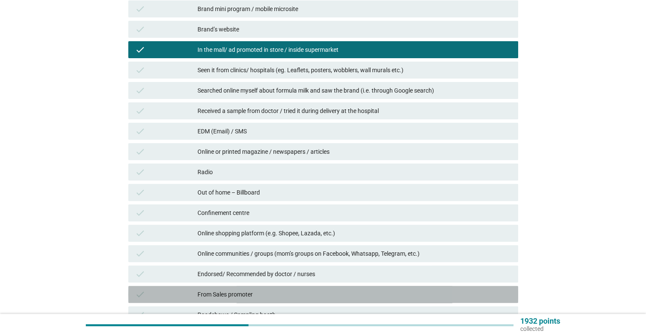
click at [231, 293] on div "From Sales promoter" at bounding box center [353, 294] width 313 height 10
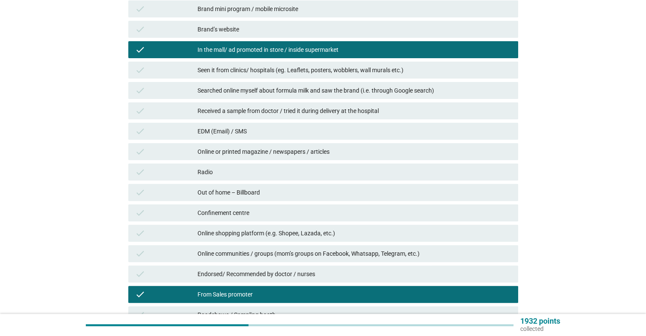
scroll to position [341, 0]
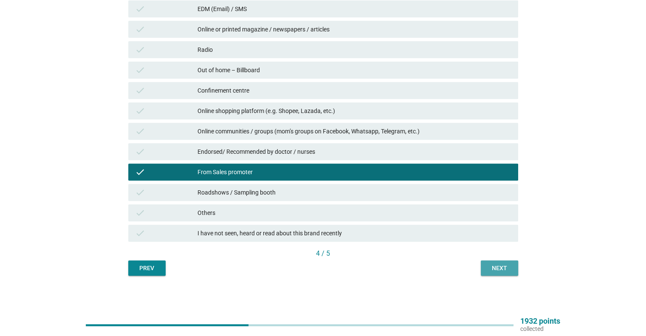
click at [506, 270] on div "Next" at bounding box center [500, 268] width 24 height 9
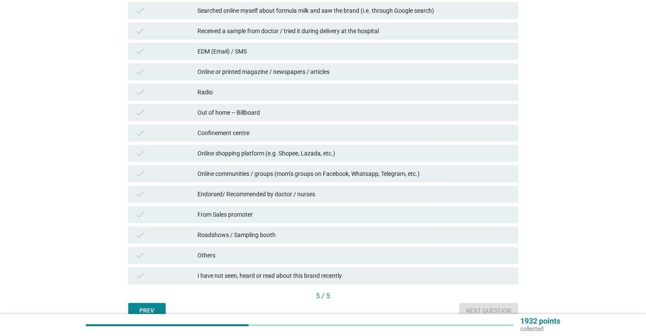
scroll to position [319, 0]
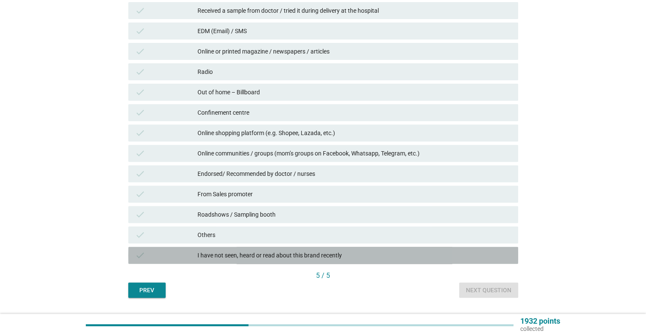
click at [326, 251] on div "I have not seen, heard or read about this brand recently" at bounding box center [353, 255] width 313 height 10
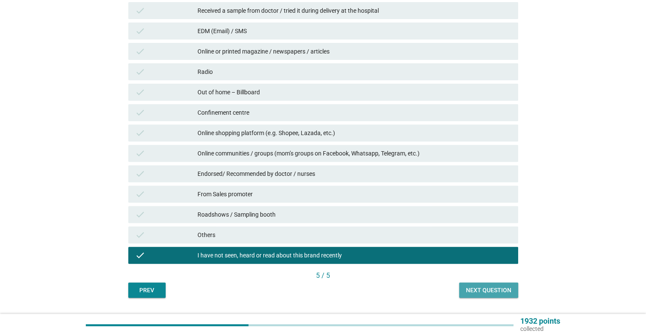
click at [470, 282] on button "Next question" at bounding box center [488, 289] width 59 height 15
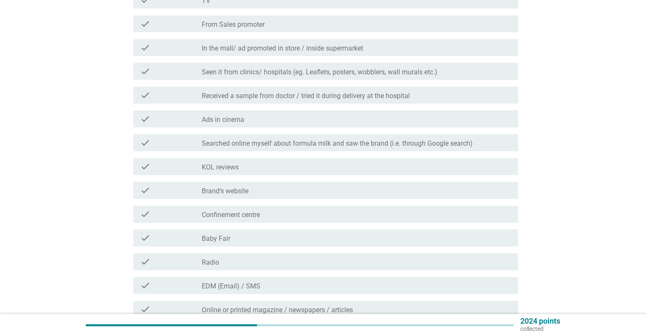
scroll to position [250, 0]
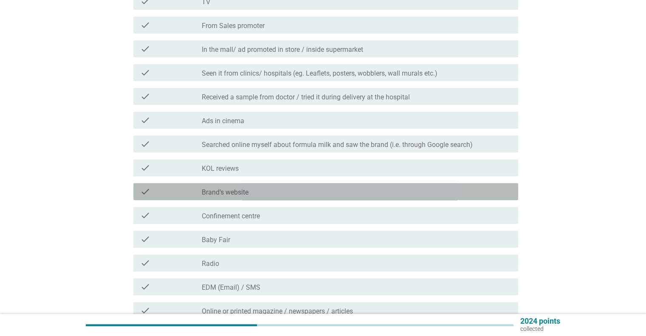
click at [341, 189] on div "check_box_outline_blank Brand’s website" at bounding box center [356, 191] width 309 height 10
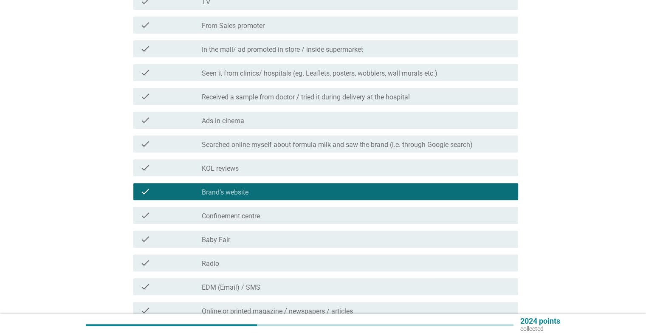
scroll to position [429, 0]
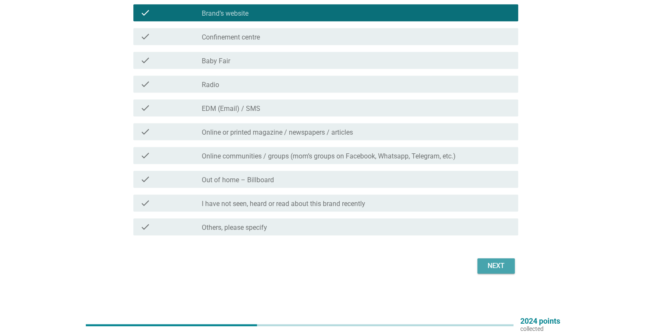
click at [484, 261] on div "Next" at bounding box center [496, 266] width 24 height 10
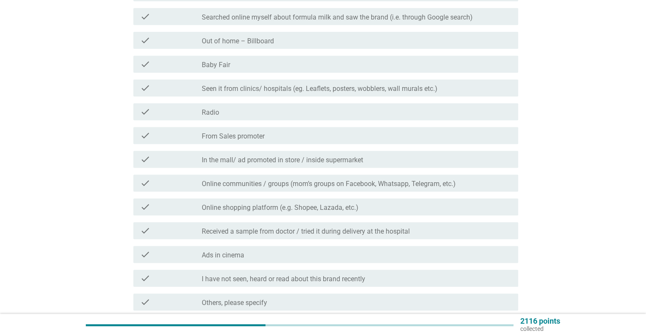
scroll to position [364, 0]
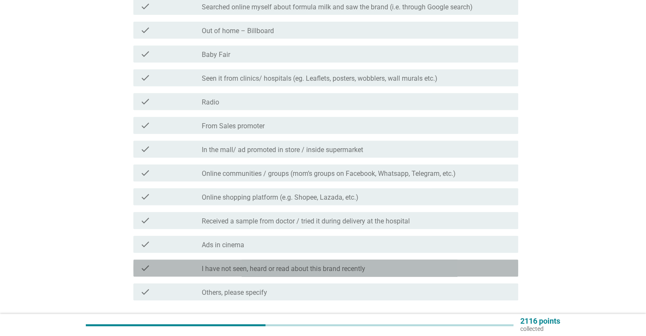
click at [357, 275] on div "check check_box_outline_blank I have not seen, heard or read about this brand r…" at bounding box center [325, 267] width 385 height 17
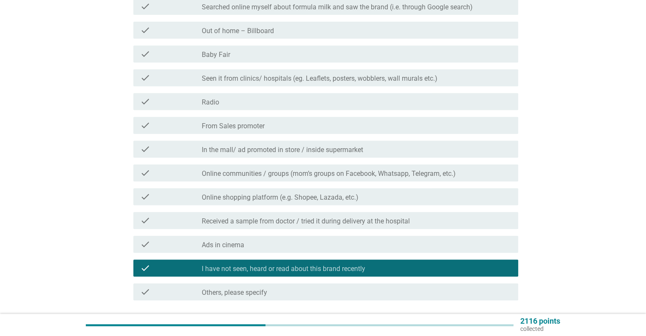
scroll to position [429, 0]
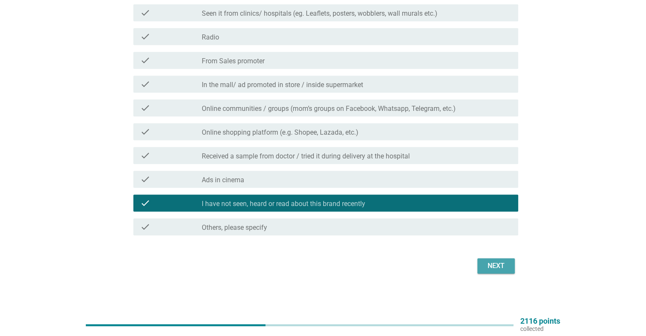
click at [494, 270] on div "Next" at bounding box center [496, 266] width 24 height 10
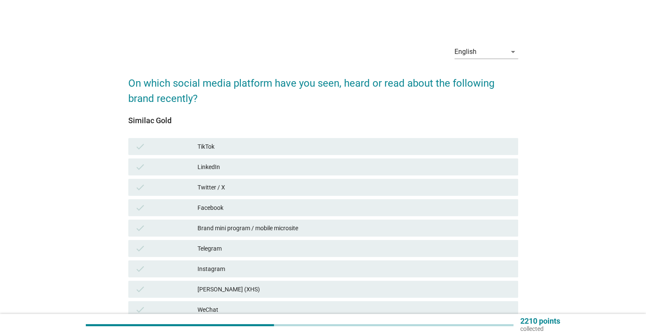
scroll to position [97, 0]
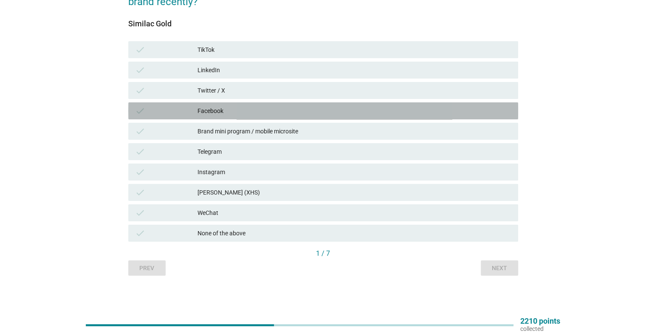
click at [336, 115] on div "Facebook" at bounding box center [353, 111] width 313 height 10
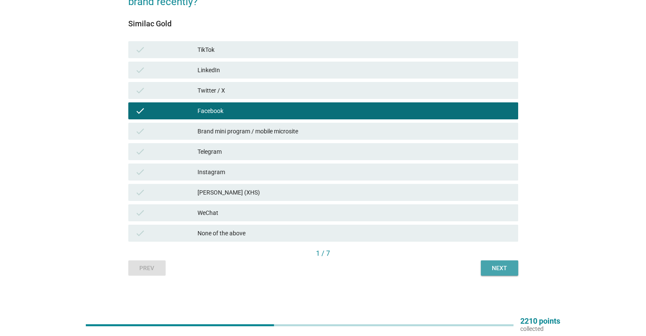
click at [502, 268] on div "Next" at bounding box center [500, 268] width 24 height 9
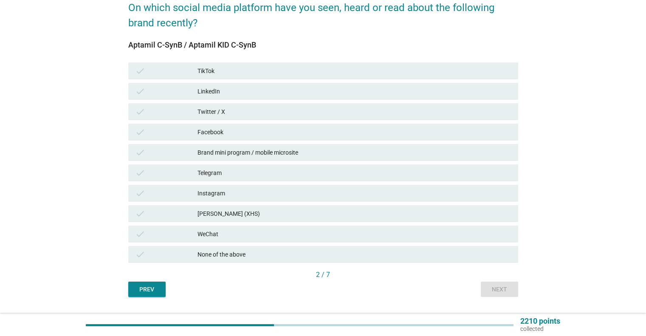
scroll to position [76, 0]
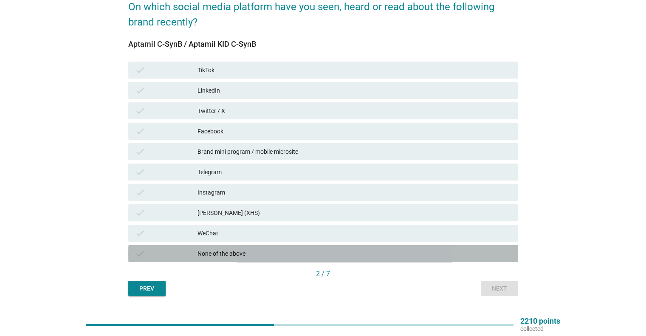
click at [328, 261] on div "check None of the above" at bounding box center [323, 253] width 390 height 17
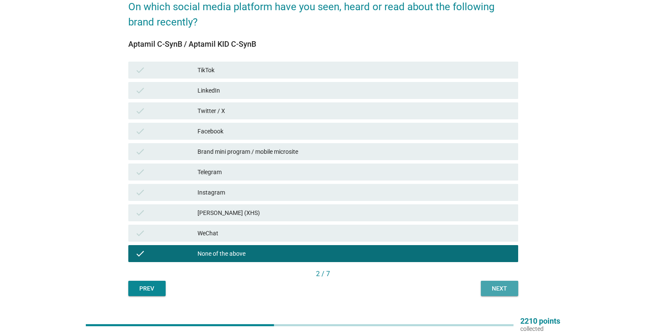
click at [501, 292] on div "Next" at bounding box center [500, 288] width 24 height 9
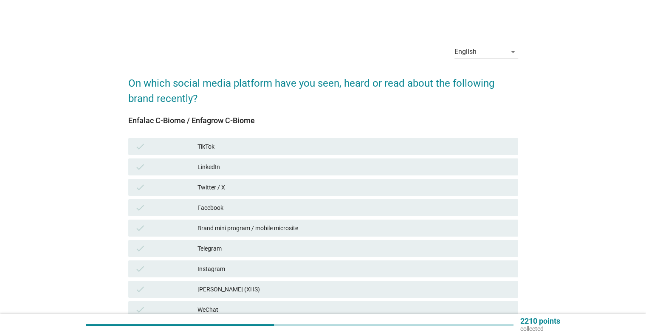
scroll to position [97, 0]
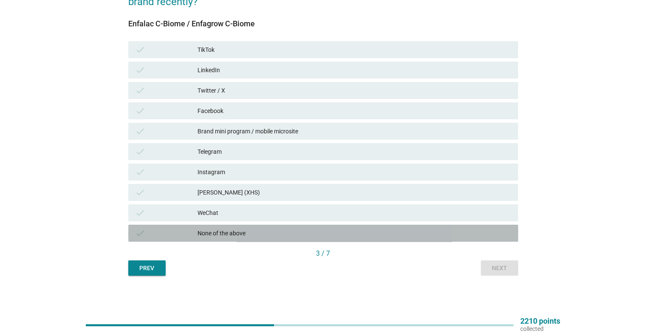
click at [367, 237] on div "None of the above" at bounding box center [353, 233] width 313 height 10
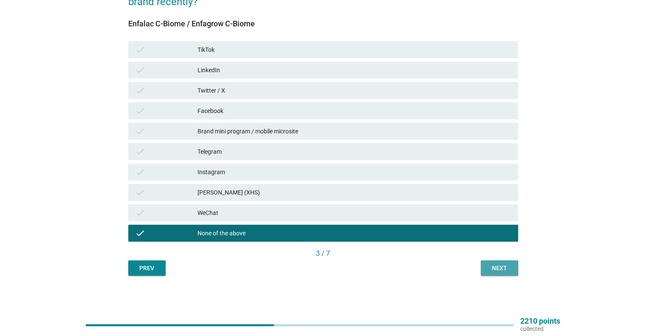
click at [486, 270] on button "Next" at bounding box center [499, 267] width 37 height 15
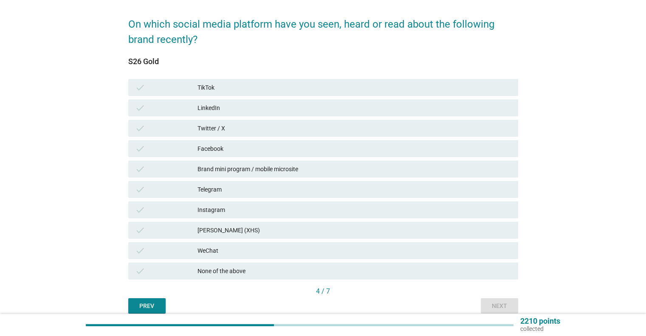
scroll to position [61, 0]
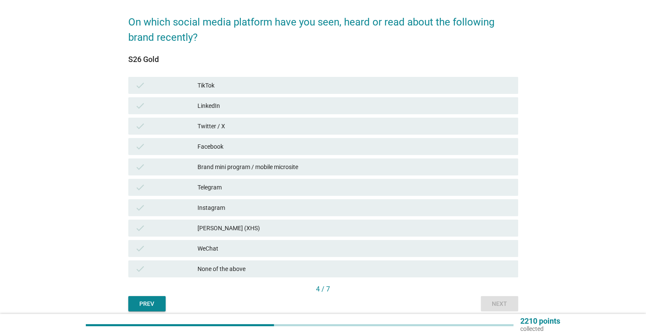
click at [352, 171] on div "Brand mini program / mobile microsite" at bounding box center [353, 167] width 313 height 10
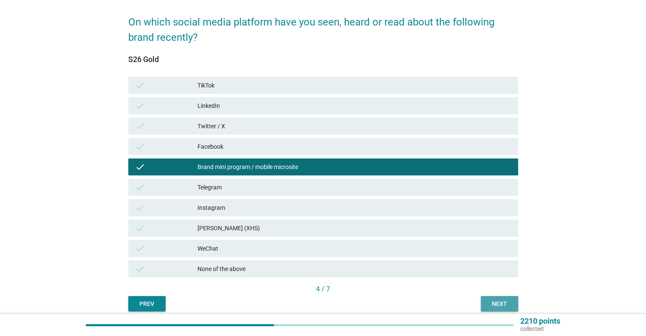
click at [504, 305] on div "Next" at bounding box center [500, 303] width 24 height 9
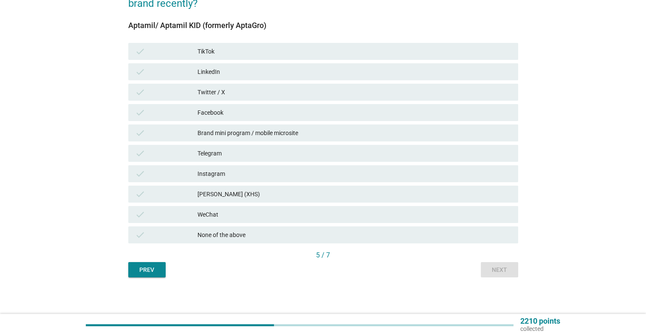
scroll to position [96, 0]
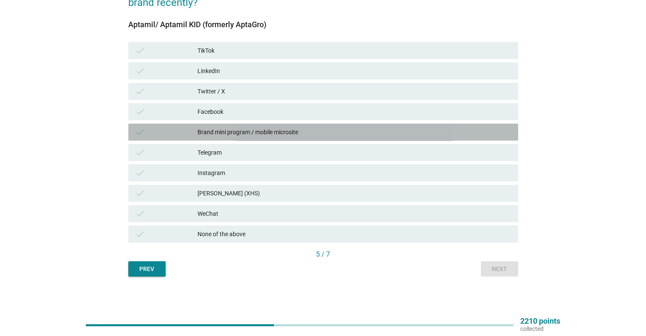
drag, startPoint x: 343, startPoint y: 135, endPoint x: 489, endPoint y: 261, distance: 193.3
click at [489, 261] on div "Aptamil/ Aptamil KID (formerly AptaGro) check TikTok check LinkedIn check Twitt…" at bounding box center [323, 143] width 390 height 266
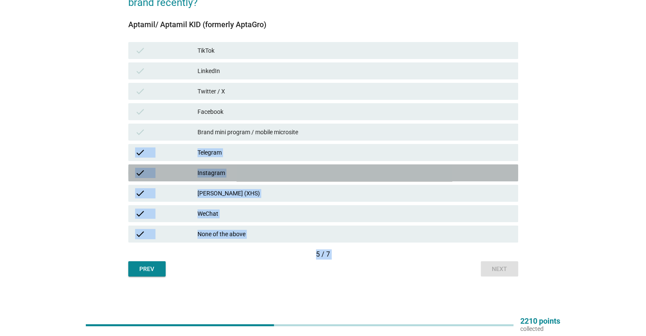
click at [139, 176] on icon "check" at bounding box center [140, 173] width 10 height 10
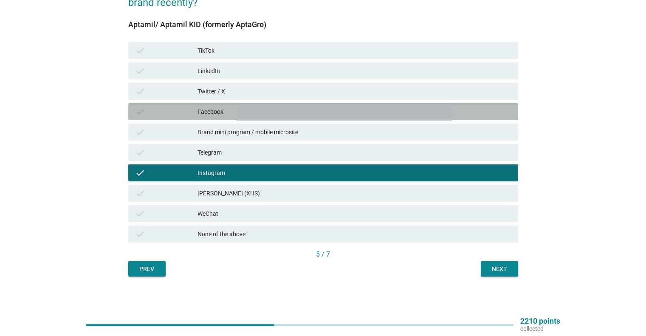
click at [246, 107] on div "Facebook" at bounding box center [353, 112] width 313 height 10
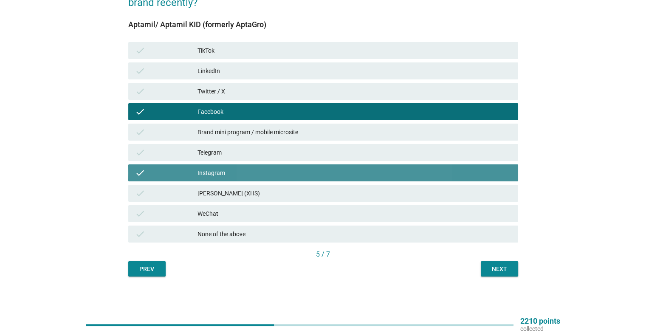
click at [255, 176] on div "Instagram" at bounding box center [353, 173] width 313 height 10
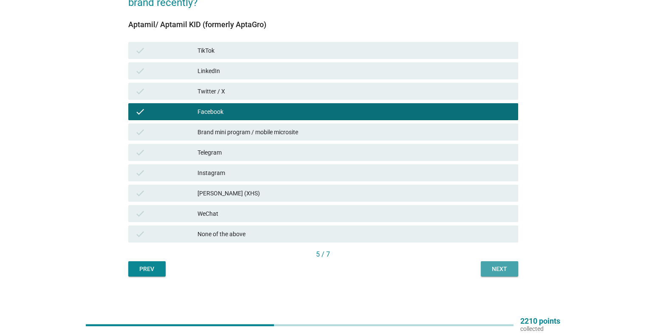
click at [502, 268] on div "Next" at bounding box center [500, 269] width 24 height 9
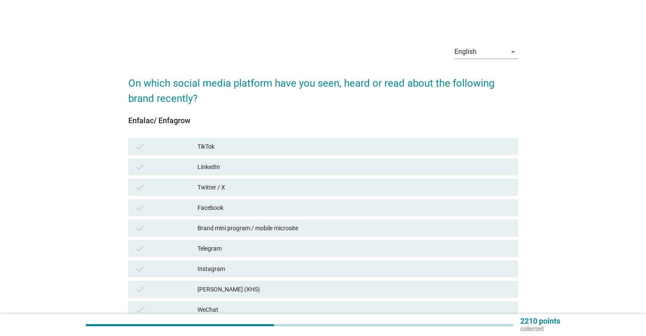
scroll to position [97, 0]
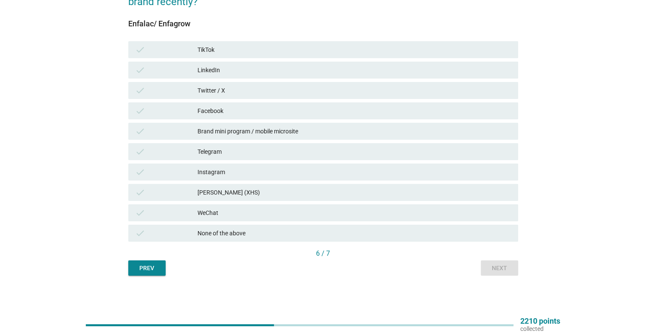
click at [327, 135] on div "Brand mini program / mobile microsite" at bounding box center [353, 131] width 313 height 10
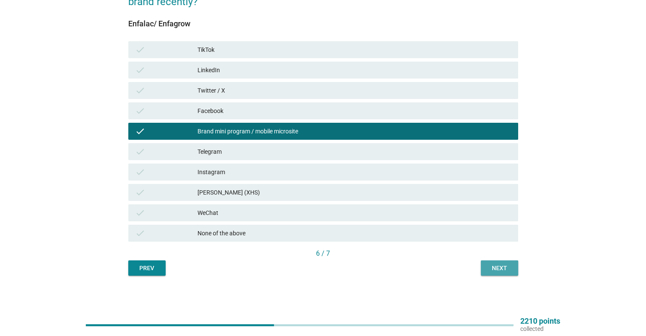
click at [493, 266] on div "Next" at bounding box center [500, 268] width 24 height 9
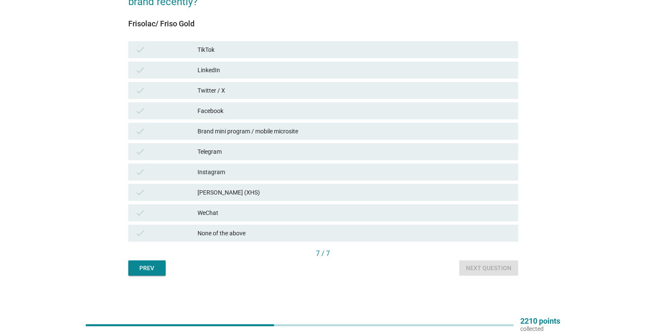
scroll to position [0, 0]
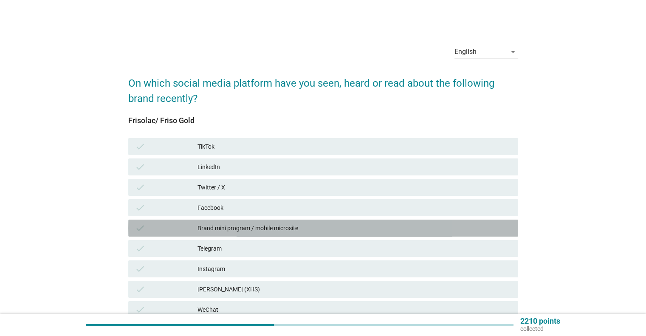
click at [385, 233] on div "check Brand mini program / mobile microsite" at bounding box center [323, 228] width 390 height 17
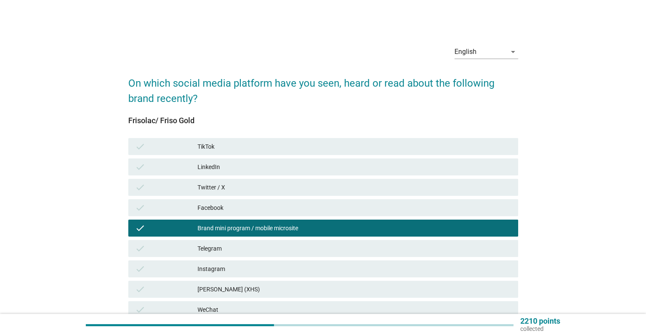
scroll to position [97, 0]
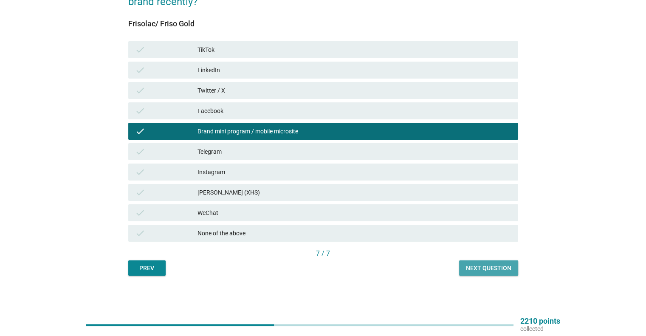
click at [493, 265] on div "Next question" at bounding box center [488, 268] width 45 height 9
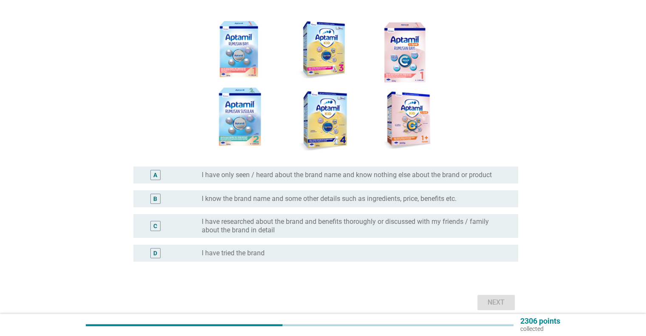
scroll to position [118, 0]
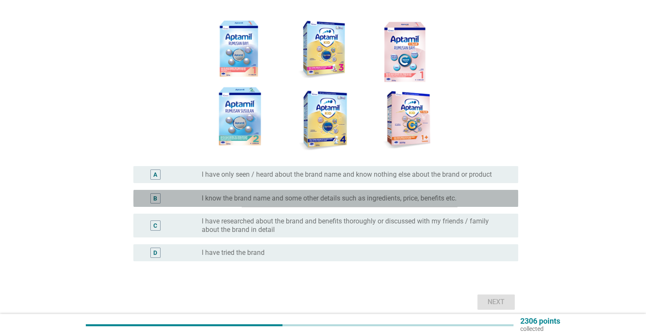
click at [434, 199] on label "I know the brand name and some other details such as ingredients, price, benefi…" at bounding box center [329, 198] width 255 height 8
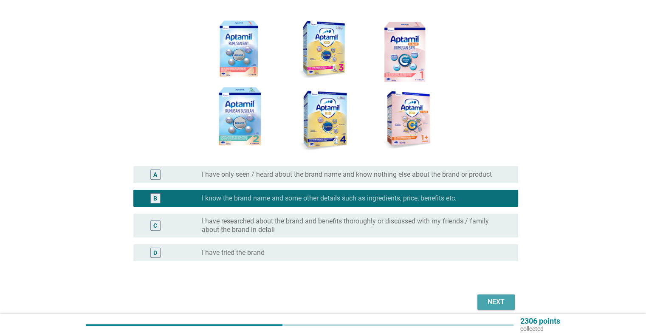
click at [494, 304] on div "Next" at bounding box center [496, 302] width 24 height 10
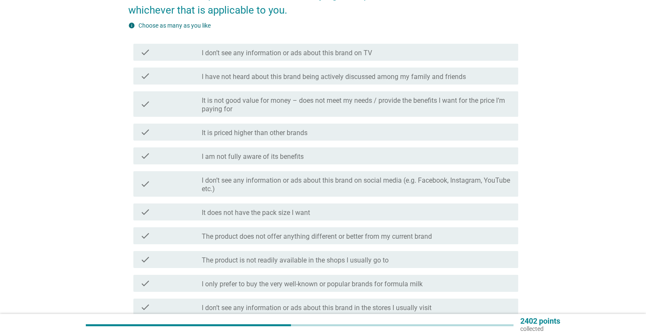
scroll to position [89, 0]
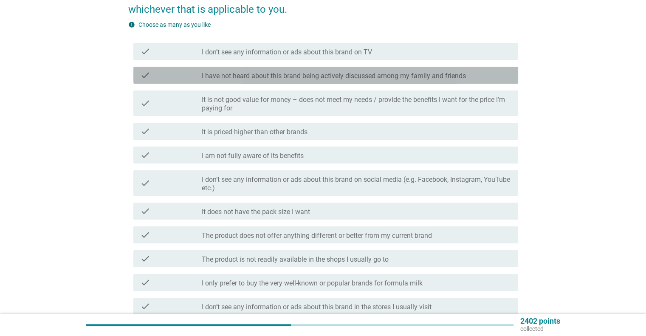
click at [390, 74] on label "I have not heard about this brand being actively discussed among my family and …" at bounding box center [334, 76] width 264 height 8
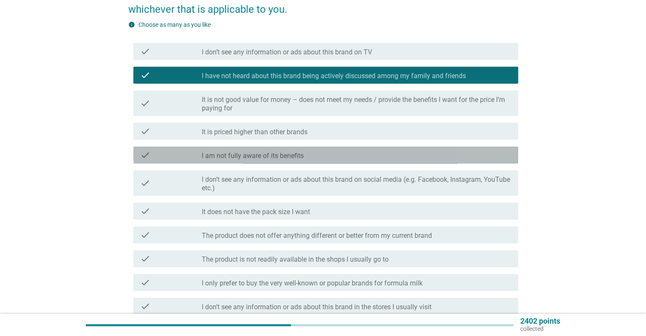
click at [323, 162] on div "check check_box_outline_blank I am not fully aware of its benefits" at bounding box center [325, 155] width 385 height 17
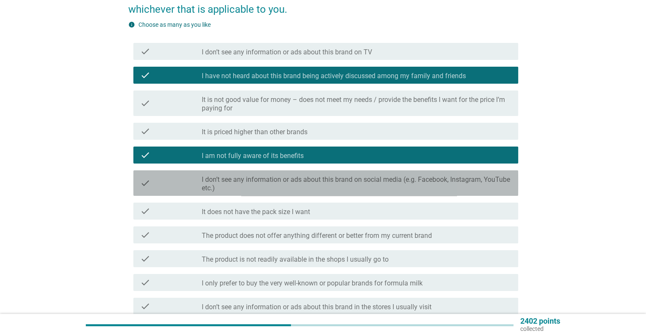
click at [324, 175] on label "I don’t see any information or ads about this brand on social media (e.g. Faceb…" at bounding box center [356, 183] width 309 height 17
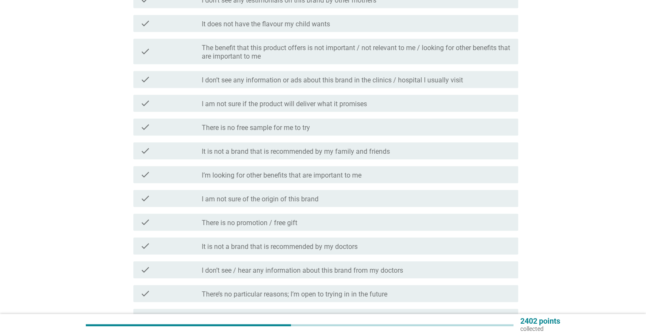
scroll to position [420, 0]
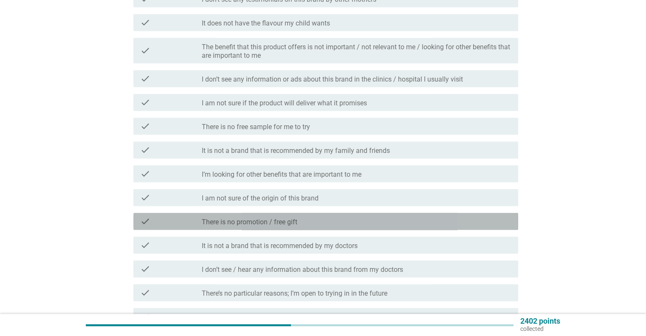
click at [369, 220] on div "check_box_outline_blank There is no promotion / free gift" at bounding box center [356, 221] width 309 height 10
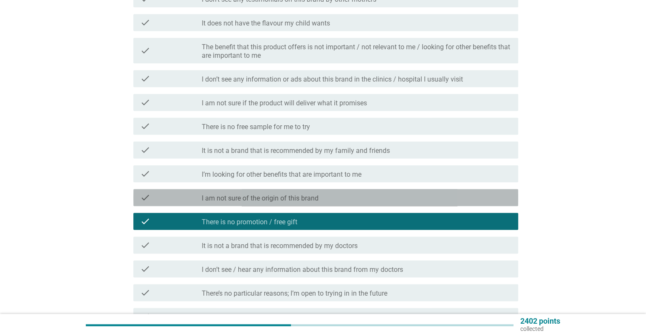
click at [375, 199] on div "check_box_outline_blank I am not sure of the origin of this brand" at bounding box center [356, 197] width 309 height 10
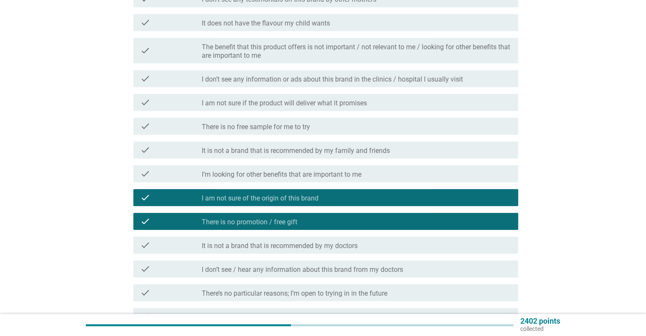
scroll to position [510, 0]
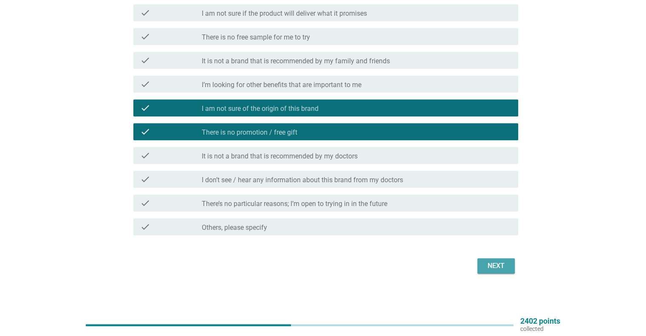
click at [482, 268] on button "Next" at bounding box center [495, 265] width 37 height 15
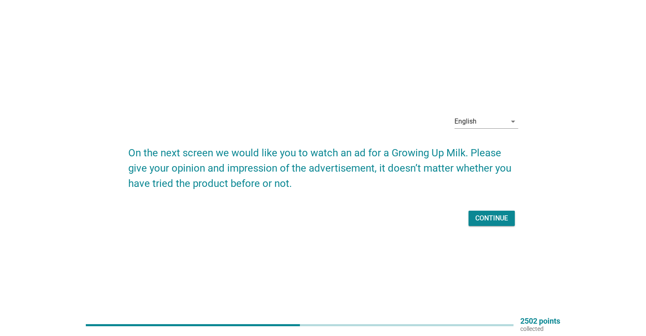
click at [388, 262] on div "English arrow_drop_down On the next screen we would like you to watch an ad for…" at bounding box center [323, 168] width 646 height 336
click at [491, 214] on div "Continue" at bounding box center [491, 218] width 33 height 10
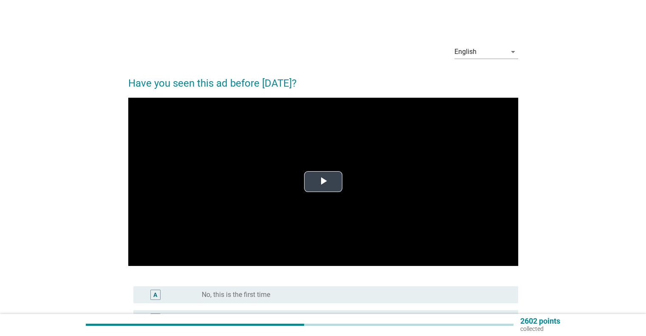
click at [323, 182] on span "Video Player" at bounding box center [323, 182] width 0 height 0
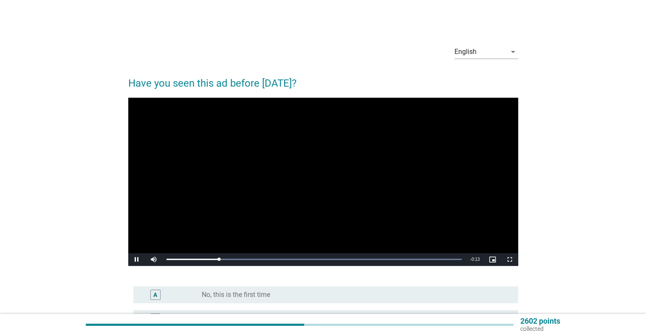
click at [67, 251] on div "English arrow_drop_down Have you seen this ad before [DATE]? Video Player is lo…" at bounding box center [322, 231] width 605 height 401
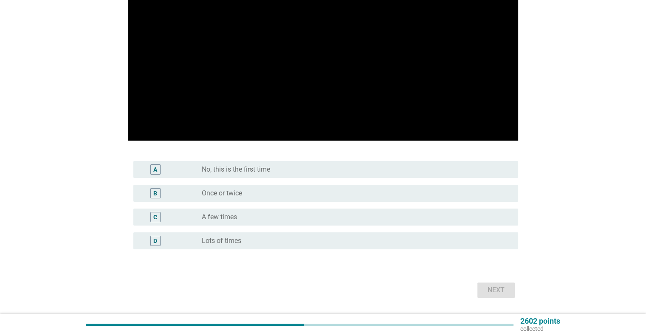
scroll to position [126, 0]
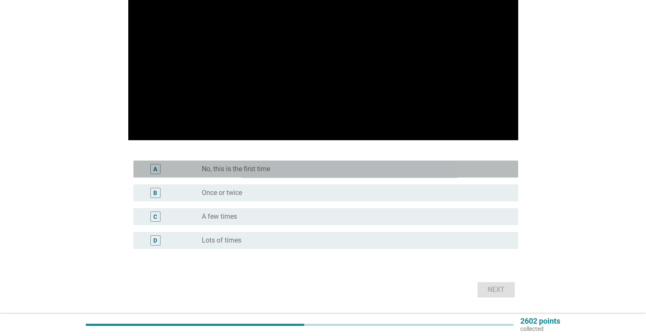
click at [335, 172] on div "radio_button_unchecked No, this is the first time" at bounding box center [353, 169] width 302 height 8
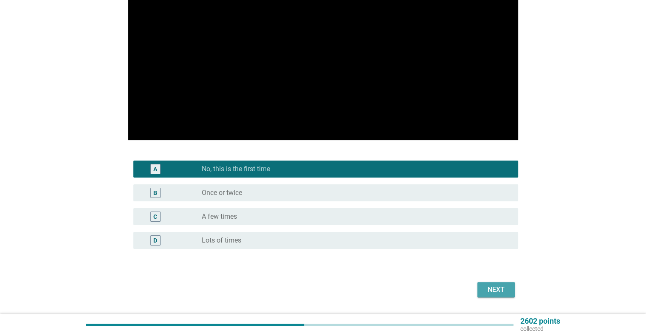
click at [496, 294] on div "Next" at bounding box center [496, 290] width 24 height 10
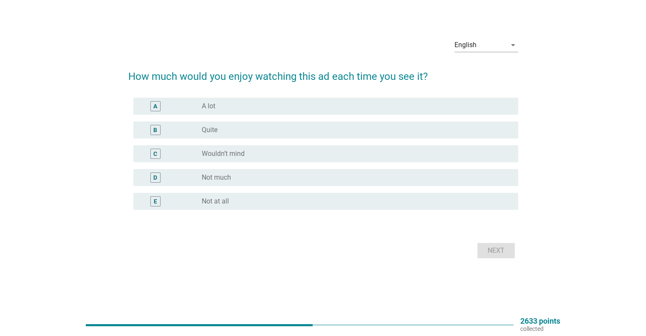
scroll to position [0, 0]
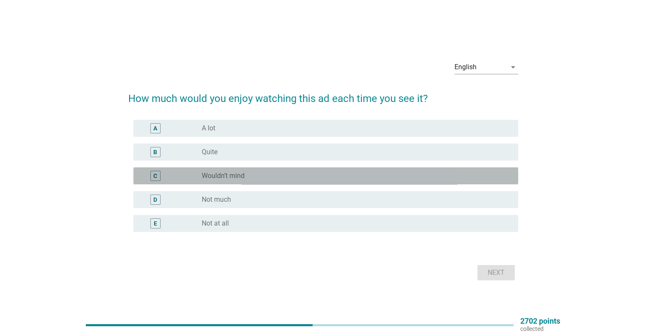
click at [280, 178] on div "radio_button_unchecked Wouldn’t mind" at bounding box center [353, 176] width 302 height 8
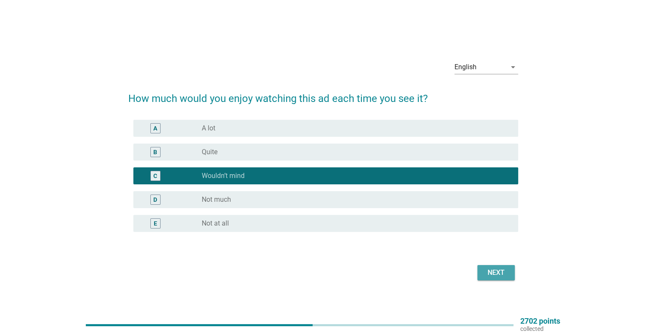
click at [493, 271] on div "Next" at bounding box center [496, 273] width 24 height 10
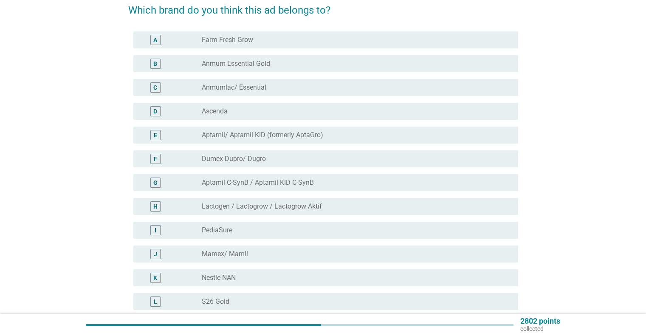
scroll to position [95, 0]
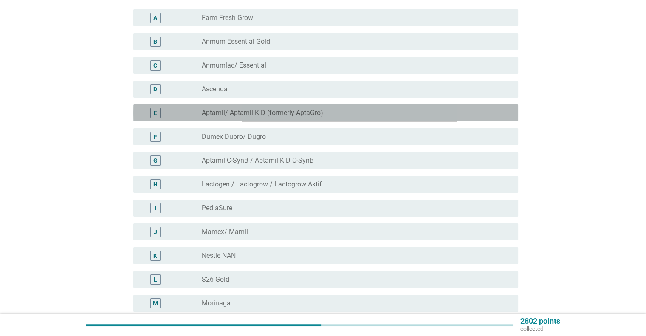
click at [361, 115] on div "radio_button_unchecked Aptamil/ Aptamil KID (formerly AptaGro)" at bounding box center [353, 113] width 302 height 8
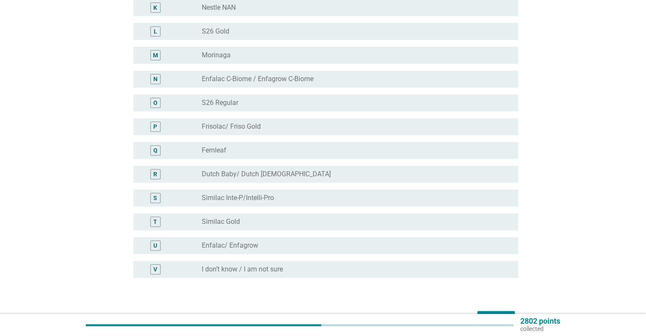
scroll to position [396, 0]
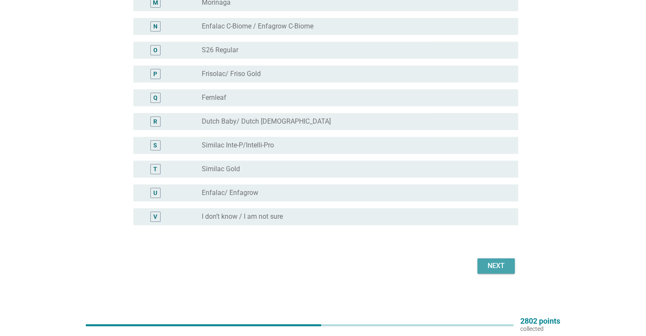
click at [488, 267] on div "Next" at bounding box center [496, 266] width 24 height 10
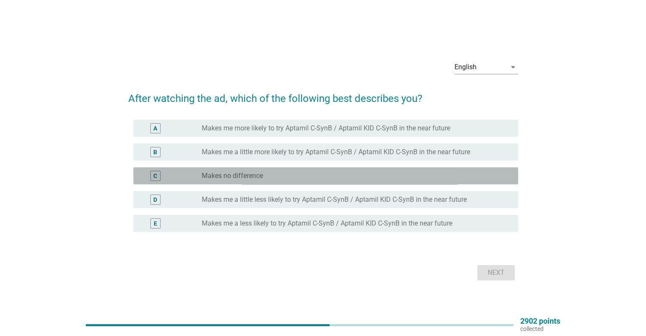
click at [375, 177] on div "radio_button_unchecked Makes no difference" at bounding box center [353, 176] width 302 height 8
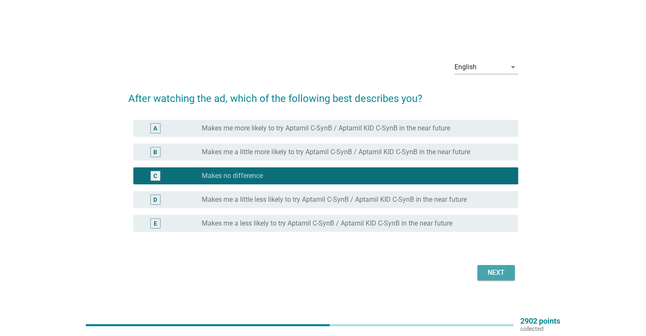
click at [505, 268] on div "Next" at bounding box center [496, 273] width 24 height 10
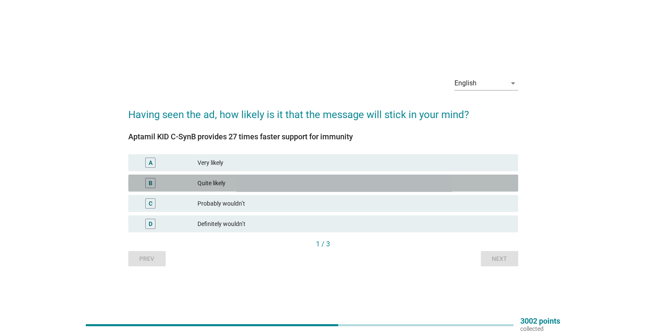
click at [355, 182] on div "Quite likely" at bounding box center [353, 183] width 313 height 10
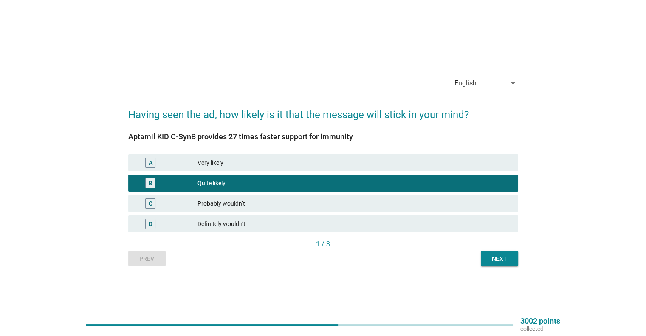
click at [491, 266] on div "English arrow_drop_down Having seen the ad, how likely is it that the message w…" at bounding box center [322, 168] width 403 height 210
click at [502, 262] on div "Next" at bounding box center [500, 258] width 24 height 9
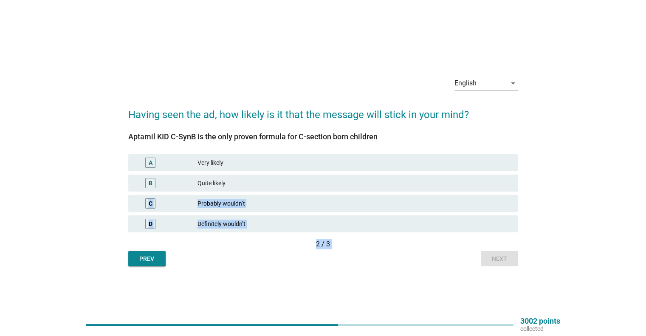
drag, startPoint x: 397, startPoint y: 185, endPoint x: 493, endPoint y: 258, distance: 120.9
click at [493, 258] on div "Aptamil KID C-SynB is the only proven formula for [MEDICAL_DATA] born children …" at bounding box center [323, 194] width 390 height 144
click at [493, 258] on div "Prev Next" at bounding box center [323, 258] width 390 height 15
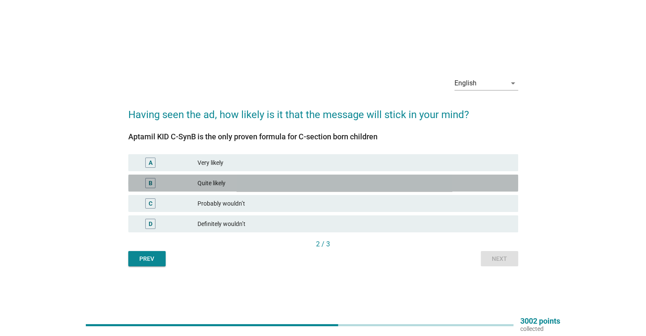
click at [294, 185] on div "Quite likely" at bounding box center [353, 183] width 313 height 10
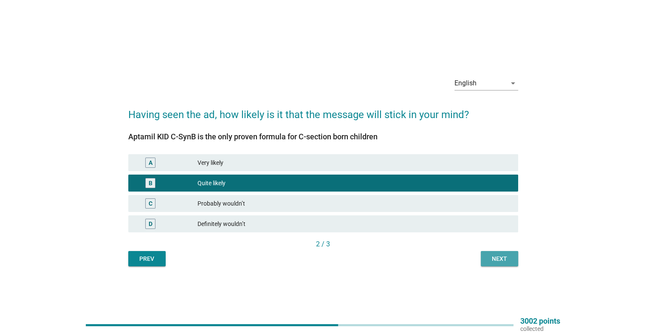
click at [494, 262] on div "Next" at bounding box center [500, 258] width 24 height 9
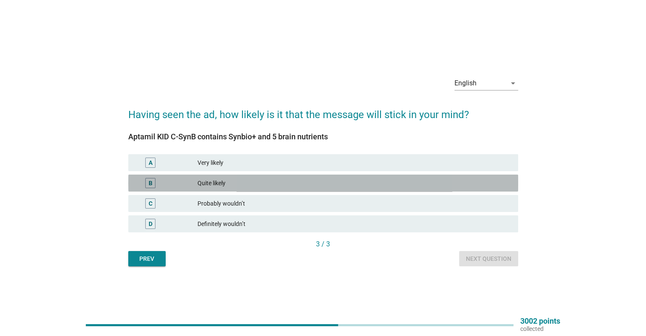
click at [313, 186] on div "Quite likely" at bounding box center [353, 183] width 313 height 10
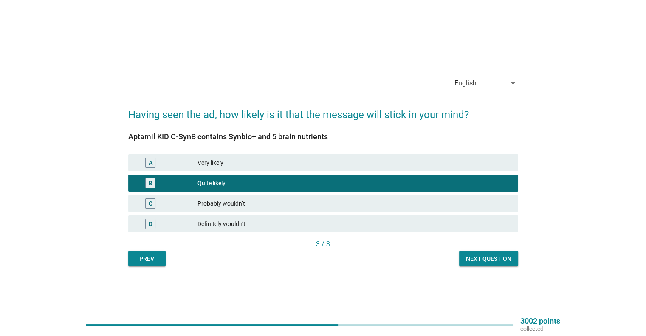
click at [486, 254] on div "Next question" at bounding box center [488, 258] width 45 height 9
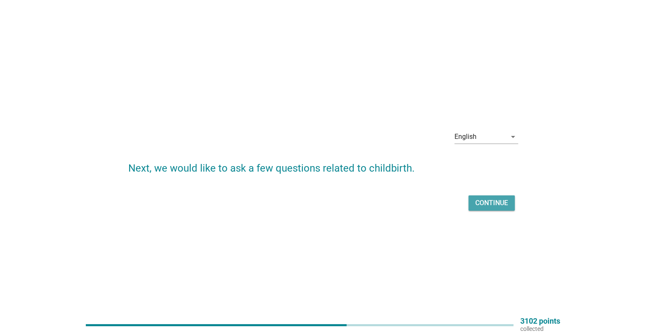
click at [498, 205] on div "Continue" at bounding box center [491, 203] width 33 height 10
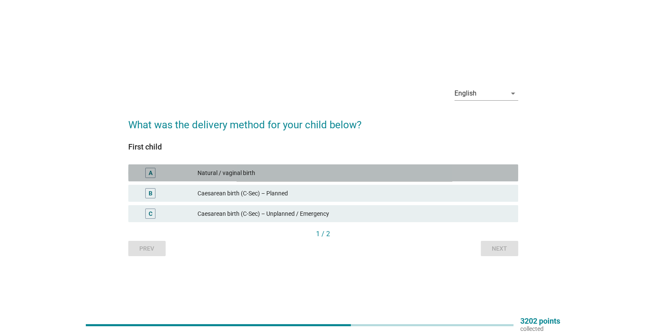
click at [416, 179] on div "A Natural / vaginal birth" at bounding box center [323, 172] width 390 height 17
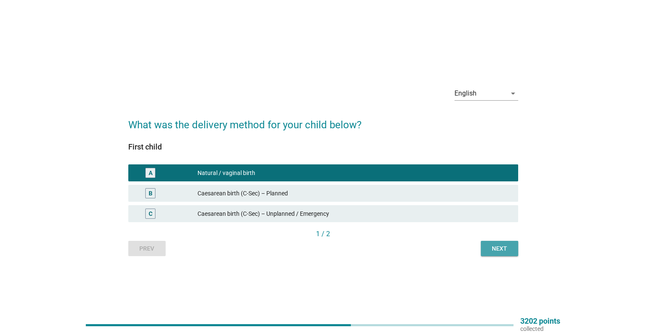
click at [490, 250] on div "Next" at bounding box center [500, 248] width 24 height 9
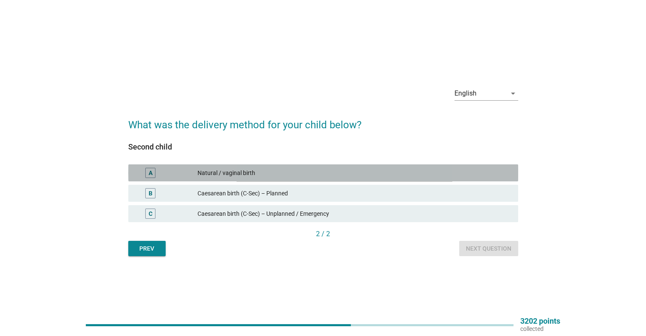
click at [371, 179] on div "A Natural / vaginal birth" at bounding box center [323, 172] width 390 height 17
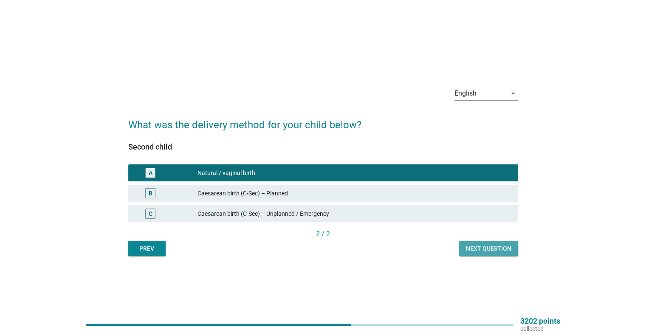
click at [480, 253] on button "Next question" at bounding box center [488, 248] width 59 height 15
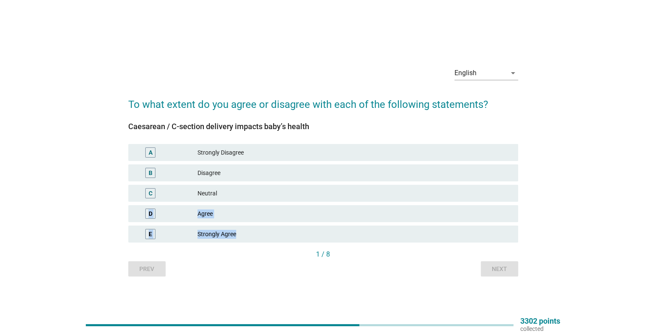
drag, startPoint x: 309, startPoint y: 189, endPoint x: 468, endPoint y: 252, distance: 170.3
click at [468, 252] on div "[MEDICAL_DATA] / [MEDICAL_DATA] delivery impacts baby’s health A Strongly Disag…" at bounding box center [323, 194] width 390 height 164
click at [262, 193] on div "Neutral" at bounding box center [353, 193] width 313 height 10
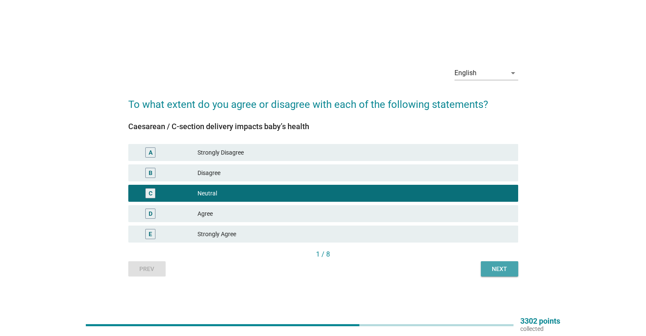
click at [503, 270] on div "Next" at bounding box center [500, 269] width 24 height 9
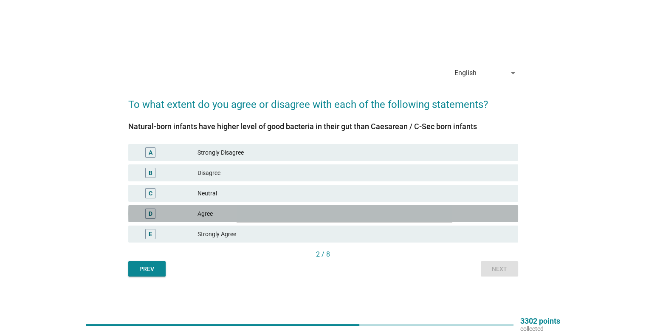
click at [339, 214] on div "Agree" at bounding box center [353, 214] width 313 height 10
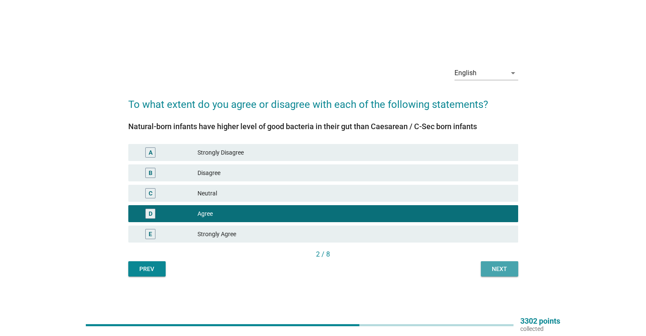
click at [498, 272] on div "Next" at bounding box center [500, 269] width 24 height 9
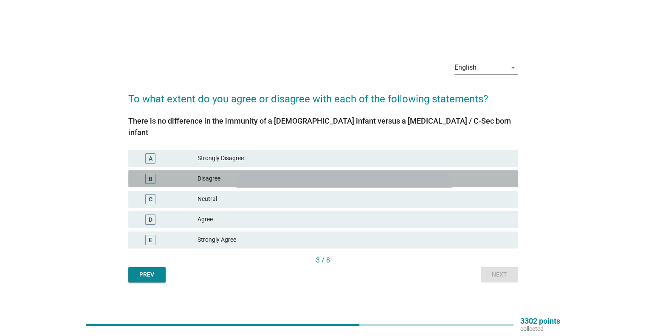
click at [329, 175] on div "Disagree" at bounding box center [353, 179] width 313 height 10
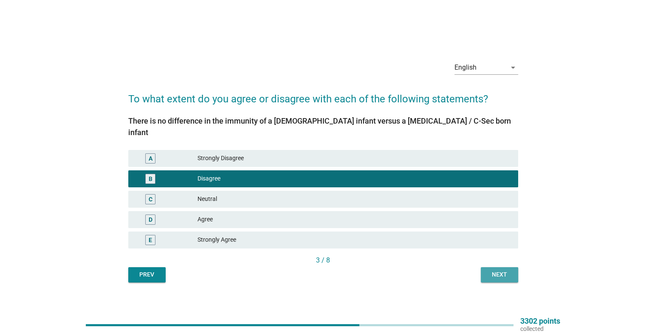
click at [498, 274] on button "Next" at bounding box center [499, 274] width 37 height 15
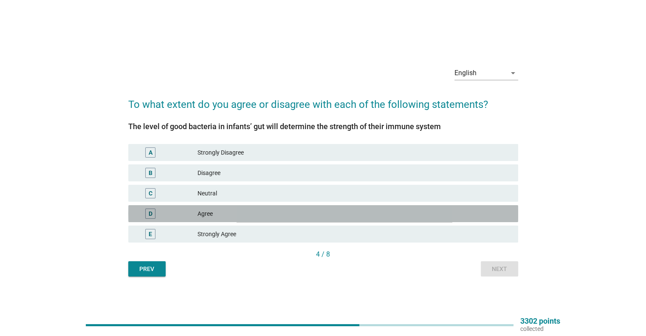
click at [345, 211] on div "Agree" at bounding box center [353, 214] width 313 height 10
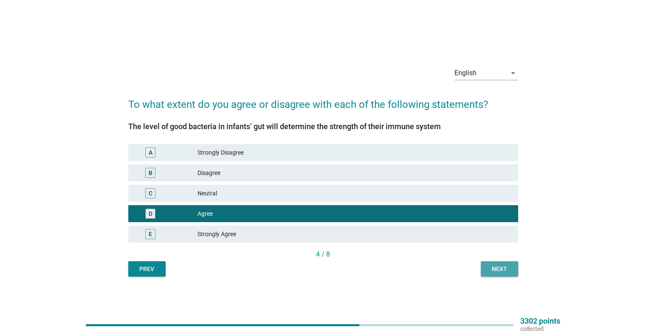
click at [494, 265] on div "Next" at bounding box center [500, 269] width 24 height 9
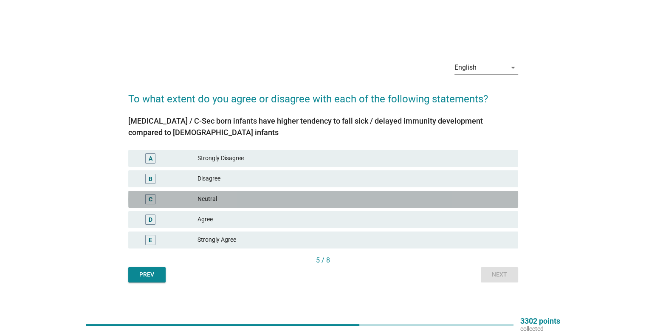
click at [327, 196] on div "Neutral" at bounding box center [353, 199] width 313 height 10
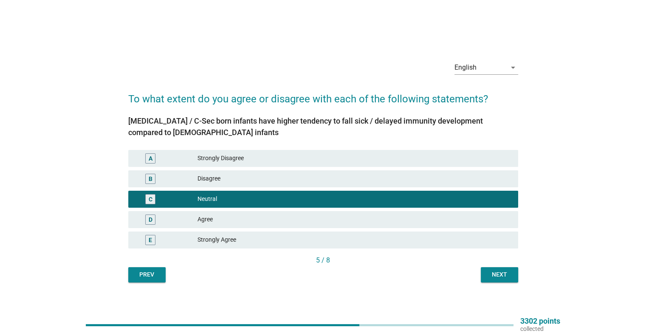
click at [499, 276] on div "Next" at bounding box center [500, 274] width 24 height 9
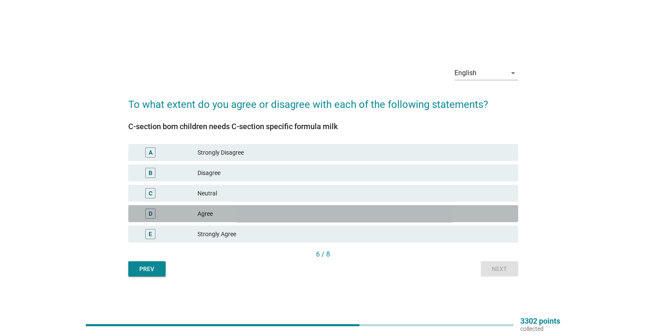
click at [288, 217] on div "Agree" at bounding box center [353, 214] width 313 height 10
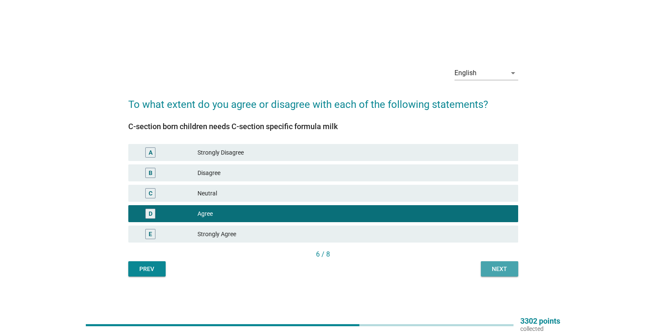
click at [499, 272] on div "Next" at bounding box center [500, 269] width 24 height 9
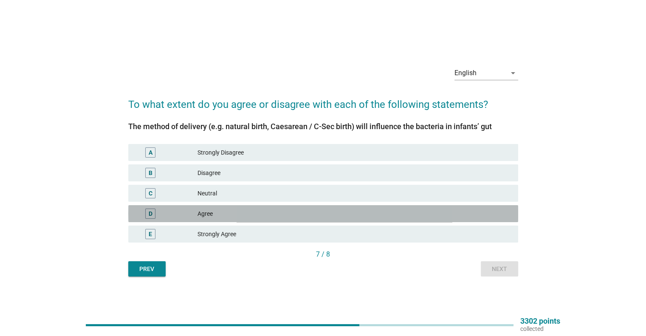
click at [321, 209] on div "Agree" at bounding box center [353, 214] width 313 height 10
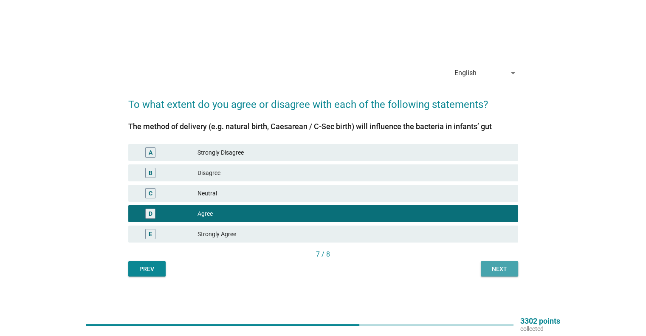
click at [488, 268] on div "Next" at bounding box center [500, 269] width 24 height 9
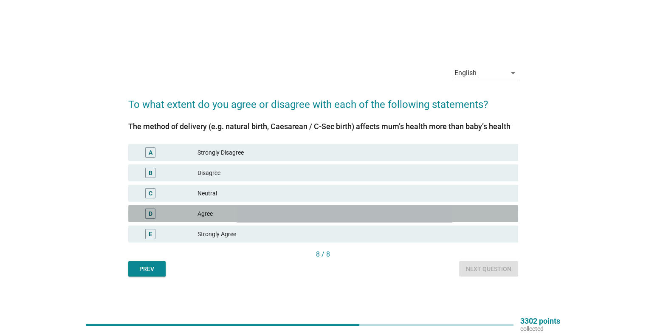
click at [372, 216] on div "Agree" at bounding box center [353, 214] width 313 height 10
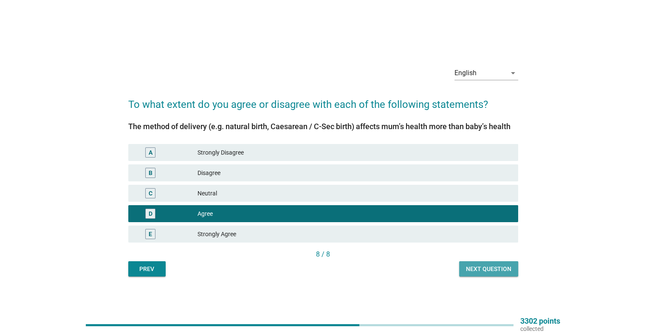
click at [482, 265] on div "Next question" at bounding box center [488, 269] width 45 height 9
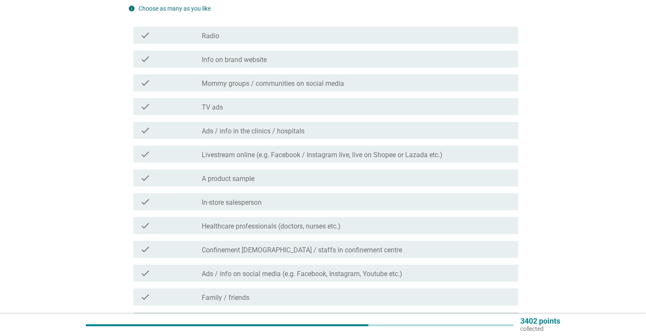
scroll to position [107, 0]
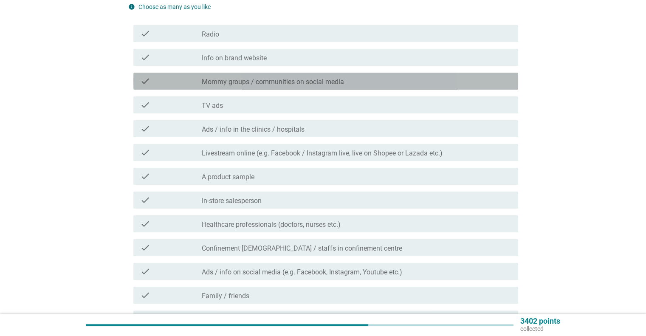
click at [350, 88] on div "check check_box_outline_blank Mommy groups / communities on social media" at bounding box center [325, 81] width 385 height 17
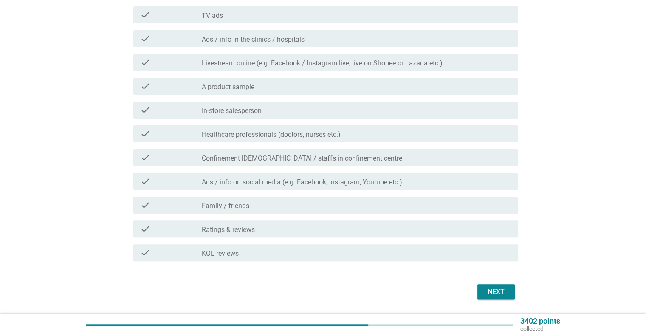
scroll to position [198, 0]
click at [284, 95] on div "check check_box_outline_blank A product sample" at bounding box center [323, 85] width 390 height 24
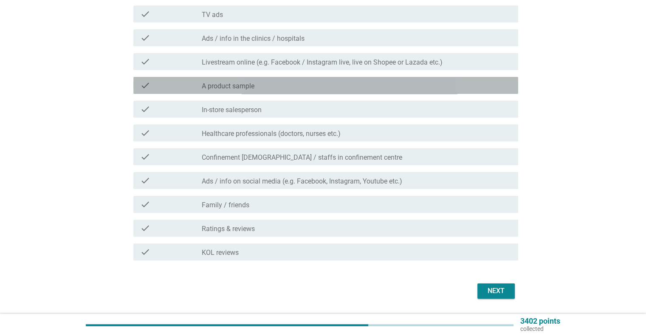
click at [283, 83] on div "check_box_outline_blank A product sample" at bounding box center [356, 85] width 309 height 10
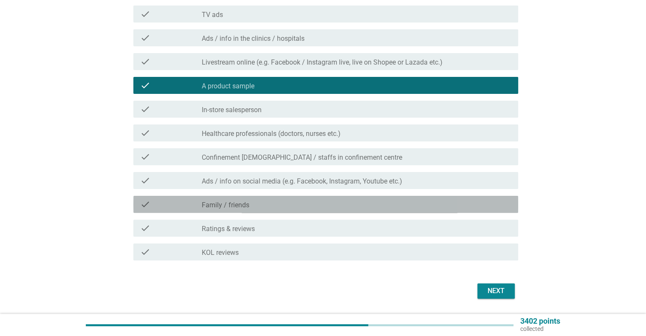
click at [250, 206] on div "check_box_outline_blank Family / friends" at bounding box center [356, 204] width 309 height 10
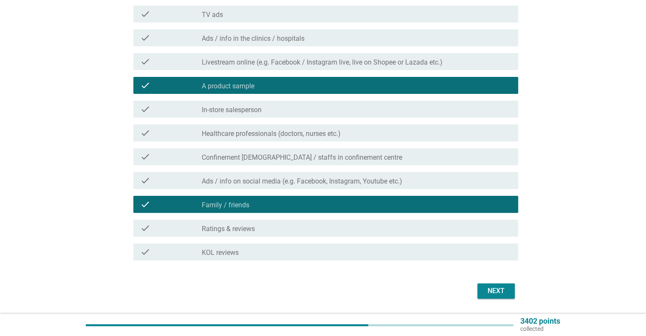
click at [487, 286] on div "Next" at bounding box center [496, 291] width 24 height 10
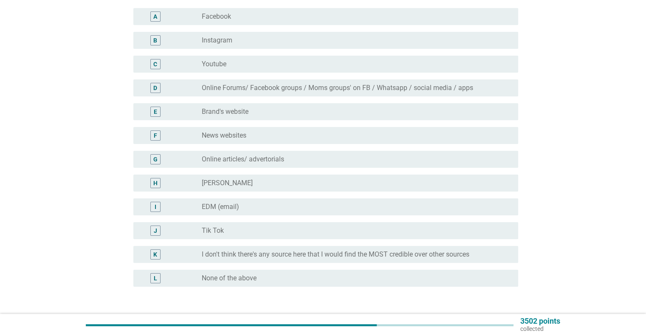
scroll to position [116, 0]
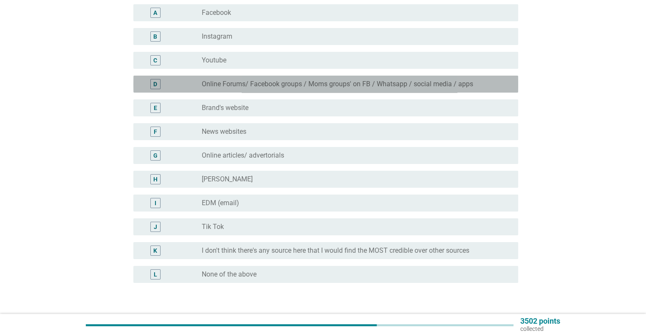
click at [464, 88] on div "radio_button_unchecked Online Forums/ Facebook groups / Moms groups' on FB / Wh…" at bounding box center [356, 84] width 309 height 10
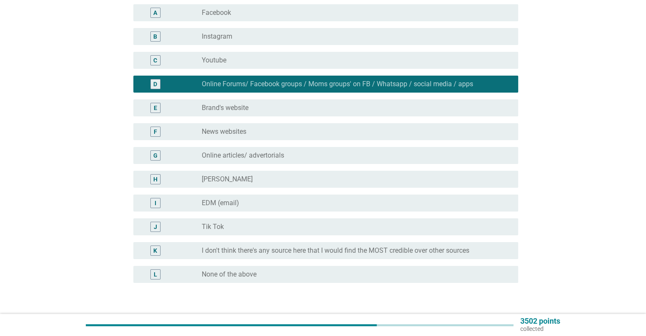
scroll to position [173, 0]
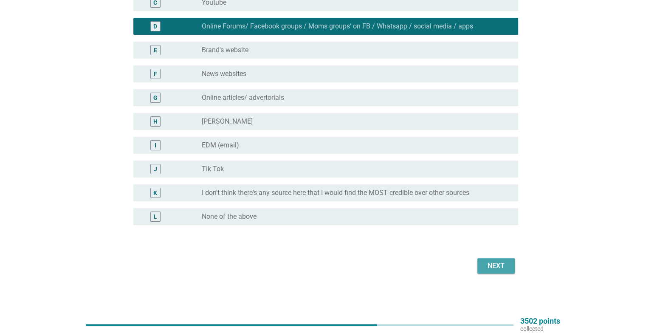
click at [485, 265] on div "Next" at bounding box center [496, 266] width 24 height 10
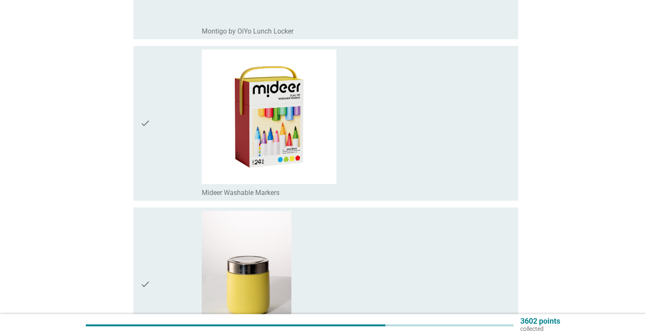
scroll to position [1213, 0]
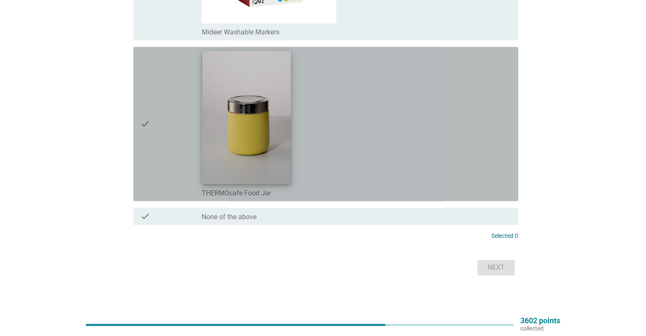
click at [240, 145] on img at bounding box center [246, 117] width 89 height 133
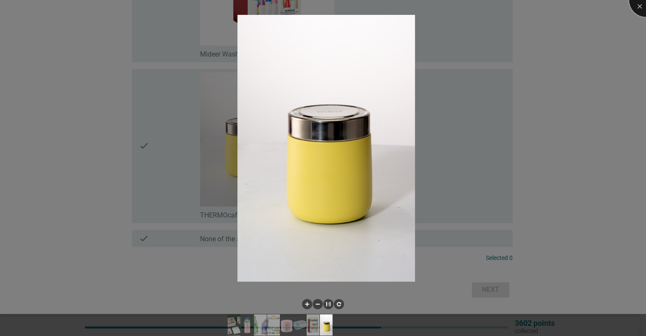
click at [636, 5] on div at bounding box center [646, 0] width 34 height 34
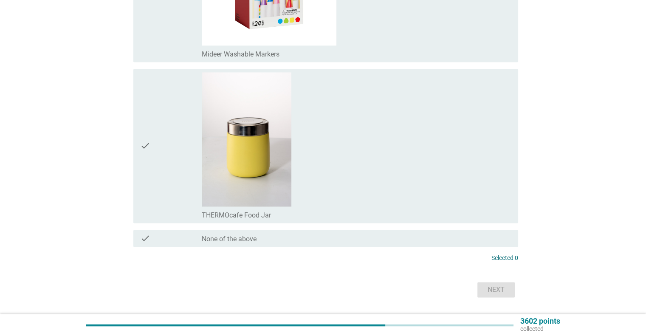
click at [156, 141] on div "check" at bounding box center [171, 145] width 62 height 147
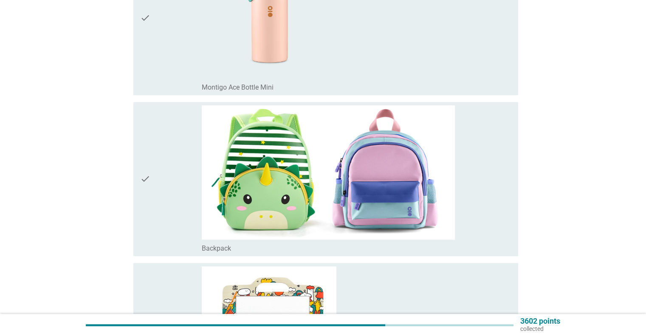
scroll to position [352, 0]
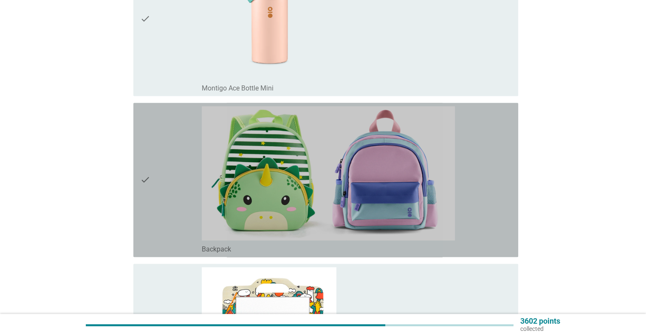
click at [152, 182] on div "check" at bounding box center [171, 179] width 62 height 147
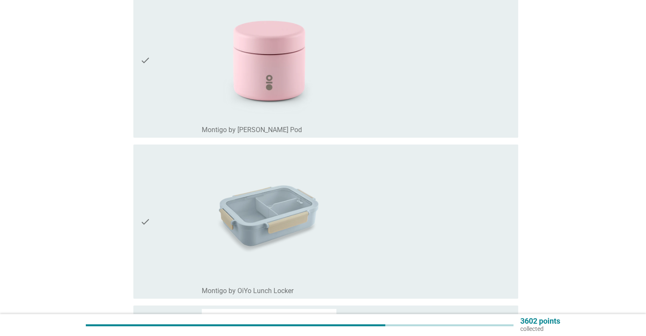
scroll to position [794, 0]
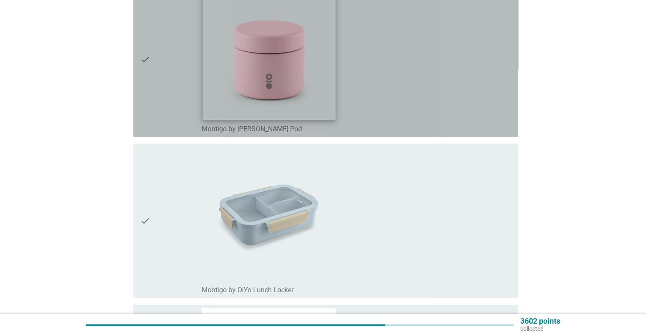
click at [220, 50] on img at bounding box center [269, 52] width 133 height 133
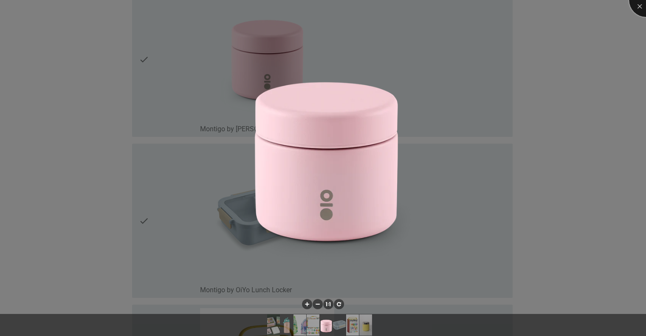
click at [637, 6] on div at bounding box center [646, 0] width 34 height 34
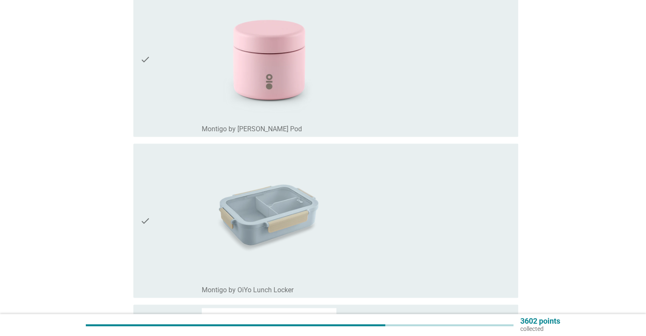
click at [149, 59] on icon "check" at bounding box center [145, 59] width 10 height 147
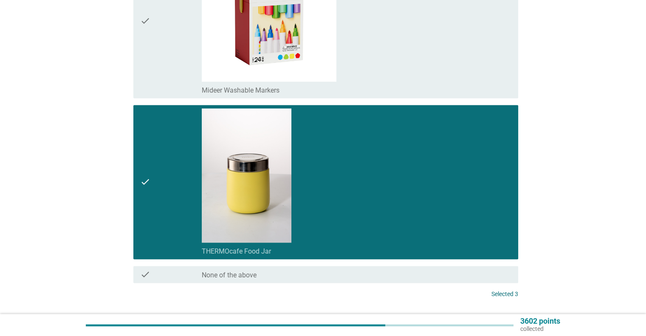
scroll to position [1213, 0]
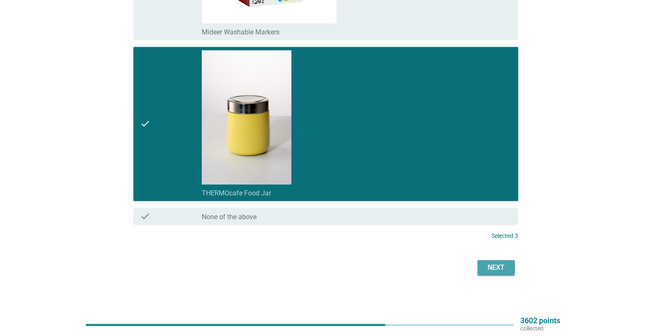
click at [507, 266] on div "Next" at bounding box center [496, 267] width 24 height 10
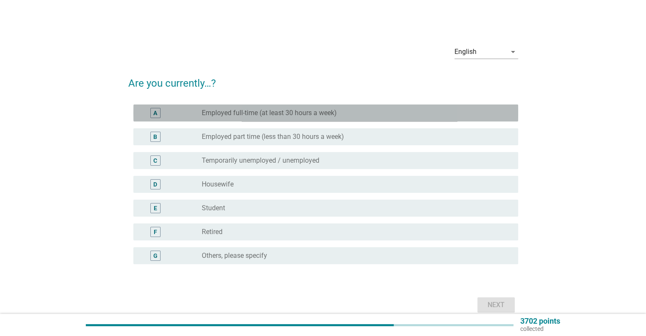
click at [338, 115] on div "radio_button_unchecked Employed full-time (at least 30 hours a week)" at bounding box center [353, 113] width 302 height 8
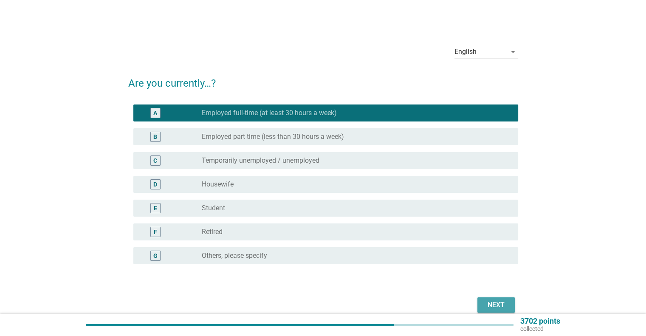
click at [487, 301] on div "Next" at bounding box center [496, 305] width 24 height 10
